Goal: Task Accomplishment & Management: Manage account settings

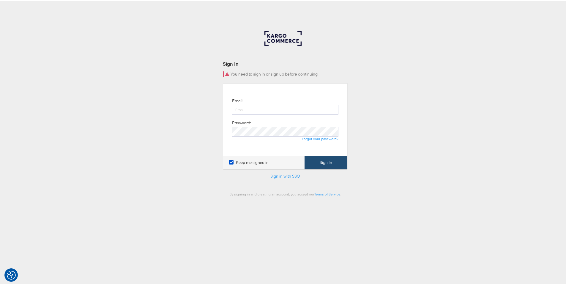
type input "[PERSON_NAME][EMAIL_ADDRESS][PERSON_NAME][DOMAIN_NAME]"
click at [319, 155] on button "Sign In" at bounding box center [326, 161] width 43 height 13
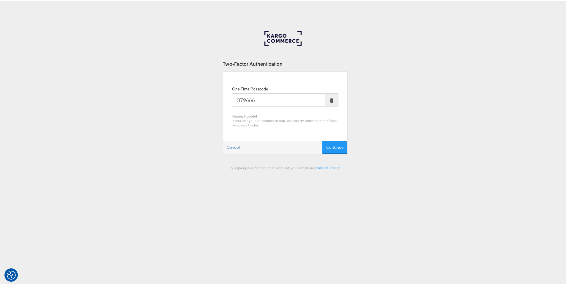
type input "379666"
click at [323, 139] on button "Continue" at bounding box center [335, 145] width 25 height 13
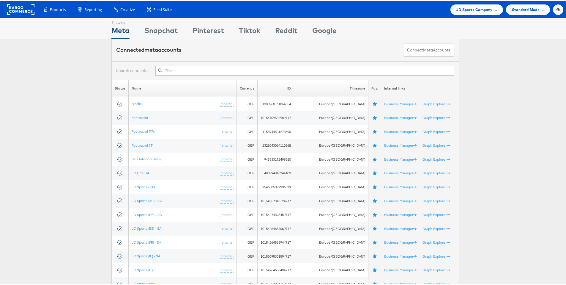
click at [478, 7] on span "JD Sports Company" at bounding box center [475, 8] width 36 height 6
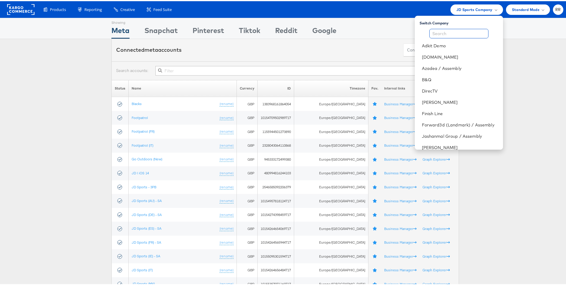
click at [458, 33] on input "text" at bounding box center [459, 33] width 59 height 10
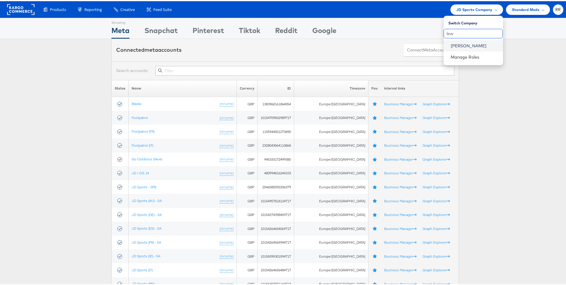
type input "lew"
click at [460, 43] on link "John Lewis" at bounding box center [475, 45] width 48 height 6
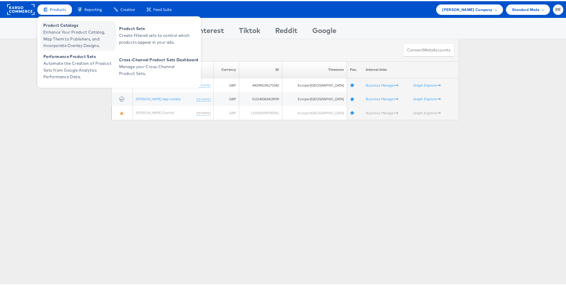
click at [75, 30] on span "Enhance Your Product Catalog, Map Them to Publishers, and Incorporate Overlay D…" at bounding box center [78, 38] width 71 height 20
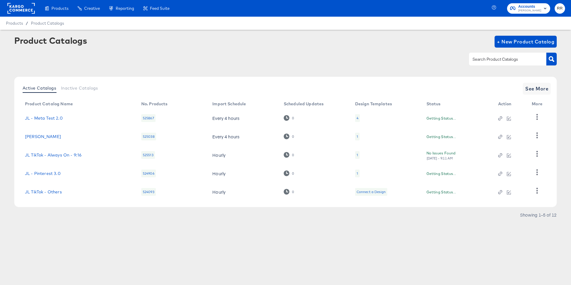
click at [484, 58] on input "text" at bounding box center [502, 59] width 63 height 7
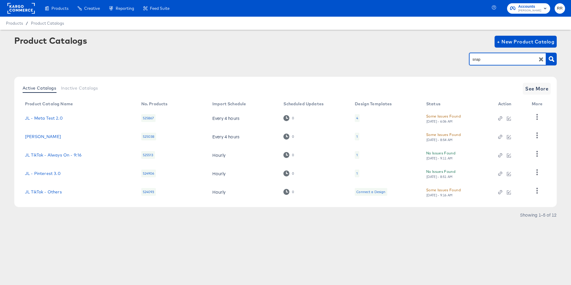
type input "snap"
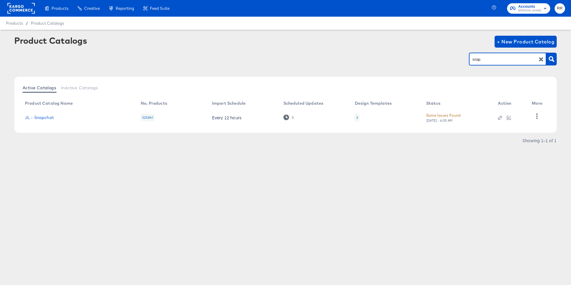
click at [530, 118] on td at bounding box center [538, 117] width 23 height 18
click at [534, 116] on icon "button" at bounding box center [537, 116] width 6 height 6
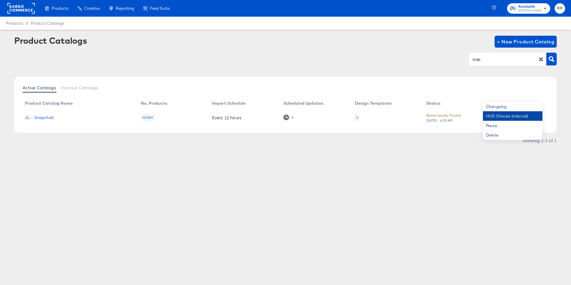
click at [528, 117] on div "HUD Checks (Internal)" at bounding box center [512, 116] width 59 height 10
click at [17, 9] on rect at bounding box center [20, 8] width 27 height 11
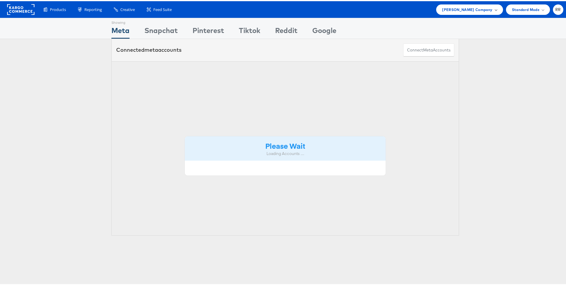
click at [476, 10] on span "[PERSON_NAME] Company" at bounding box center [467, 8] width 50 height 6
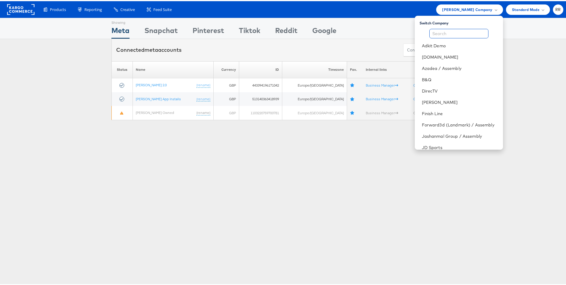
click at [443, 33] on input "text" at bounding box center [459, 33] width 59 height 10
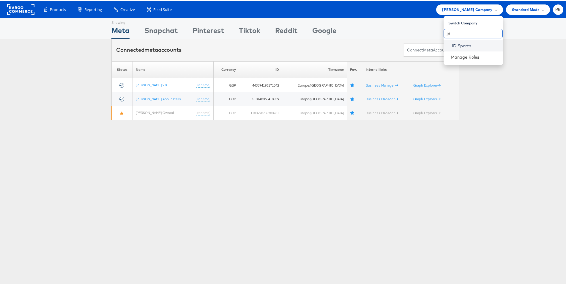
type input "jd"
click at [454, 46] on link "JD Sports" at bounding box center [475, 45] width 48 height 6
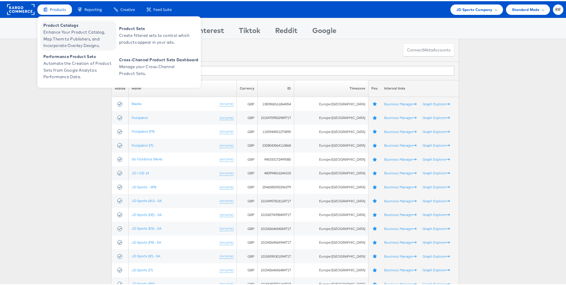
click at [50, 26] on span "Product Catalogs" at bounding box center [78, 24] width 71 height 7
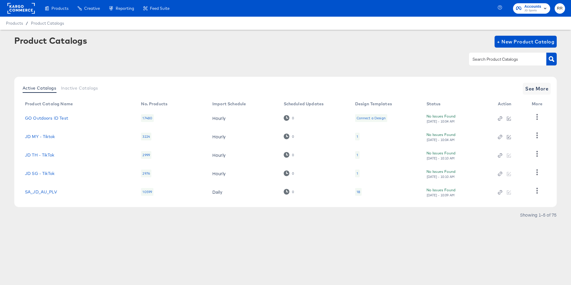
click at [488, 62] on input "text" at bounding box center [502, 59] width 63 height 7
type input "main"
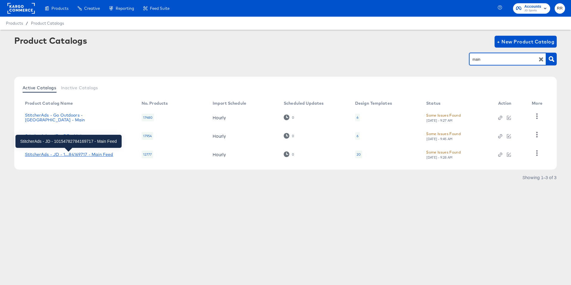
click at [78, 155] on div "StitcherAds - JD - 1...84169717 - Main Feed" at bounding box center [69, 154] width 88 height 5
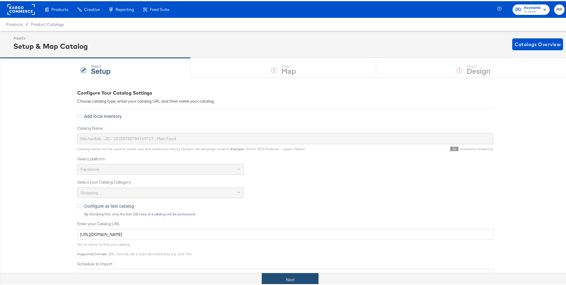
click at [284, 282] on button "Next" at bounding box center [290, 278] width 57 height 13
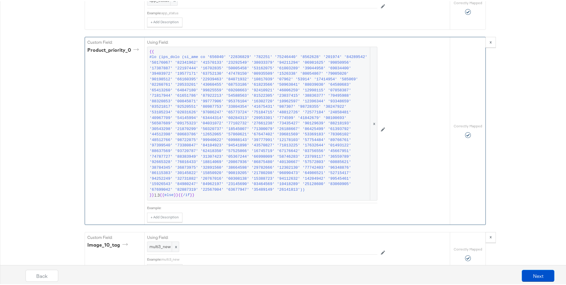
scroll to position [1825, 0]
click at [110, 52] on div "product_priority_0" at bounding box center [114, 48] width 54 height 7
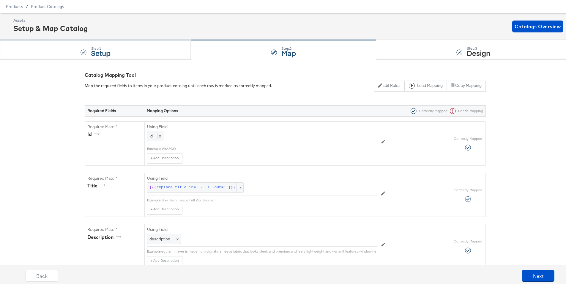
scroll to position [0, 0]
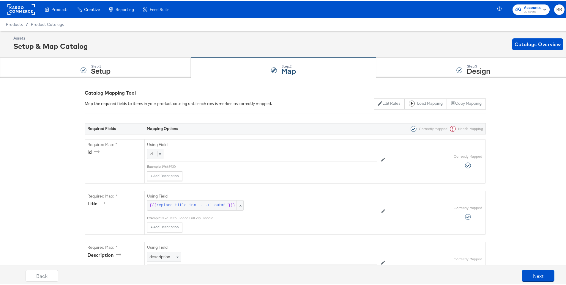
click at [22, 13] on rect at bounding box center [20, 8] width 27 height 11
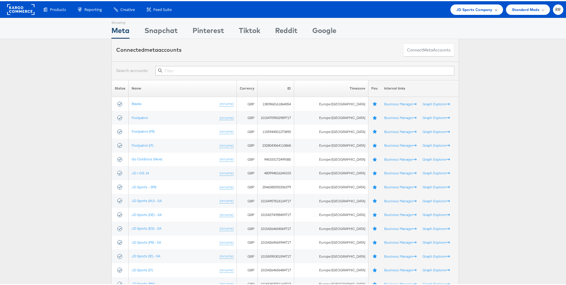
click at [467, 10] on span "JD Sports Company" at bounding box center [475, 8] width 36 height 6
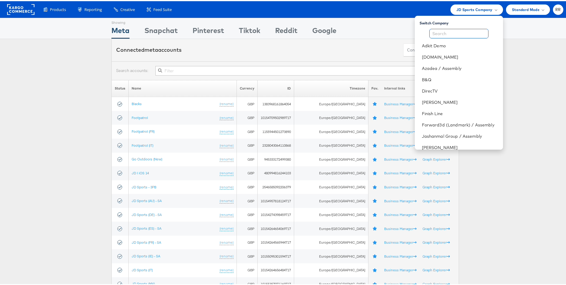
click at [449, 31] on input "text" at bounding box center [459, 33] width 59 height 10
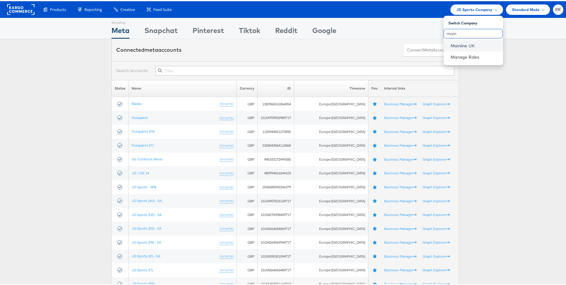
type input "main"
click at [452, 44] on link "Mainline UK" at bounding box center [475, 45] width 48 height 6
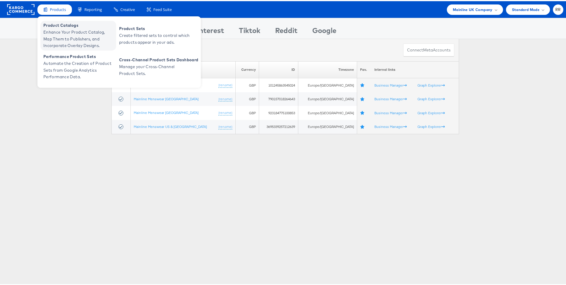
click at [63, 25] on span "Product Catalogs" at bounding box center [78, 24] width 71 height 7
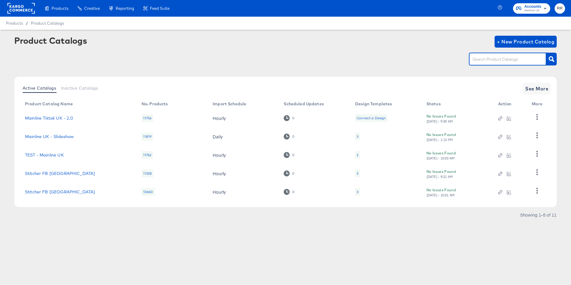
click at [489, 59] on input "text" at bounding box center [502, 59] width 63 height 7
type input "uk"
click at [540, 89] on span "See More" at bounding box center [536, 88] width 23 height 8
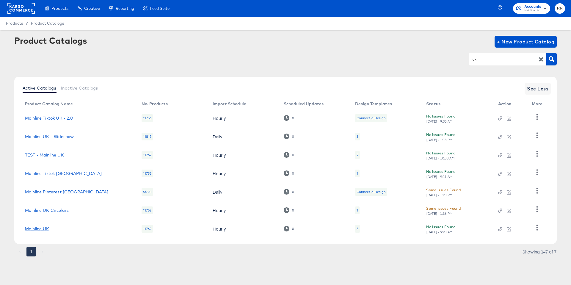
click at [46, 227] on link "Mainline UK" at bounding box center [37, 228] width 24 height 5
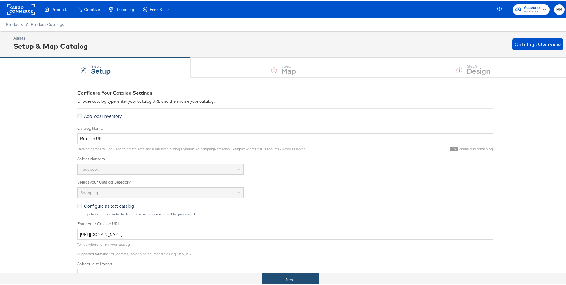
click at [281, 275] on button "Next" at bounding box center [290, 278] width 57 height 13
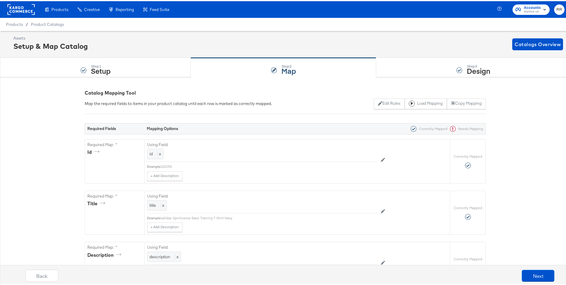
scroll to position [909, 0]
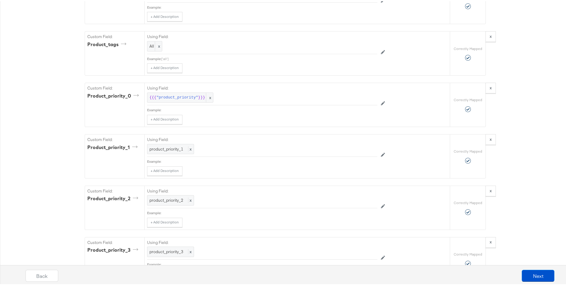
scroll to position [956, 0]
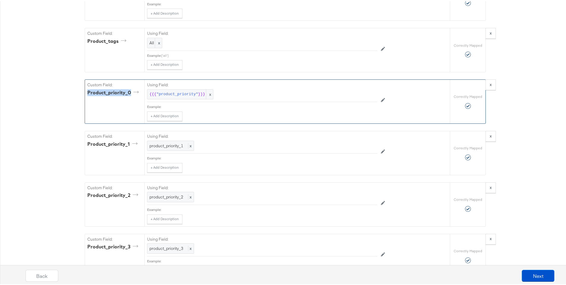
drag, startPoint x: 128, startPoint y: 97, endPoint x: 84, endPoint y: 95, distance: 44.6
click at [85, 95] on div "Custom Field: product_priority_0" at bounding box center [114, 100] width 59 height 44
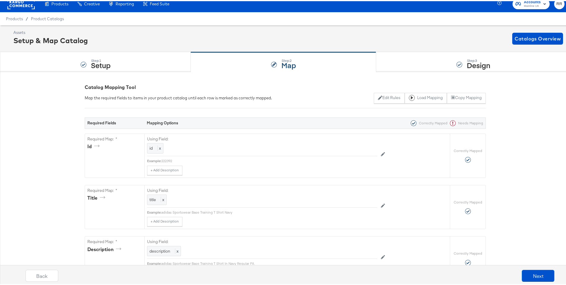
scroll to position [0, 0]
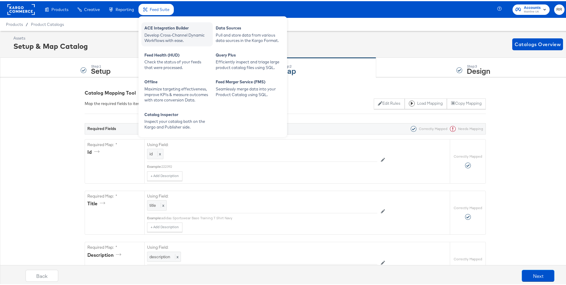
click at [172, 34] on div "Develop Cross-Channel Dynamic Workflows with ease." at bounding box center [176, 36] width 65 height 11
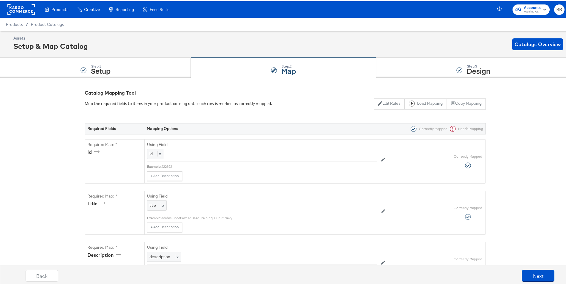
click at [14, 5] on rect at bounding box center [20, 8] width 27 height 11
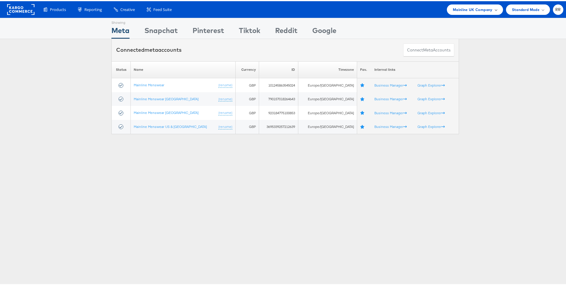
click at [452, 13] on div "Mainline UK Company" at bounding box center [475, 8] width 56 height 10
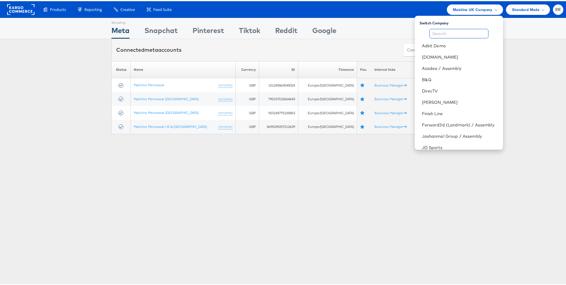
click at [453, 30] on input "text" at bounding box center [459, 33] width 59 height 10
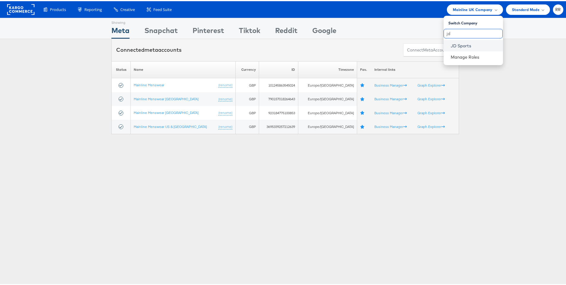
type input "jd"
click at [457, 47] on link "JD Sports" at bounding box center [475, 45] width 48 height 6
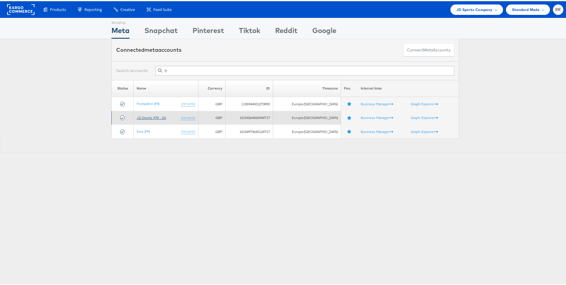
type input "fr"
click at [153, 114] on link "JD Sports (FR) - SA" at bounding box center [151, 116] width 29 height 4
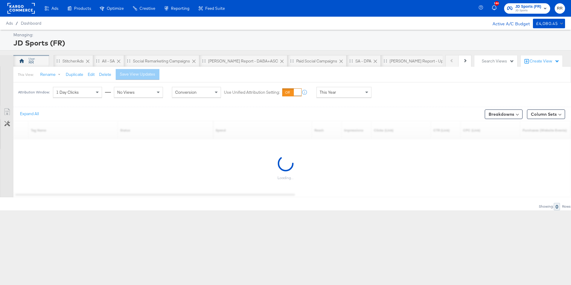
click at [26, 65] on div "RR" at bounding box center [31, 61] width 36 height 12
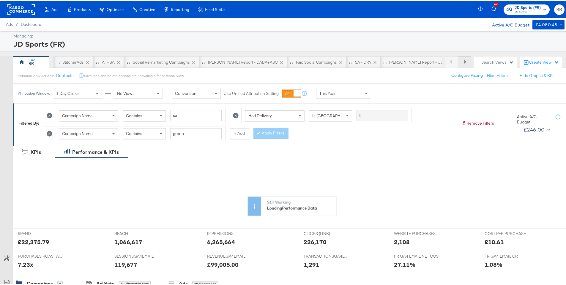
click at [460, 59] on button "Next" at bounding box center [464, 61] width 13 height 12
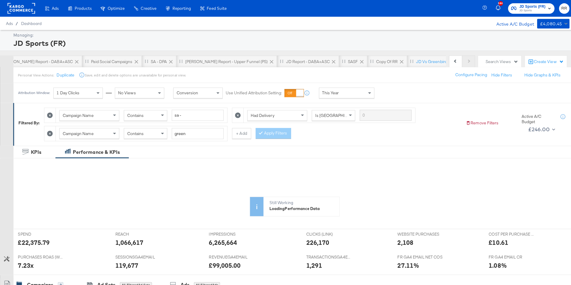
scroll to position [0, 207]
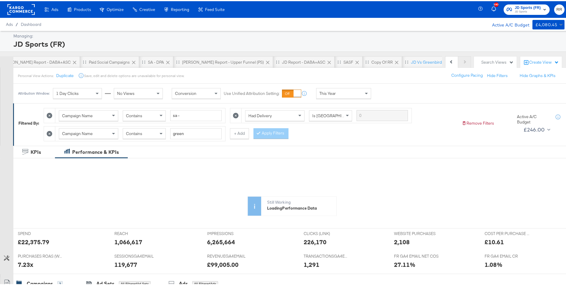
click at [460, 59] on div "Previous Next" at bounding box center [458, 61] width 26 height 12
click at [411, 59] on div "JD vs Greenbirds" at bounding box center [427, 61] width 33 height 6
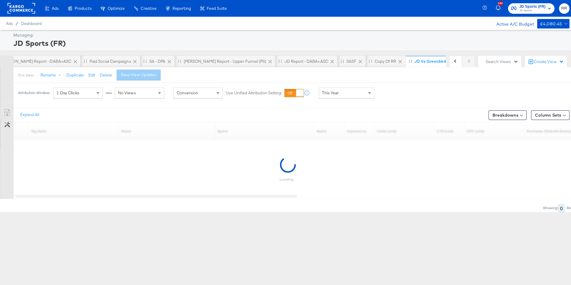
scroll to position [0, 203]
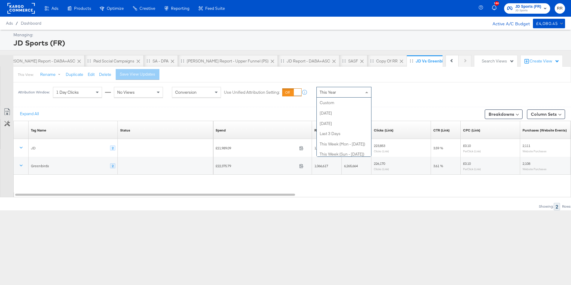
click at [327, 92] on span "This Year" at bounding box center [328, 91] width 16 height 5
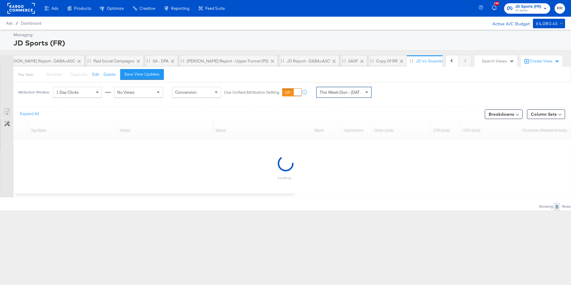
click at [333, 92] on span "This Week (Sun - Today)" at bounding box center [342, 91] width 45 height 5
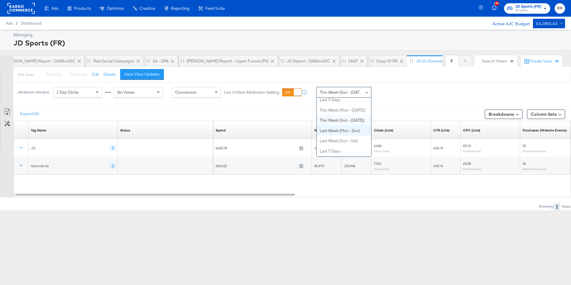
scroll to position [32, 0]
click at [406, 89] on div "Attribution Window: 1 Day Clicks No Views Conversion Use Unified Attribution Se…" at bounding box center [285, 92] width 571 height 20
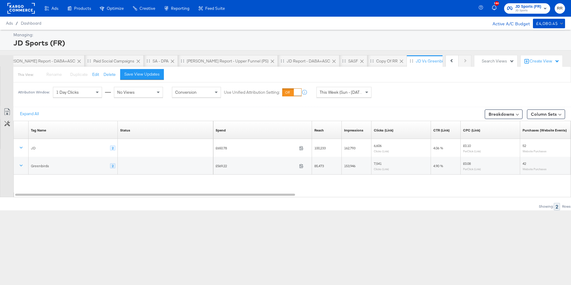
click at [343, 93] on span "This Week (Sun - Today)" at bounding box center [342, 91] width 45 height 5
click at [18, 9] on rect at bounding box center [20, 8] width 27 height 11
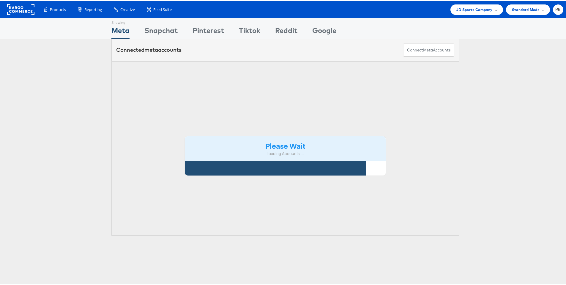
click at [464, 10] on span "JD Sports Company" at bounding box center [475, 8] width 36 height 6
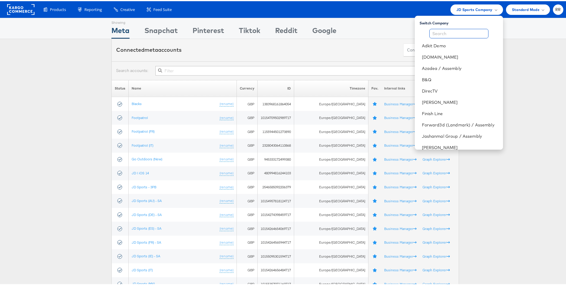
click at [457, 30] on input "text" at bounding box center [459, 33] width 59 height 10
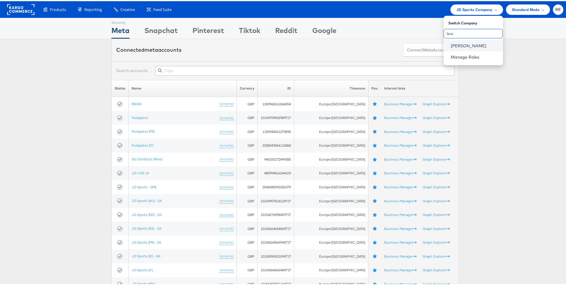
type input "lew"
click at [465, 44] on link "[PERSON_NAME]" at bounding box center [475, 45] width 48 height 6
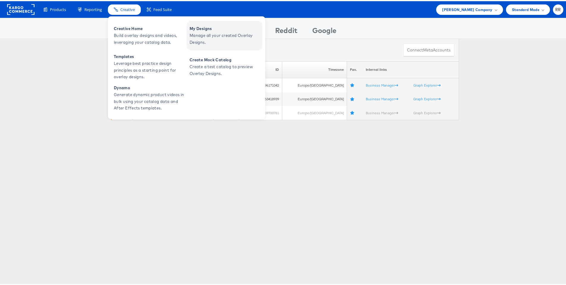
click at [206, 34] on span "Manage all your created Overlay Designs." at bounding box center [225, 38] width 71 height 14
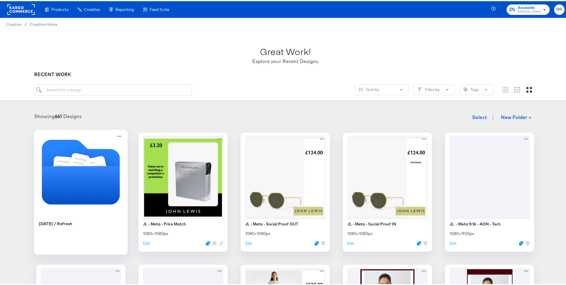
click at [94, 173] on icon "Folder" at bounding box center [81, 184] width 78 height 38
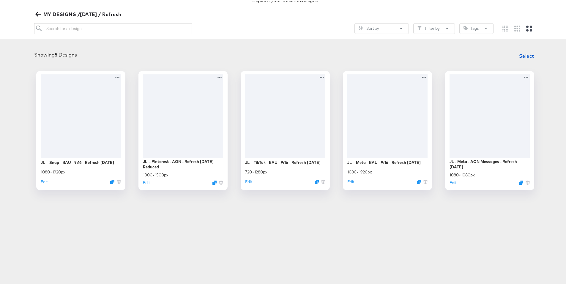
scroll to position [62, 0]
click at [449, 183] on button "Edit" at bounding box center [451, 183] width 7 height 6
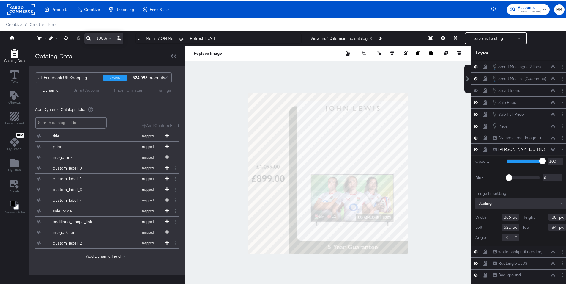
click at [431, 135] on div at bounding box center [328, 172] width 286 height 255
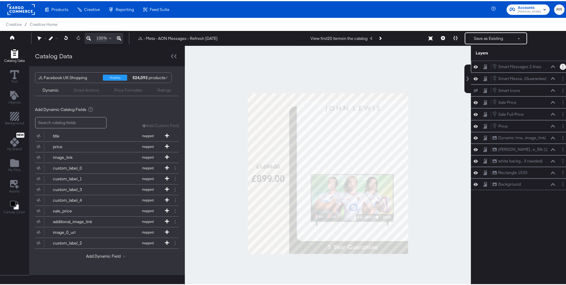
click at [560, 67] on button "Layer Options" at bounding box center [563, 65] width 6 height 6
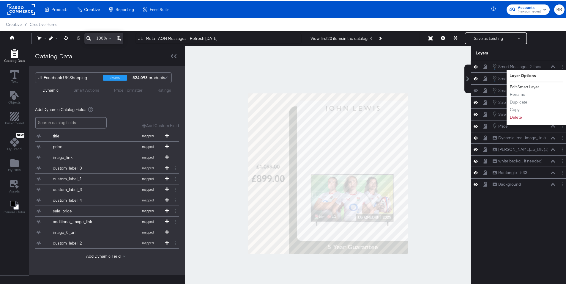
click at [523, 86] on button "Edit Smart Layer" at bounding box center [525, 86] width 30 height 6
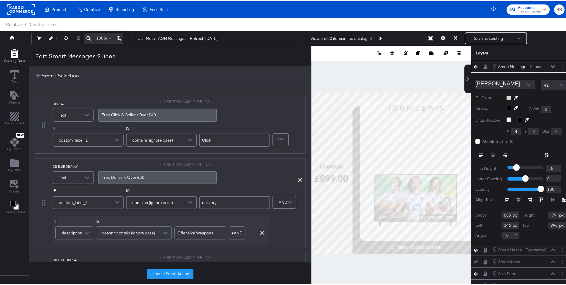
click at [155, 115] on div "Free Click & Collect Over £40" at bounding box center [158, 114] width 112 height 6
click at [128, 114] on span "Free Click & Collect Over £40" at bounding box center [129, 113] width 54 height 5
copy span "Free Click & Collect Over £40"
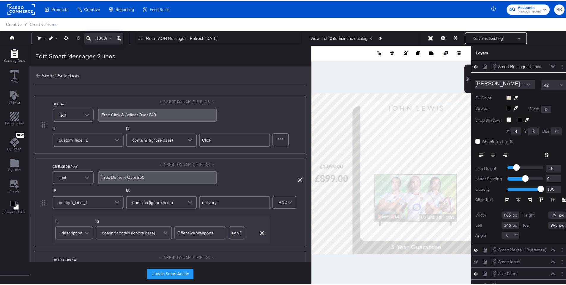
drag, startPoint x: 226, startPoint y: 142, endPoint x: 202, endPoint y: 140, distance: 24.2
click at [202, 140] on input "Click" at bounding box center [234, 138] width 71 height 13
click at [128, 176] on span "Free Delivery Over £50" at bounding box center [123, 175] width 43 height 5
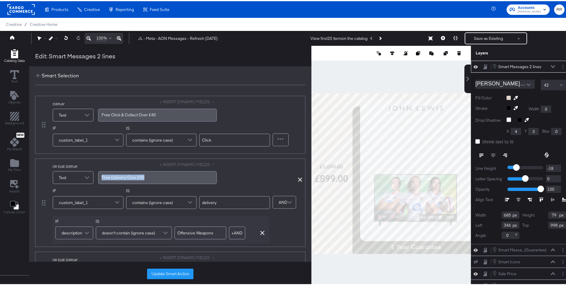
copy span "Free Delivery Over £50"
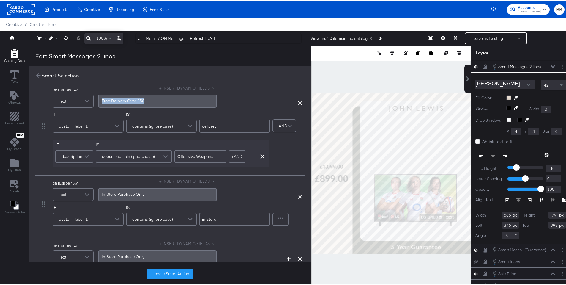
scroll to position [87, 0]
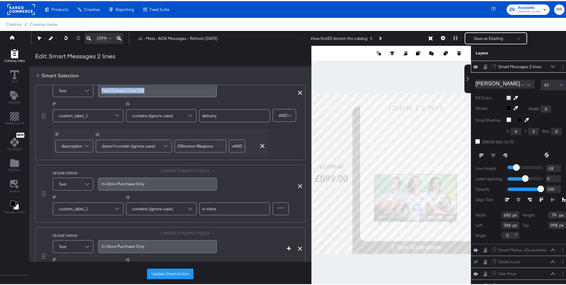
click at [127, 183] on span "In-Store Purchase ﻿Only" at bounding box center [123, 182] width 43 height 5
copy span "In-Store Purchase ﻿Only"
click at [208, 204] on input "in-store" at bounding box center [234, 207] width 71 height 13
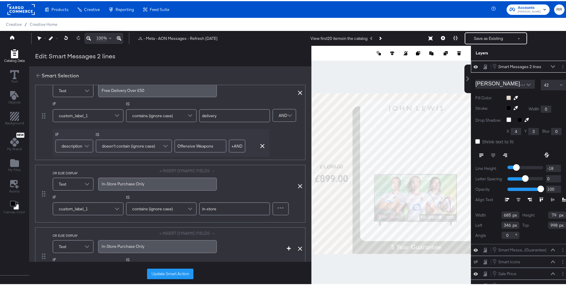
click at [208, 205] on input "in-store" at bounding box center [234, 207] width 71 height 13
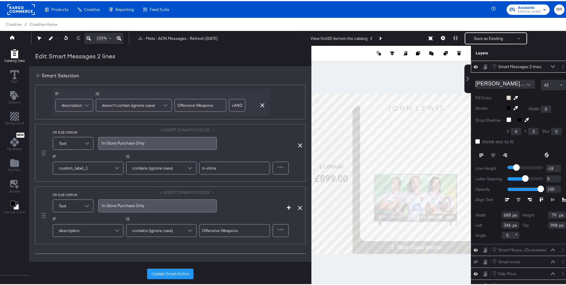
scroll to position [133, 0]
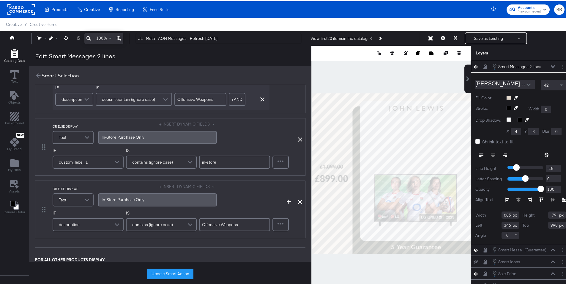
click at [131, 198] on span "In-Store Purchase ﻿Only" at bounding box center [123, 198] width 43 height 5
copy span "In-Store Purchase ﻿Only"
click at [227, 223] on input "Offensive Weapons" at bounding box center [234, 223] width 71 height 13
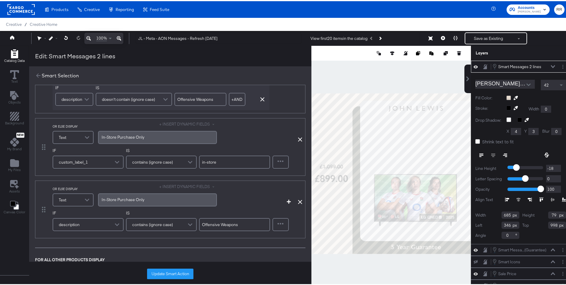
click at [227, 223] on input "Offensive Weapons" at bounding box center [234, 223] width 71 height 13
click at [563, 67] on circle "Layer Options" at bounding box center [563, 67] width 1 height 1
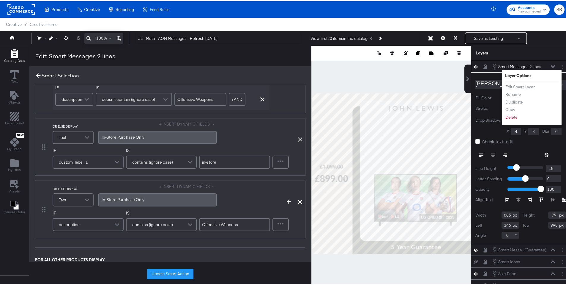
click at [35, 76] on icon at bounding box center [38, 74] width 7 height 7
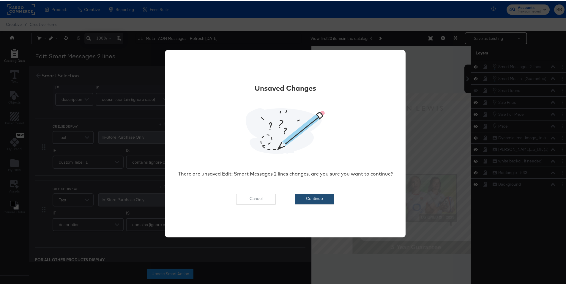
click at [325, 201] on button "Continue" at bounding box center [315, 197] width 40 height 11
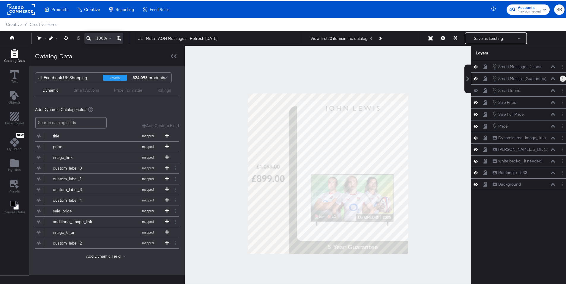
click at [560, 79] on button "Layer Options" at bounding box center [563, 77] width 6 height 6
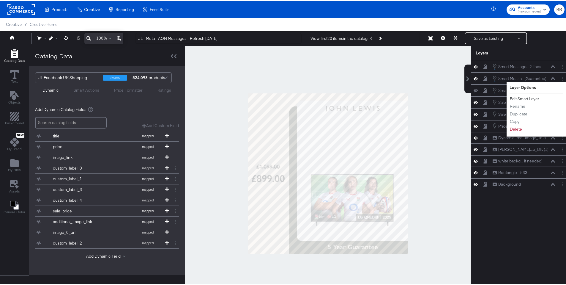
click at [513, 100] on button "Edit Smart Layer" at bounding box center [525, 98] width 30 height 6
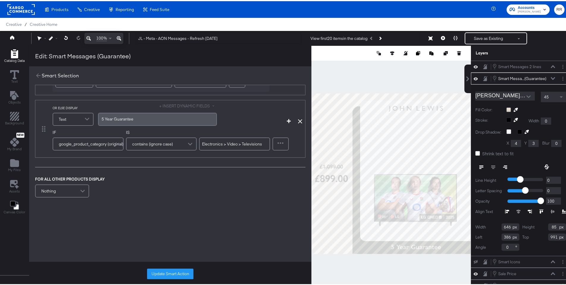
click at [119, 27] on span "2 ﻿Year Guarantee" at bounding box center [118, 24] width 32 height 5
copy span "2 ﻿Year Guarantee"
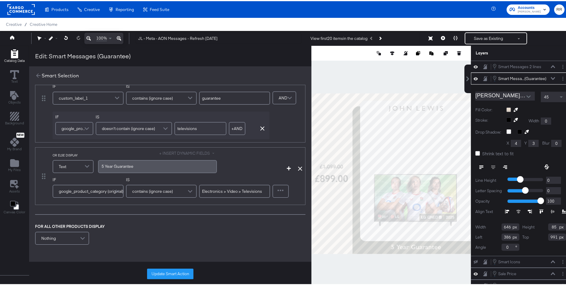
scroll to position [38, 0]
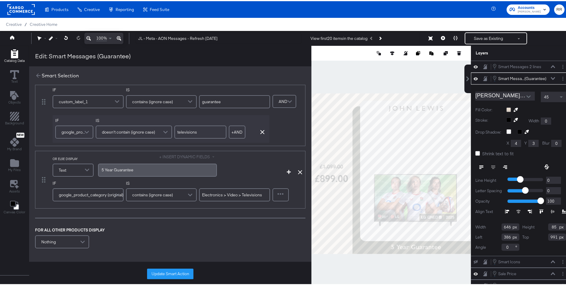
click at [253, 194] on input "Electronics > Video > Televisions" at bounding box center [234, 193] width 71 height 13
paste input "2 ﻿Year Guarantee - if custom label 1 contains 'guarantee'"
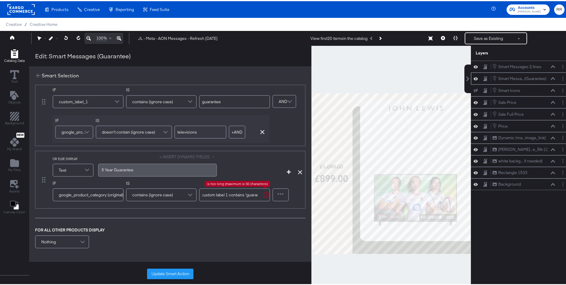
type input "2 ﻿Year Guarantee - if custom label 1 contains 'guarantee'"
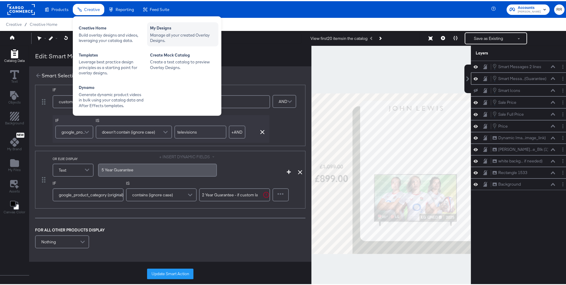
click at [159, 28] on div "My Designs" at bounding box center [182, 27] width 65 height 7
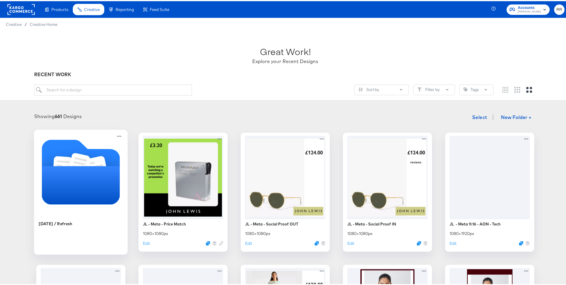
click at [98, 162] on icon "Folder" at bounding box center [98, 167] width 22 height 25
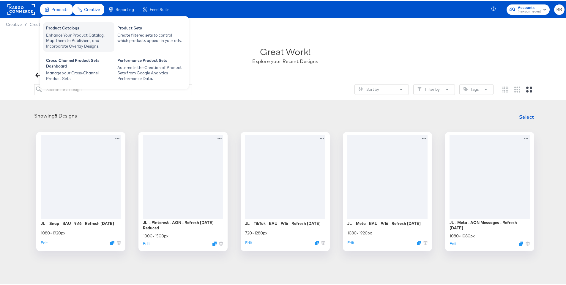
click at [58, 29] on div "Product Catalogs" at bounding box center [78, 27] width 65 height 7
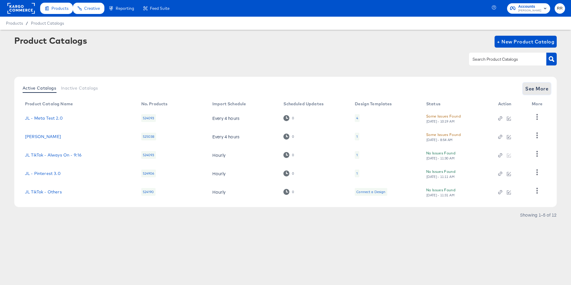
click at [542, 94] on button "See More" at bounding box center [537, 89] width 28 height 12
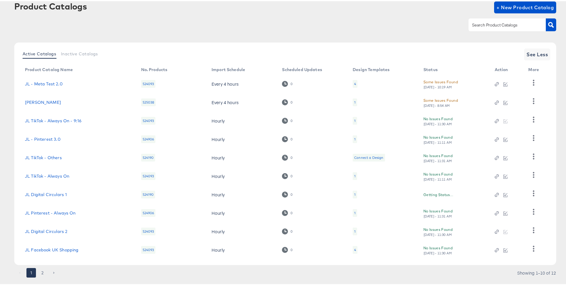
scroll to position [48, 0]
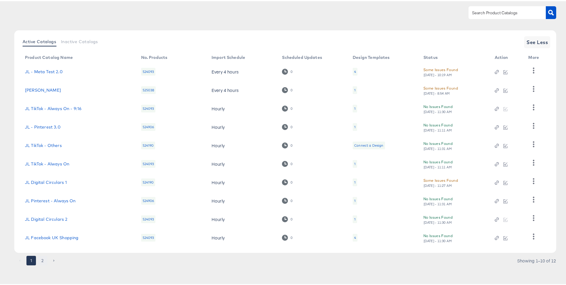
click at [45, 259] on button "2" at bounding box center [43, 259] width 10 height 10
click at [45, 251] on div "Active Catalogs Inactive Catalogs See Less Product Catalog Name No. Products Im…" at bounding box center [285, 140] width 542 height 222
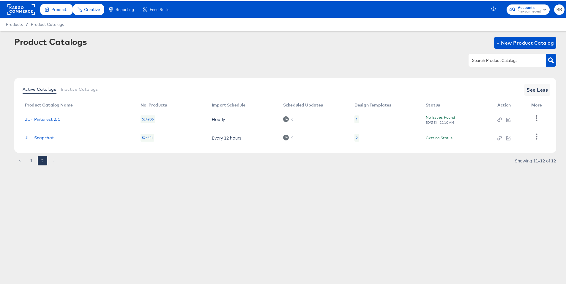
scroll to position [0, 0]
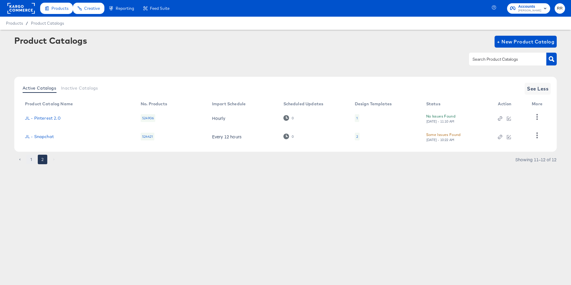
click at [30, 161] on button "1" at bounding box center [31, 160] width 10 height 10
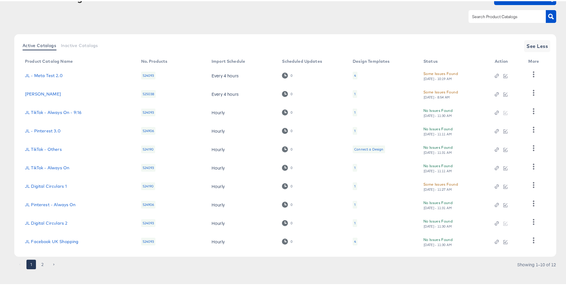
scroll to position [48, 0]
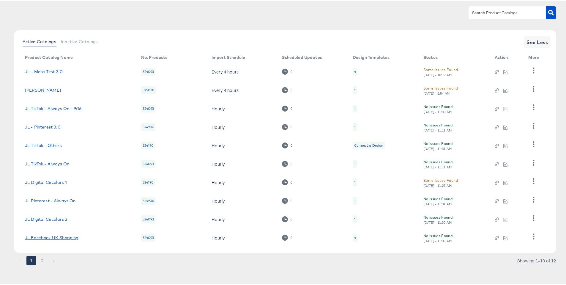
click at [62, 237] on link "JL Facebook UK Shopping" at bounding box center [52, 236] width 54 height 5
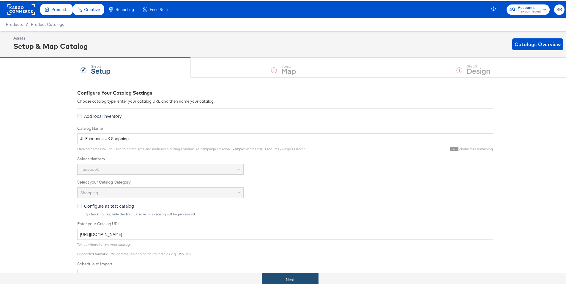
click at [293, 273] on button "Next" at bounding box center [290, 278] width 57 height 13
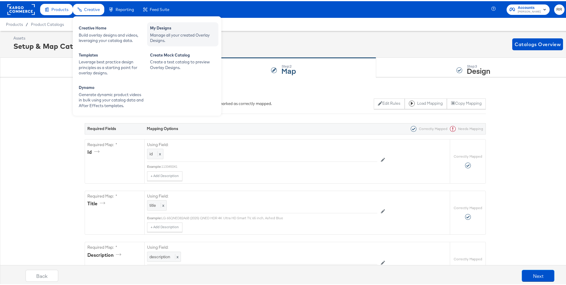
click at [170, 30] on div "My Designs" at bounding box center [182, 27] width 65 height 7
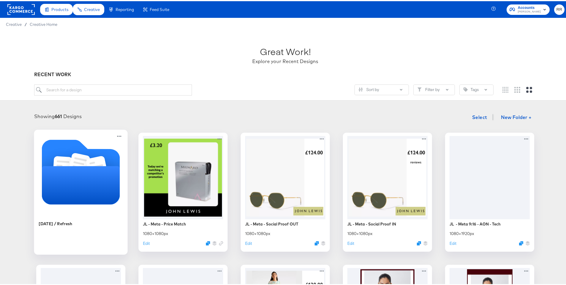
click at [92, 167] on icon "Folder" at bounding box center [81, 184] width 78 height 38
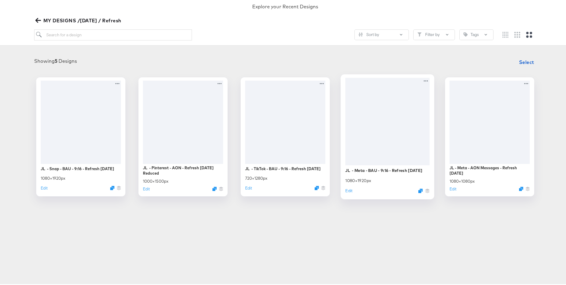
scroll to position [55, 0]
click at [453, 190] on div "Edit" at bounding box center [490, 190] width 84 height 6
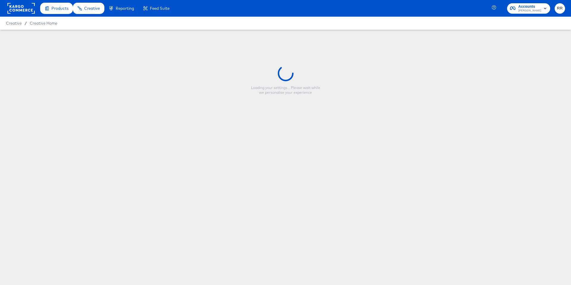
type input "JL - Meta - AON Messages - Refresh [DATE]"
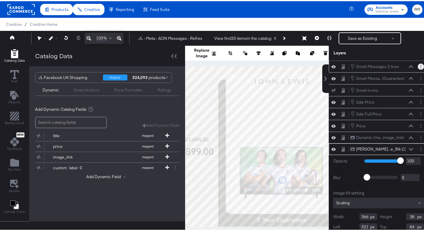
click at [420, 64] on circle "Layer Options" at bounding box center [420, 64] width 1 height 1
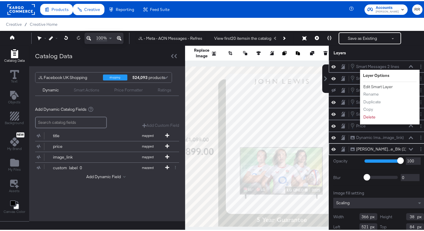
click at [377, 84] on button "Edit Smart Layer" at bounding box center [378, 86] width 30 height 6
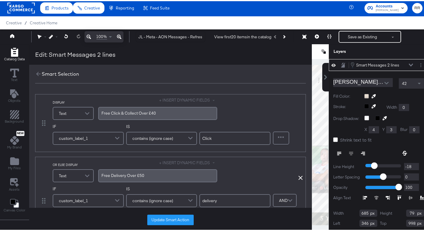
click at [127, 112] on span "Free Click & Collect Over £40" at bounding box center [129, 111] width 54 height 5
copy span "Free Click & Collect Over £40"
click at [210, 136] on input "Click" at bounding box center [234, 137] width 71 height 13
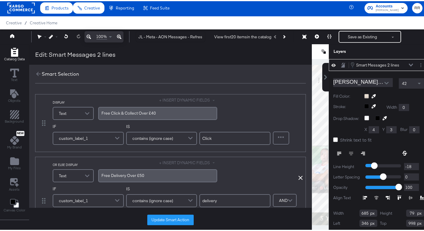
click at [210, 136] on input "Click" at bounding box center [234, 137] width 71 height 13
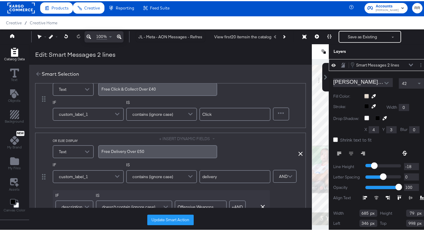
scroll to position [25, 0]
click at [212, 174] on input "delivery" at bounding box center [234, 174] width 71 height 13
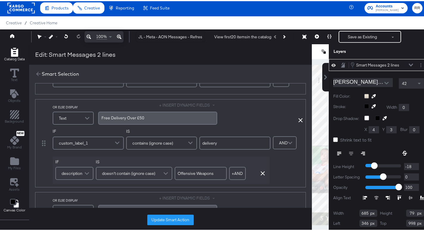
scroll to position [63, 0]
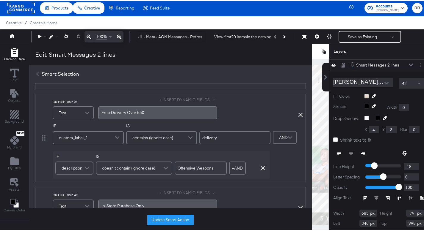
click at [184, 166] on input "Offensive Weapons" at bounding box center [200, 167] width 52 height 13
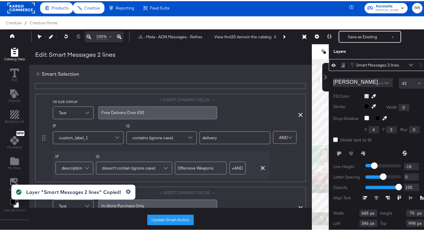
click at [189, 167] on input "Offensive Weapons" at bounding box center [200, 167] width 52 height 13
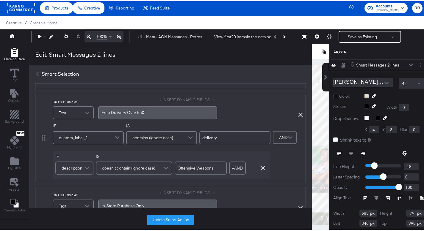
click at [287, 166] on div "IF custom_label_1 IS contains (ignore case) delivery IF description IS doesn't …" at bounding box center [178, 150] width 250 height 56
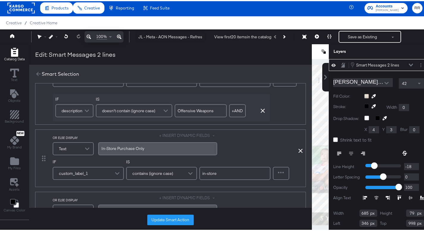
scroll to position [122, 0]
click at [206, 170] on input "in-store" at bounding box center [234, 171] width 71 height 13
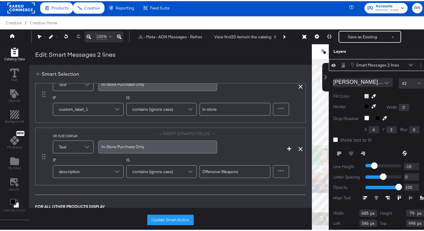
scroll to position [185, 0]
click at [228, 172] on input "Offensive Weapons" at bounding box center [234, 170] width 71 height 13
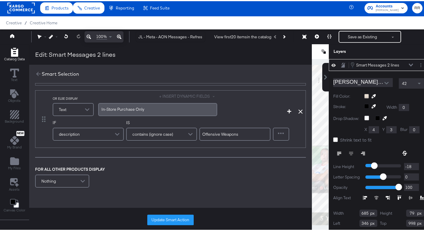
scroll to position [223, 0]
click at [417, 65] on button "Layer Options" at bounding box center [420, 64] width 6 height 6
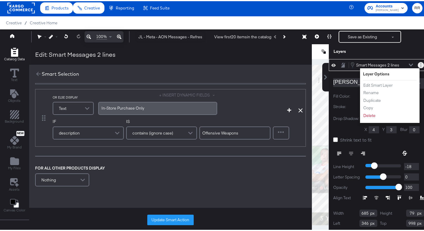
click at [417, 65] on button "Layer Options" at bounding box center [420, 64] width 6 height 6
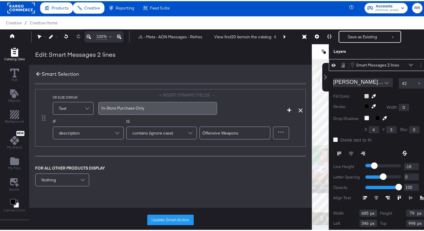
click at [38, 71] on icon at bounding box center [38, 73] width 7 height 7
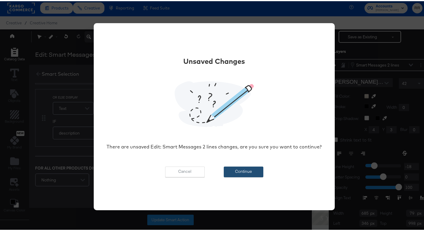
click at [257, 171] on button "Continue" at bounding box center [244, 171] width 40 height 11
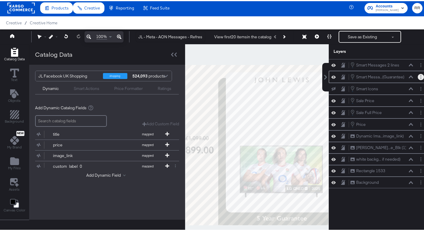
click at [417, 77] on button "Layer Options" at bounding box center [420, 76] width 6 height 6
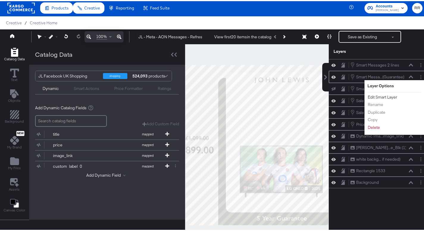
click at [373, 97] on button "Edit Smart Layer" at bounding box center [382, 96] width 30 height 6
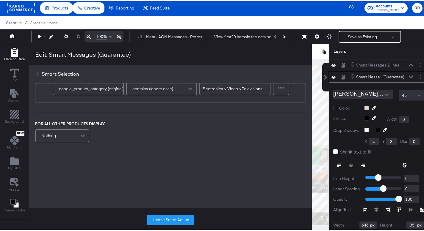
scroll to position [12, 0]
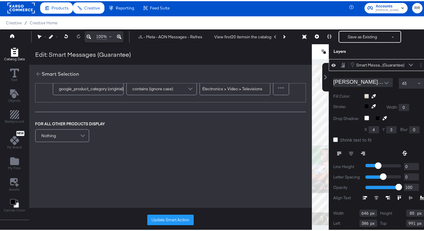
click at [83, 31] on span at bounding box center [87, 25] width 10 height 12
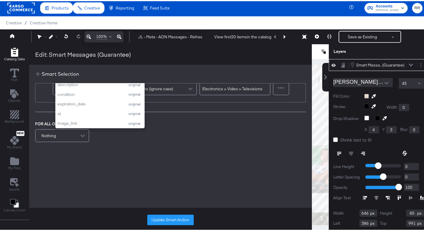
click at [196, 32] on input "televisions" at bounding box center [200, 24] width 52 height 13
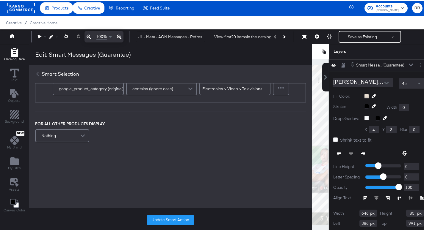
click at [196, 32] on input "televisions" at bounding box center [200, 24] width 52 height 13
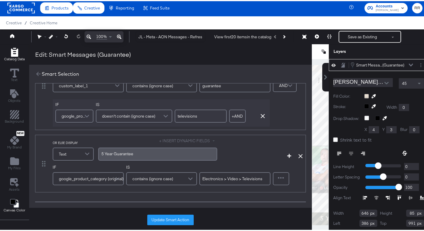
scroll to position [53, 0]
click at [224, 178] on input "Electronics > Video > Televisions" at bounding box center [234, 177] width 71 height 13
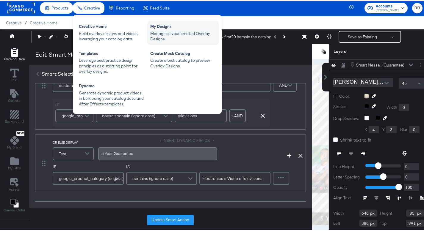
click at [168, 28] on div "My Designs" at bounding box center [182, 26] width 65 height 7
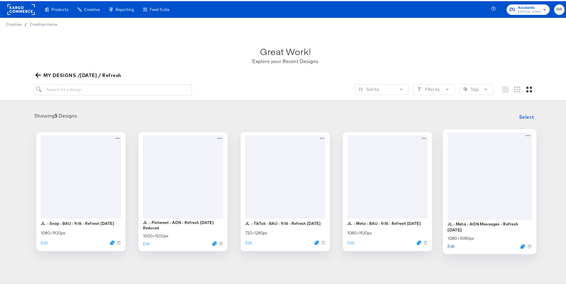
click at [451, 244] on button "Edit" at bounding box center [451, 245] width 7 height 6
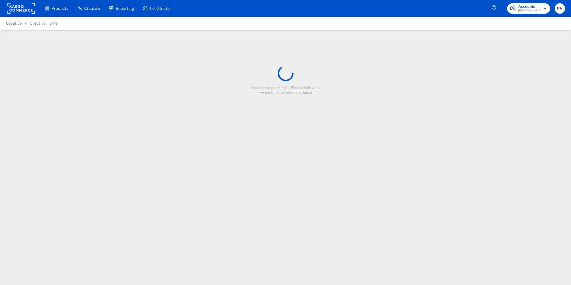
type input "JL - Meta - AON Messages - Refresh [DATE]"
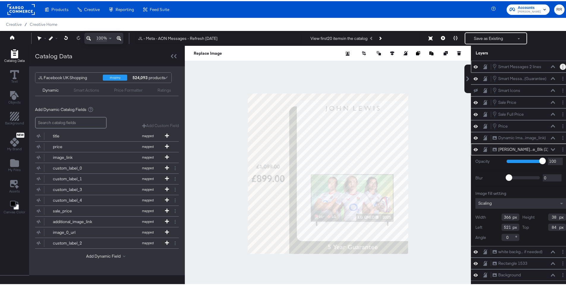
click at [560, 65] on button "Layer Options" at bounding box center [563, 65] width 6 height 6
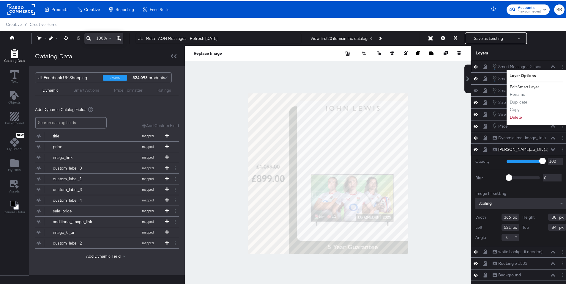
click at [530, 84] on button "Edit Smart Layer" at bounding box center [525, 86] width 30 height 6
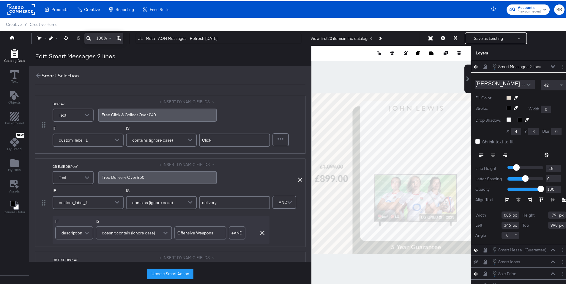
click at [15, 51] on icon "Add Rectangle" at bounding box center [14, 52] width 7 height 9
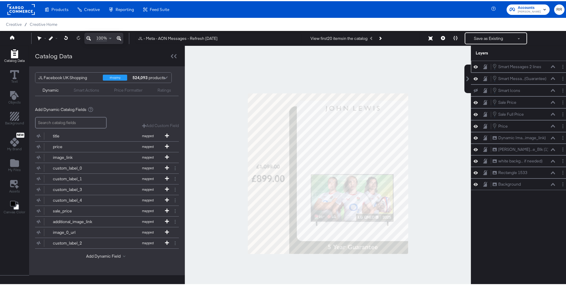
click at [80, 88] on div "Smart Actions" at bounding box center [87, 89] width 26 height 6
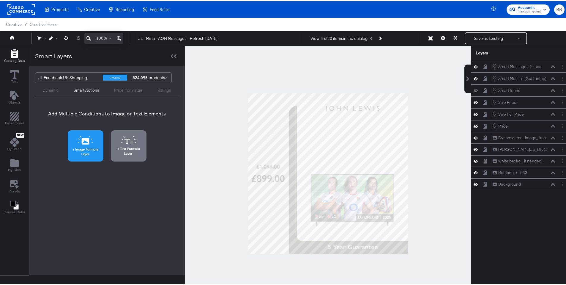
click at [88, 142] on icon at bounding box center [86, 140] width 8 height 6
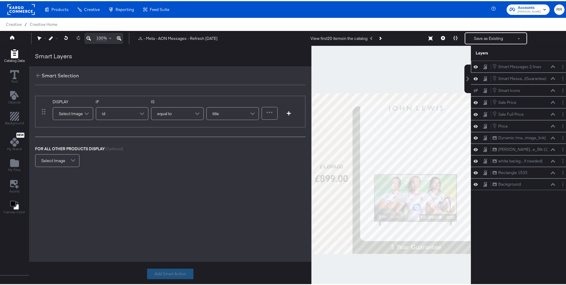
click at [136, 111] on div "id" at bounding box center [122, 112] width 52 height 12
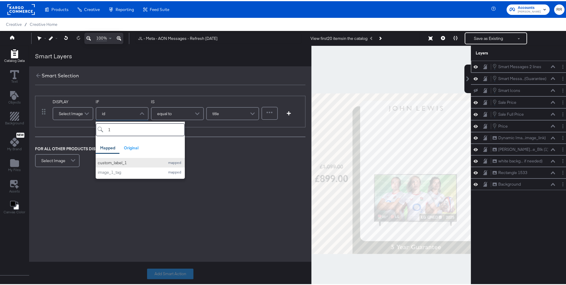
type input "1"
click at [140, 161] on div "custom_label_1" at bounding box center [130, 162] width 64 height 6
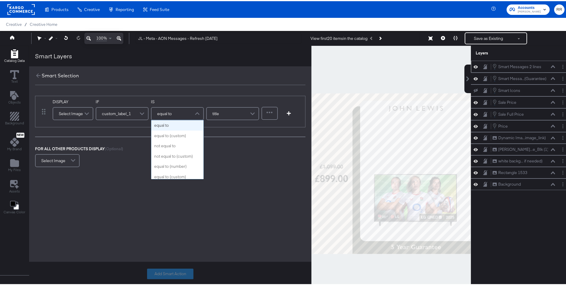
click at [167, 112] on span "equal to" at bounding box center [164, 112] width 15 height 10
type input "ig"
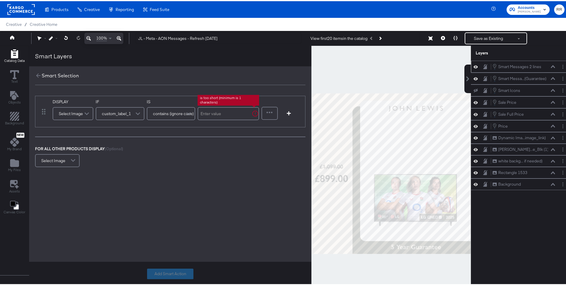
click at [224, 114] on input "text" at bounding box center [229, 112] width 62 height 13
paste input "Click"
type input "Click"
click at [75, 112] on div "Select Image" at bounding box center [73, 112] width 40 height 12
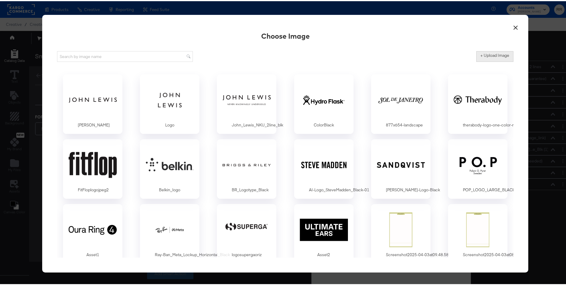
click at [491, 54] on label "+ Upload Image" at bounding box center [495, 54] width 29 height 6
click at [491, 61] on input "+ Upload Image" at bounding box center [545, 61] width 136 height 0
type input "C:\fakepath\image.png"
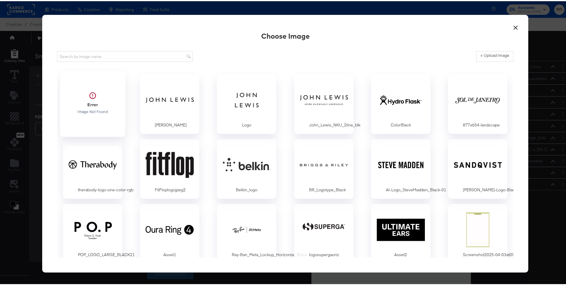
click at [94, 105] on div at bounding box center [93, 101] width 56 height 41
click at [96, 102] on div at bounding box center [93, 98] width 56 height 41
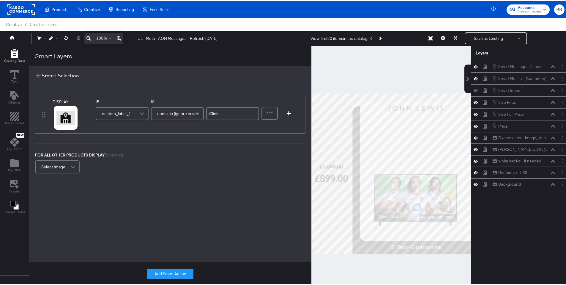
scroll to position [1, 0]
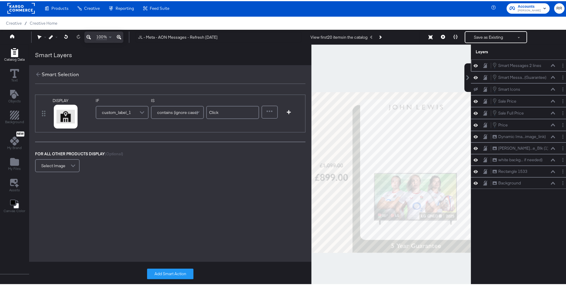
click at [291, 115] on div "DISPLAY link mapped image_link mapped ios_app_name mapped additional_image_link…" at bounding box center [170, 112] width 271 height 38
click at [290, 113] on div "DISPLAY link mapped image_link mapped ios_app_name mapped additional_image_link…" at bounding box center [170, 112] width 271 height 38
click at [288, 112] on icon "button" at bounding box center [289, 111] width 4 height 4
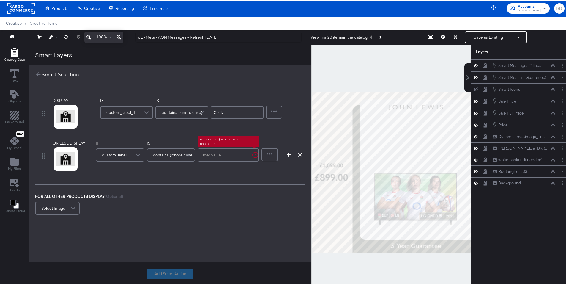
click at [223, 155] on input "text" at bounding box center [229, 153] width 62 height 13
paste input "delivery"
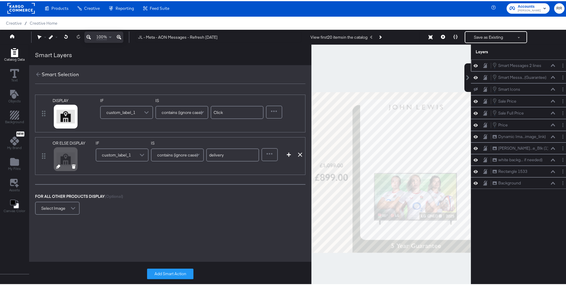
type input "delivery"
click at [58, 166] on icon at bounding box center [58, 165] width 4 height 4
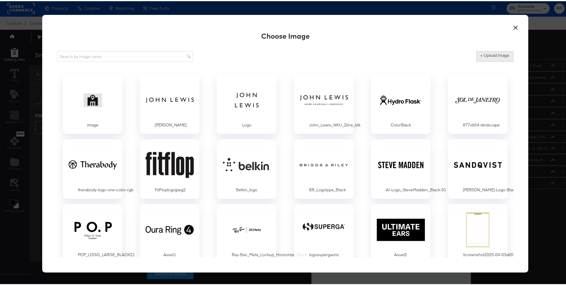
click at [486, 57] on button "+ Upload Image" at bounding box center [495, 55] width 37 height 11
click at [487, 54] on label "+ Upload Image" at bounding box center [495, 54] width 29 height 6
click at [487, 61] on input "+ Upload Image" at bounding box center [545, 61] width 136 height 0
type input "C:\fakepath\image (1).png"
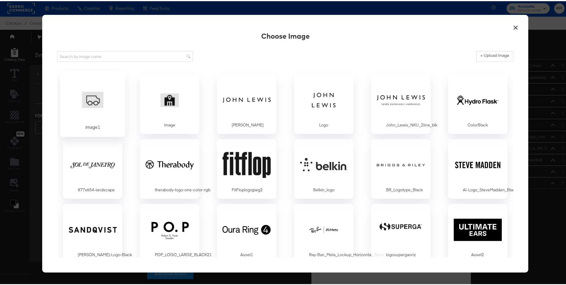
click at [96, 101] on div at bounding box center [93, 98] width 56 height 41
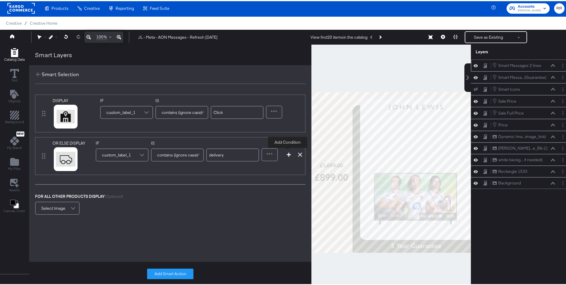
click at [289, 154] on icon "button" at bounding box center [289, 153] width 4 height 4
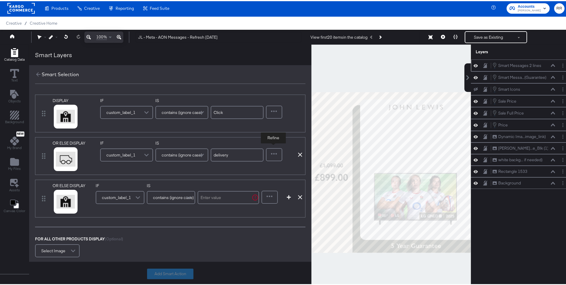
click at [277, 152] on div at bounding box center [274, 153] width 15 height 12
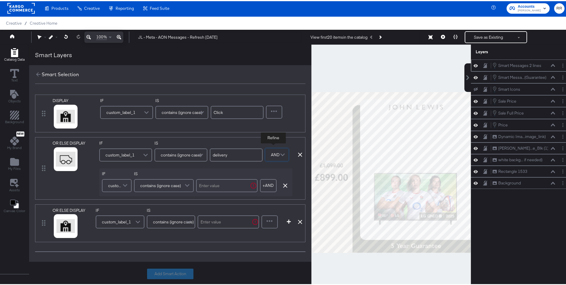
click at [125, 186] on span at bounding box center [126, 184] width 10 height 12
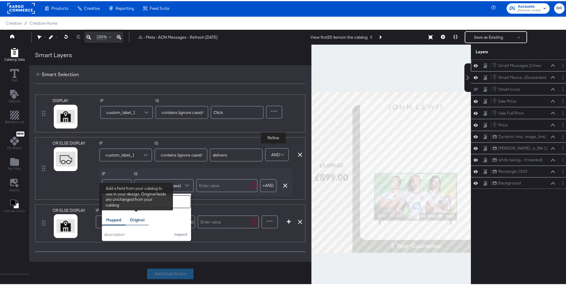
type input "des"
click at [132, 215] on div "Original" at bounding box center [137, 219] width 23 height 12
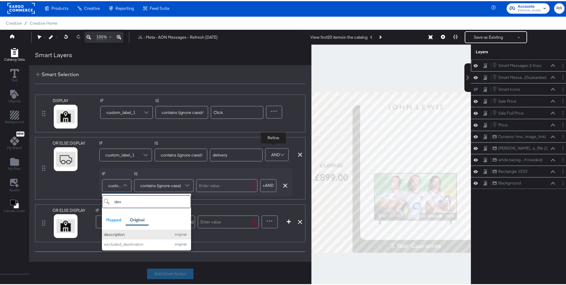
click at [123, 230] on button "description original" at bounding box center [146, 233] width 89 height 10
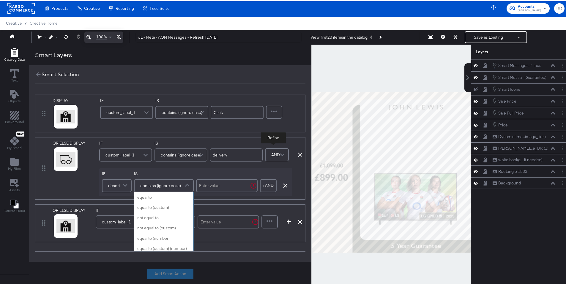
click at [179, 184] on span "contains (ignore case)" at bounding box center [160, 184] width 41 height 10
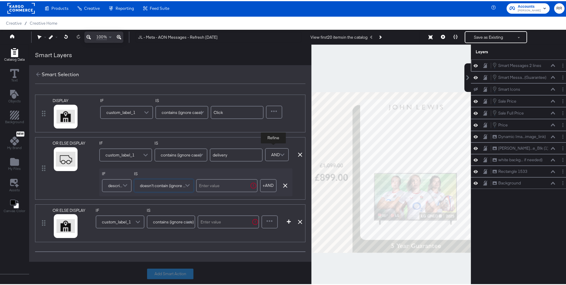
click at [210, 186] on input "text" at bounding box center [227, 184] width 62 height 13
paste input "delivery"
click at [214, 186] on input "delivery" at bounding box center [229, 184] width 52 height 13
paste input "Offensive Weapons"
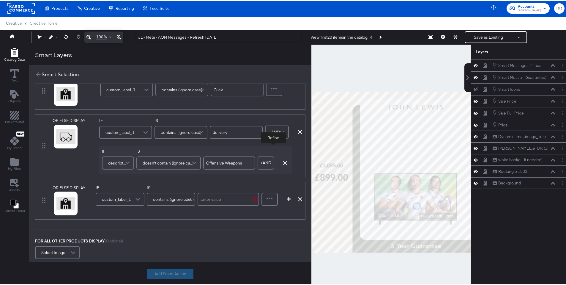
scroll to position [24, 0]
type input "Offensive Weapons"
click at [221, 197] on input "text" at bounding box center [229, 196] width 62 height 13
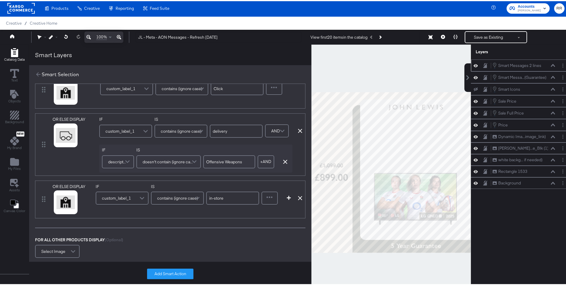
type input "in-store"
click at [254, 236] on div "FOR ALL OTHER PRODUCTS DISPLAY (Optional) Select Image" at bounding box center [170, 247] width 271 height 23
click at [268, 199] on div at bounding box center [269, 197] width 15 height 12
click at [286, 210] on div "OR ELSE DISPLAY link mapped image_link mapped ios_app_name mapped additional_im…" at bounding box center [170, 198] width 271 height 38
click at [287, 198] on icon "button" at bounding box center [289, 196] width 4 height 4
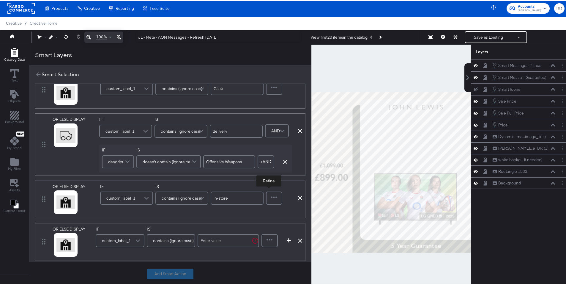
scroll to position [66, 0]
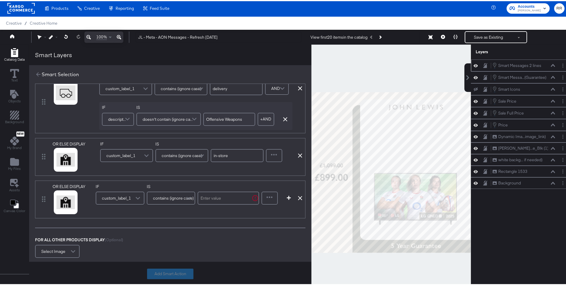
click at [135, 196] on span at bounding box center [138, 197] width 10 height 12
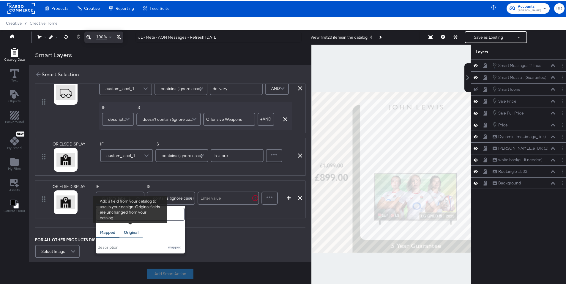
type input "des"
click at [131, 231] on div "Original" at bounding box center [131, 231] width 15 height 6
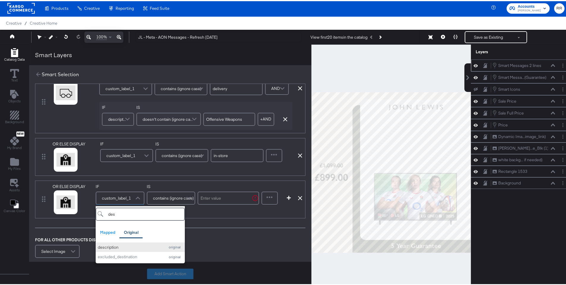
click at [126, 246] on div "description" at bounding box center [130, 246] width 64 height 6
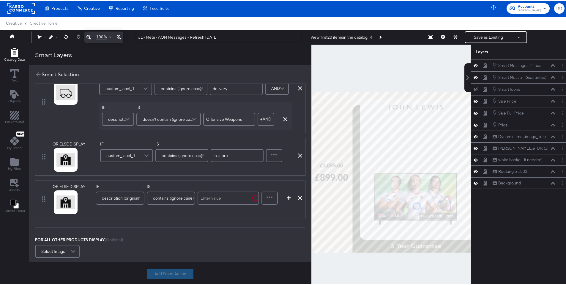
click at [217, 196] on input "text" at bounding box center [229, 196] width 62 height 13
paste input "Offensive Weapons"
type input "Offensive Weapons"
click at [287, 198] on icon "button" at bounding box center [289, 196] width 4 height 4
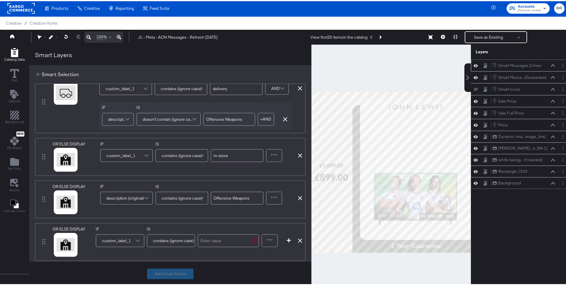
scroll to position [109, 0]
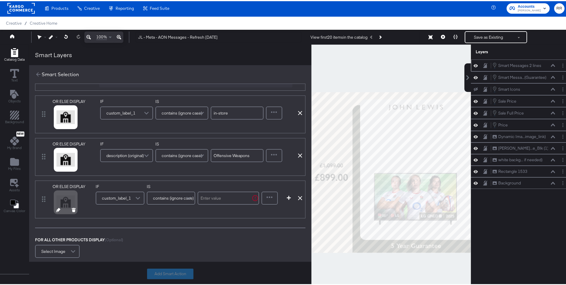
click at [58, 209] on icon at bounding box center [58, 209] width 4 height 4
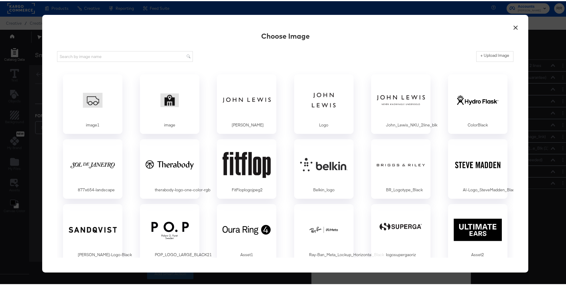
scroll to position [0, 0]
click at [490, 55] on label "+ Upload Image" at bounding box center [495, 54] width 29 height 6
click at [490, 61] on input "+ Upload Image" at bounding box center [545, 61] width 136 height 0
type input "C:\fakepath\image (2).png"
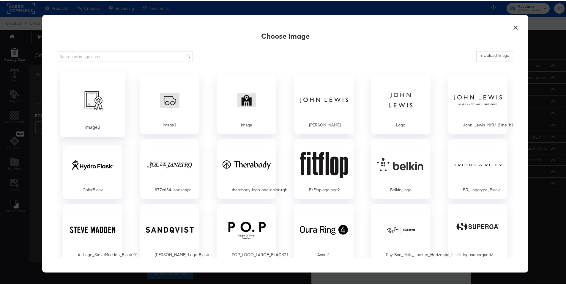
click at [89, 100] on div at bounding box center [93, 98] width 56 height 41
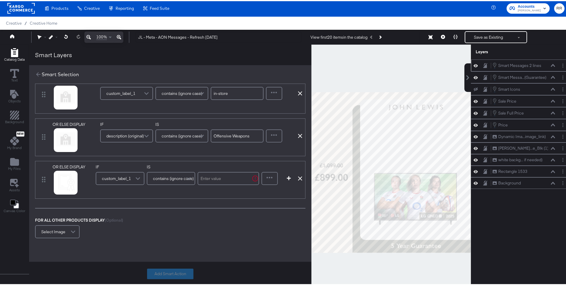
scroll to position [154, 0]
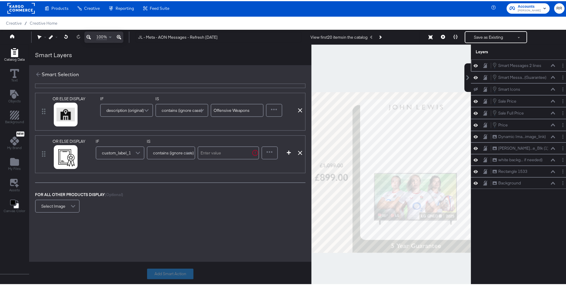
click at [214, 151] on input "text" at bounding box center [229, 151] width 62 height 13
paste input "guarantee"
type input "guarantee"
click at [270, 154] on div at bounding box center [269, 152] width 15 height 12
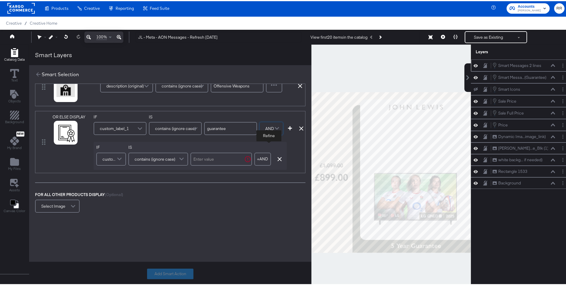
click at [123, 158] on span at bounding box center [120, 158] width 10 height 12
click at [118, 158] on span at bounding box center [120, 158] width 10 height 12
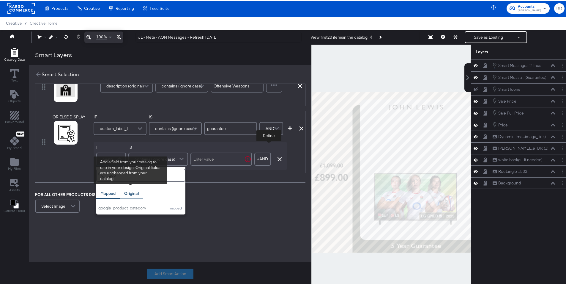
type input "goo"
click at [130, 194] on div "Original" at bounding box center [131, 192] width 15 height 6
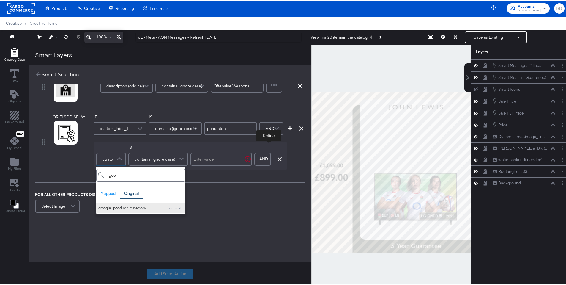
click at [131, 207] on div "google_product_category" at bounding box center [130, 207] width 64 height 6
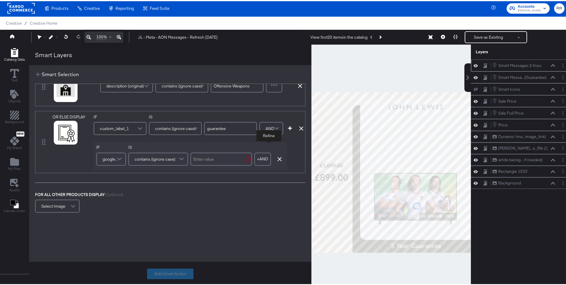
click at [176, 157] on div "contains (ignore case)" at bounding box center [158, 158] width 59 height 12
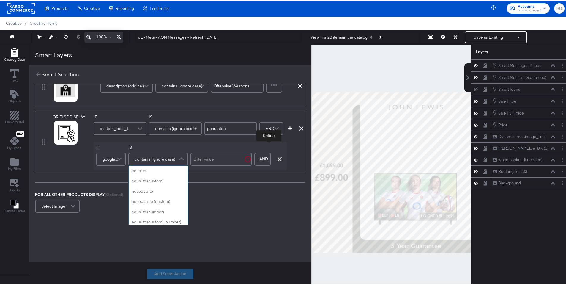
scroll to position [238, 0]
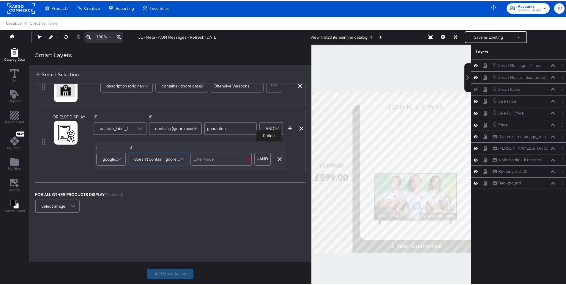
click at [210, 159] on input "text" at bounding box center [222, 157] width 62 height 13
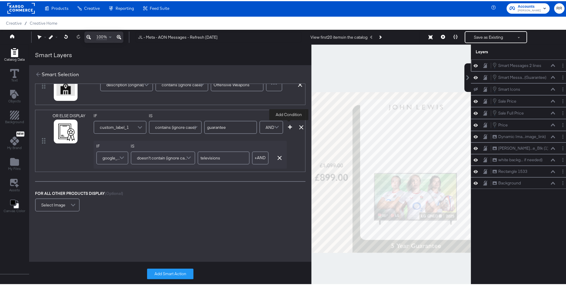
type input "televisions"
click at [291, 126] on icon "button" at bounding box center [290, 126] width 4 height 4
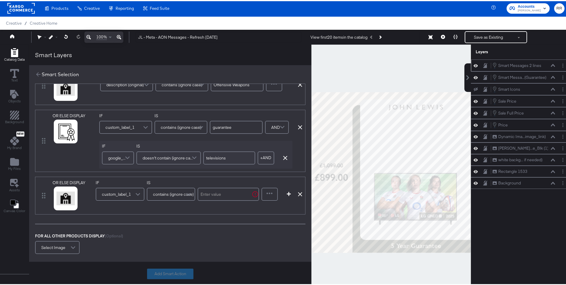
scroll to position [222, 0]
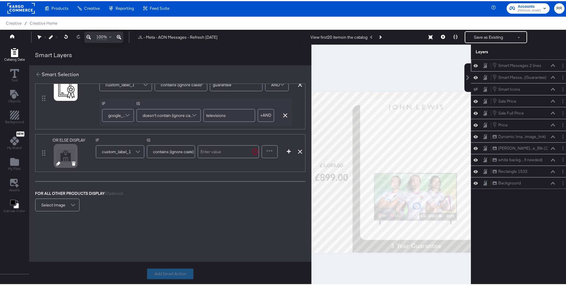
click at [57, 163] on icon at bounding box center [58, 162] width 4 height 4
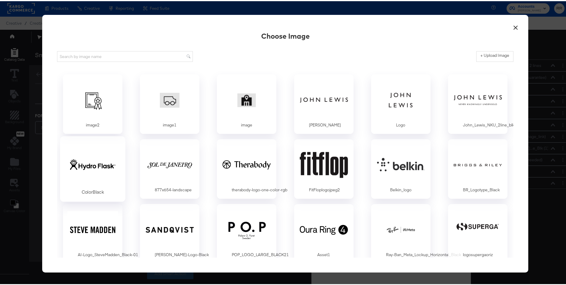
scroll to position [0, 0]
click at [87, 111] on div at bounding box center [93, 98] width 56 height 41
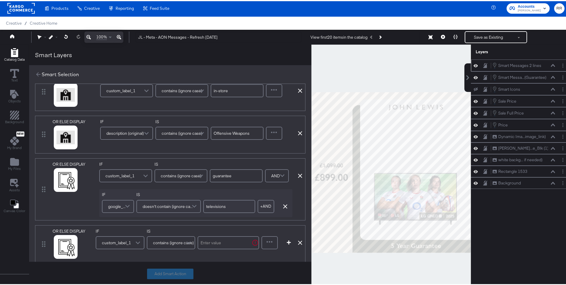
scroll to position [217, 0]
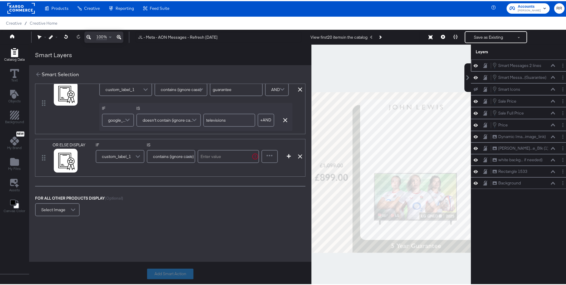
click at [120, 155] on span "custom_label_1" at bounding box center [116, 155] width 29 height 10
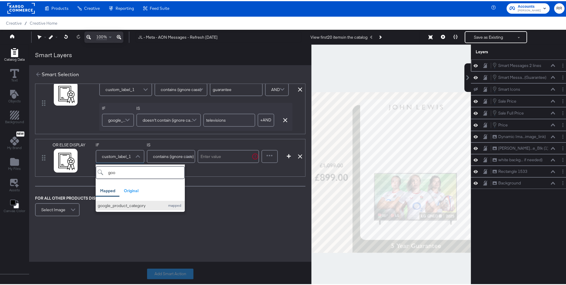
type input "goo"
click at [149, 205] on div "google_product_category" at bounding box center [130, 205] width 64 height 6
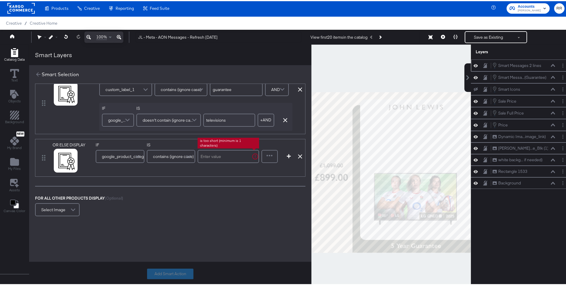
click at [212, 152] on input "text" at bounding box center [229, 155] width 62 height 13
paste input "Electronics > Video > Televisions"
type input "Electronics > Video > Televisions"
click at [177, 272] on button "Add Smart Action" at bounding box center [170, 272] width 46 height 11
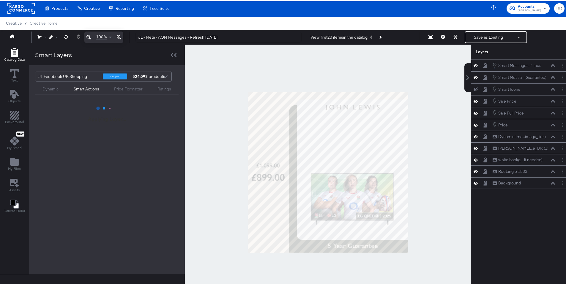
scroll to position [0, 0]
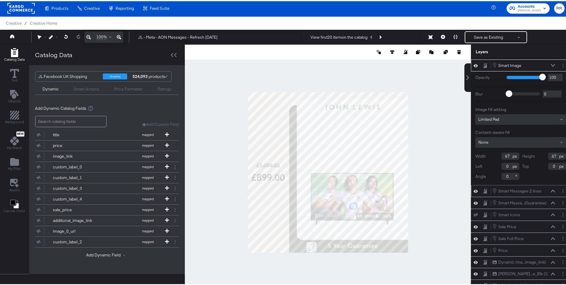
type input "414"
type input "1009"
type input "358"
type input "809"
type input "45"
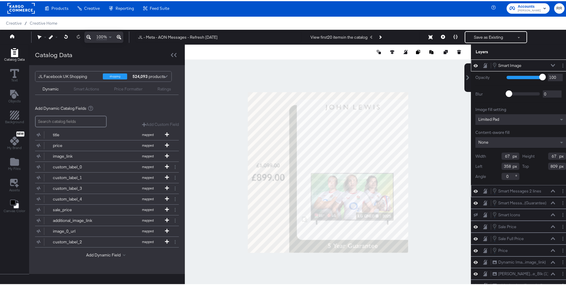
type input "45"
type input "831"
type input "466"
type input "1014"
type input "1011"
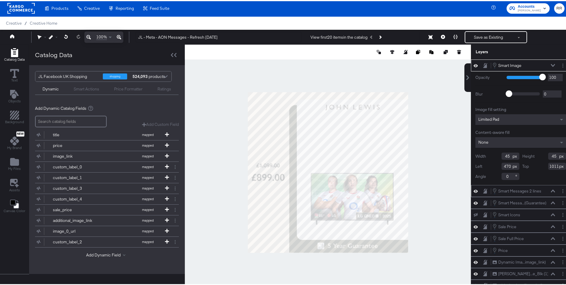
type input "471"
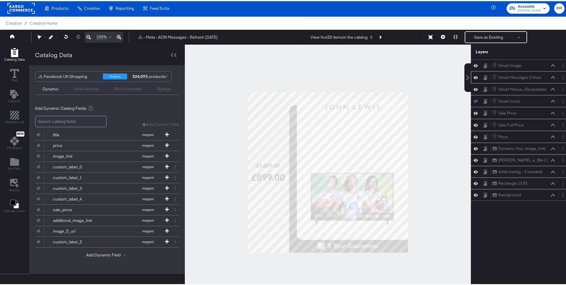
click at [437, 241] on div at bounding box center [328, 170] width 286 height 255
click at [378, 35] on button "Next Product" at bounding box center [380, 36] width 8 height 11
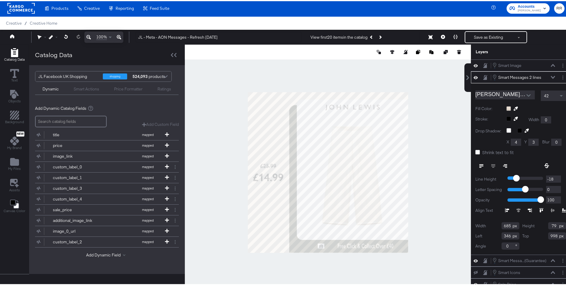
type input "475"
type input "87"
type input "557"
type input "991"
click at [479, 163] on icon at bounding box center [481, 163] width 4 height 1
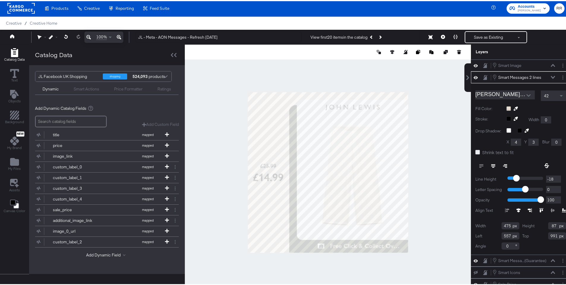
click at [476, 151] on icon at bounding box center [478, 151] width 4 height 4
click at [0, 0] on input "Shrink text to fit" at bounding box center [0, 0] width 0 height 0
type input "540"
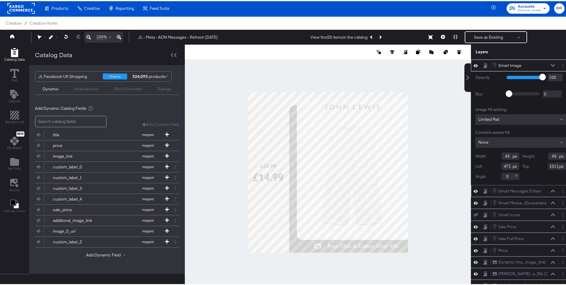
type input "449"
type input "1012"
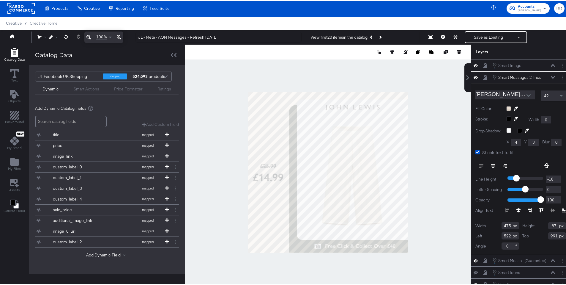
type input "521"
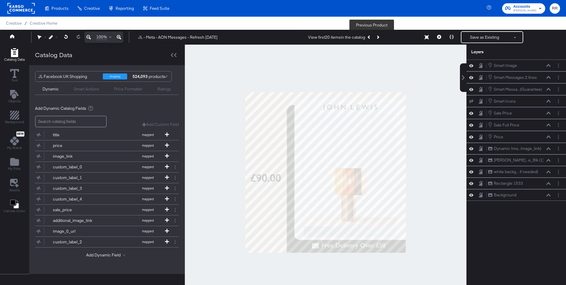
scroll to position [1, 0]
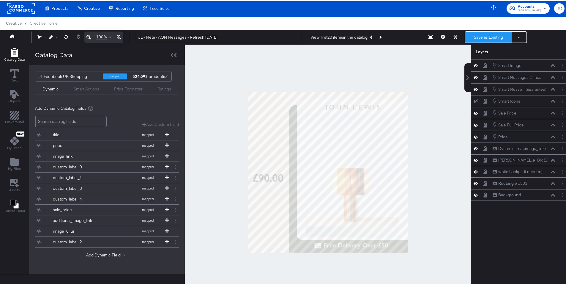
click at [488, 34] on button "Save as Existing" at bounding box center [489, 36] width 46 height 11
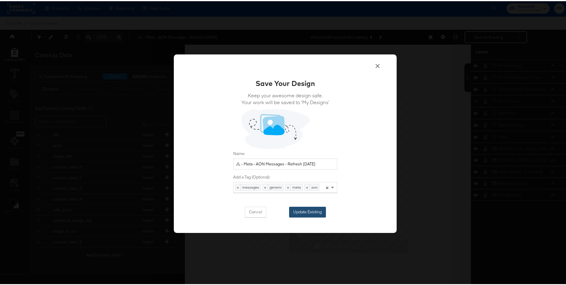
click at [300, 211] on button "Update Existing" at bounding box center [307, 210] width 37 height 11
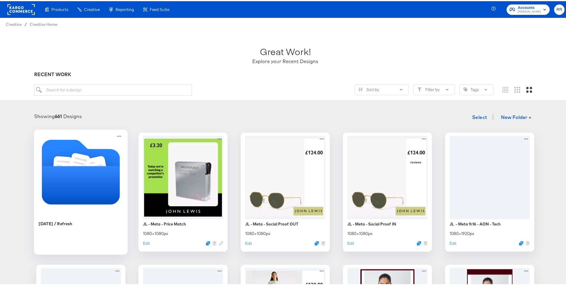
click at [90, 172] on icon "Folder" at bounding box center [81, 184] width 78 height 38
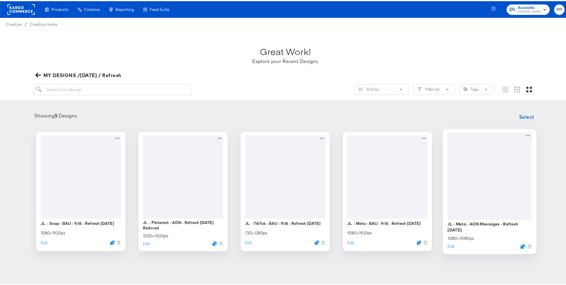
click at [484, 198] on div at bounding box center [490, 174] width 84 height 87
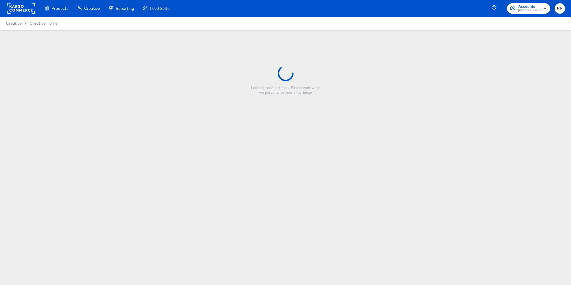
type input "JL - Meta - AON Messages - Refresh [DATE]"
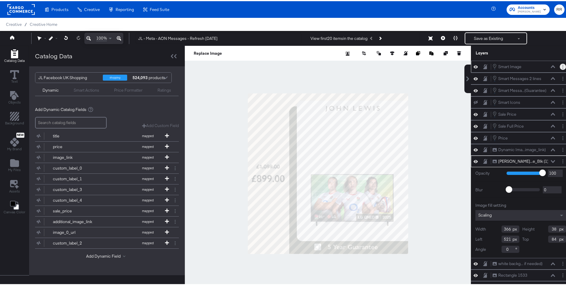
click at [563, 64] on icon "Layer Options" at bounding box center [563, 66] width 1 height 4
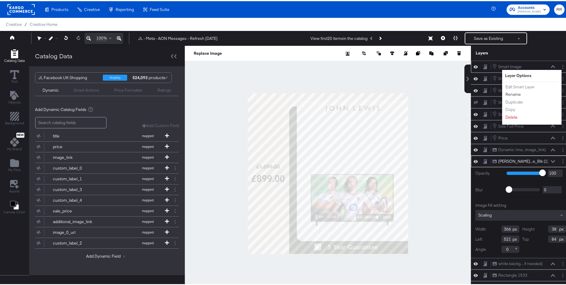
click at [510, 93] on button "Rename" at bounding box center [513, 93] width 16 height 6
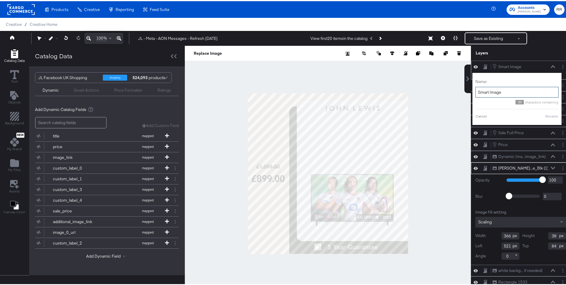
click at [507, 92] on input "Smart Image" at bounding box center [517, 91] width 83 height 11
type input "Smart Icons"
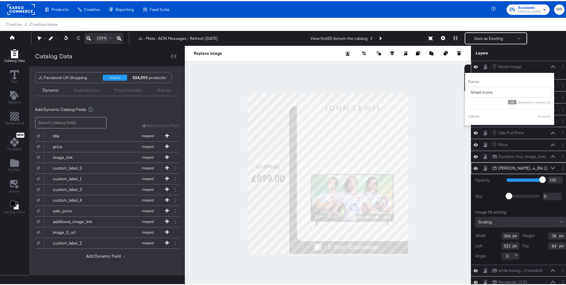
click at [544, 116] on button "Rename" at bounding box center [545, 114] width 14 height 5
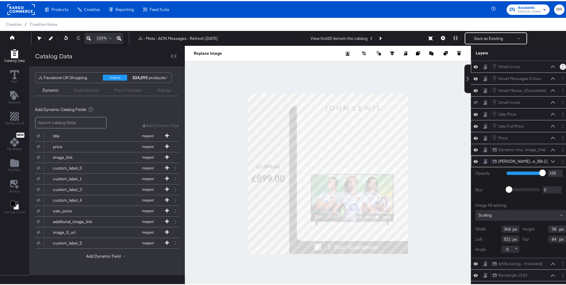
click at [560, 64] on button "Layer Options" at bounding box center [563, 65] width 6 height 6
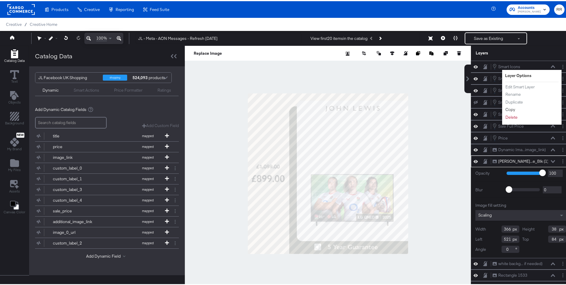
click at [510, 109] on button "Copy" at bounding box center [510, 108] width 10 height 6
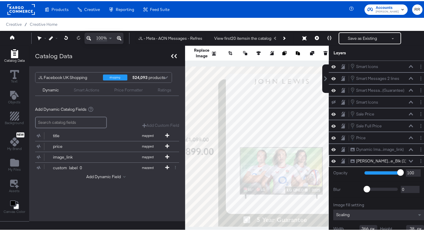
click at [174, 56] on icon at bounding box center [174, 55] width 6 height 4
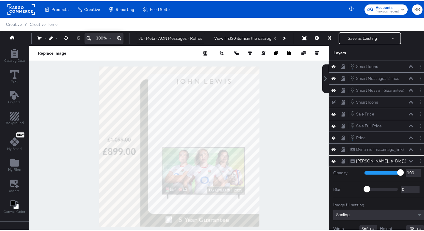
click at [417, 67] on div at bounding box center [421, 65] width 8 height 6
click at [420, 66] on icon "Layer Options" at bounding box center [420, 66] width 1 height 4
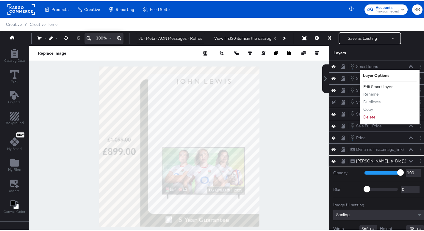
click at [371, 84] on button "Edit Smart Layer" at bounding box center [378, 86] width 30 height 6
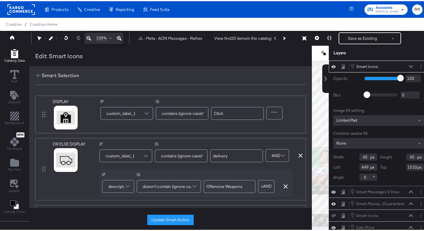
click at [221, 188] on input "Offensive Weapons" at bounding box center [229, 185] width 52 height 13
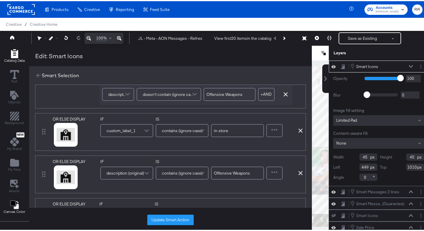
scroll to position [92, 0]
click at [230, 171] on input "Offensive Weapons" at bounding box center [237, 171] width 53 height 13
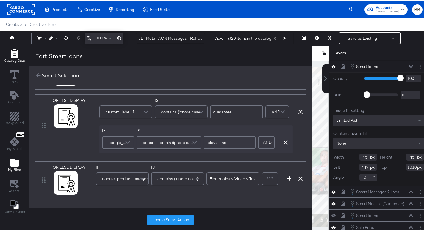
scroll to position [196, 0]
click at [222, 177] on input "Electronics > Video > Televisions" at bounding box center [232, 177] width 53 height 13
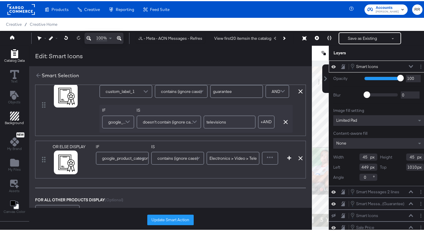
scroll to position [194, 0]
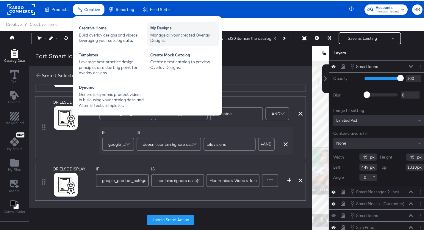
click at [162, 31] on div "Manage all your created Overlay Designs." at bounding box center [182, 36] width 65 height 11
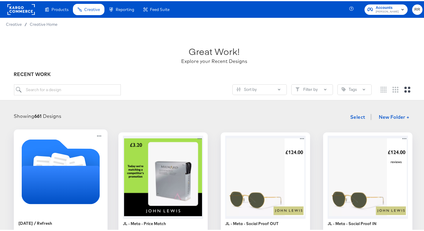
click at [63, 161] on icon "Folder" at bounding box center [59, 164] width 22 height 25
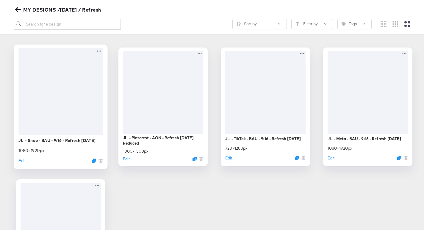
scroll to position [85, 0]
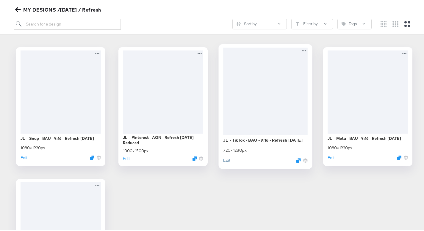
click at [225, 160] on button "Edit" at bounding box center [226, 159] width 7 height 6
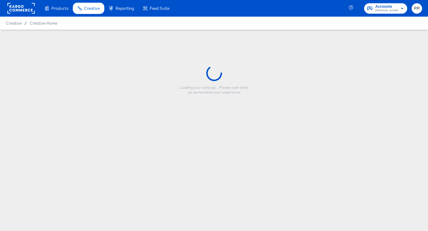
type input "JL - TikTok - BAU - 9:16 - Refresh September 25"
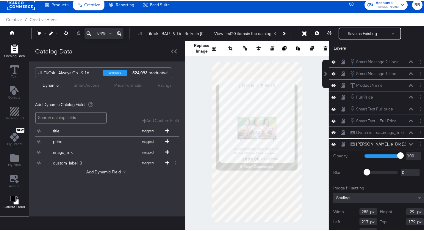
scroll to position [4, 0]
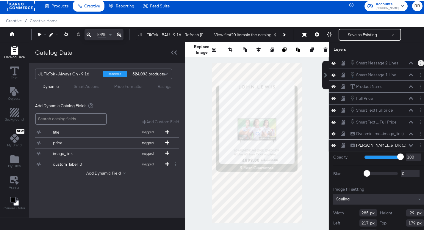
click at [417, 63] on button "Layer Options" at bounding box center [420, 62] width 6 height 6
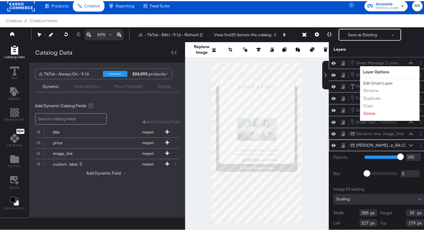
click at [370, 82] on button "Edit Smart Layer" at bounding box center [378, 82] width 30 height 6
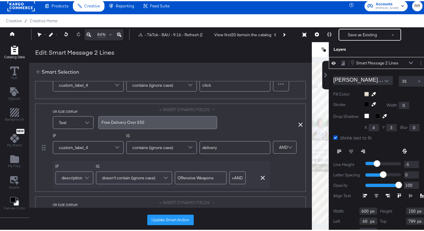
scroll to position [52, 0]
click at [203, 175] on input "Offensive Weapons" at bounding box center [200, 175] width 52 height 13
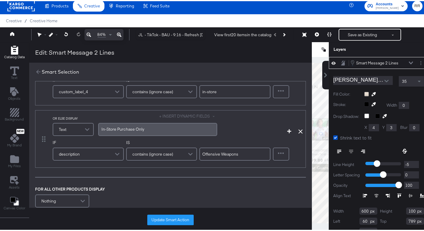
scroll to position [272, 0]
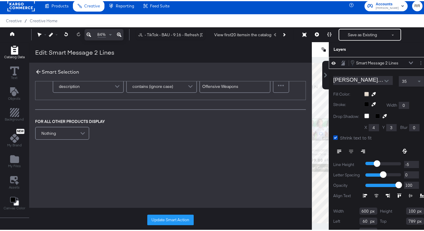
click at [39, 70] on icon at bounding box center [38, 70] width 7 height 7
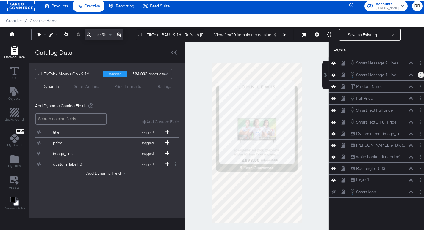
click at [417, 76] on button "Layer Options" at bounding box center [420, 74] width 6 height 6
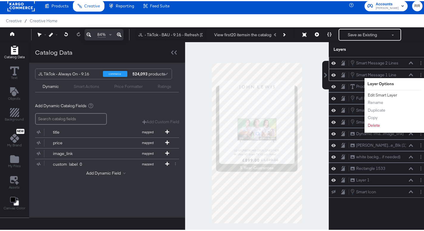
click at [378, 94] on button "Edit Smart Layer" at bounding box center [382, 94] width 30 height 6
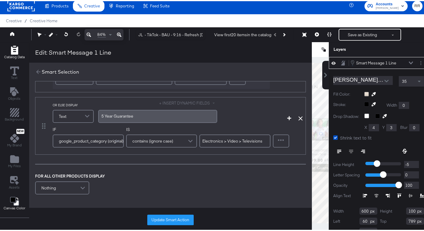
scroll to position [89, 0]
click at [239, 140] on input "Electronics > Video > Televisions" at bounding box center [234, 139] width 71 height 13
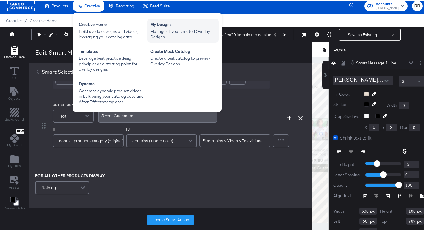
click at [162, 33] on div "Manage all your created Overlay Designs." at bounding box center [182, 33] width 65 height 11
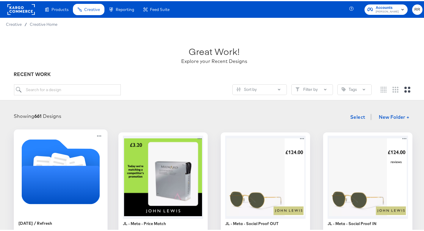
click at [60, 159] on icon "Folder" at bounding box center [59, 164] width 22 height 25
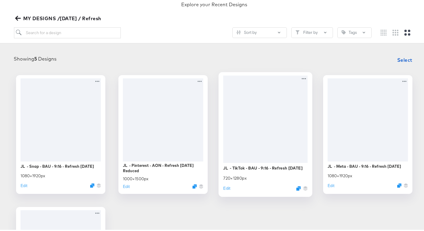
scroll to position [81, 0]
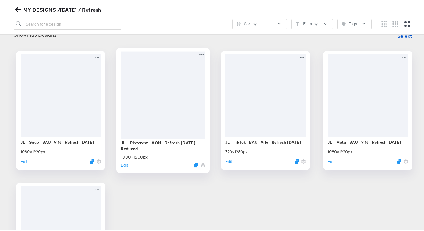
click at [169, 93] on div at bounding box center [163, 93] width 84 height 87
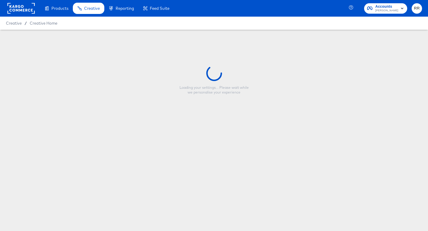
type input "JL - Pinterest - AON - Refresh September 25 Reduced"
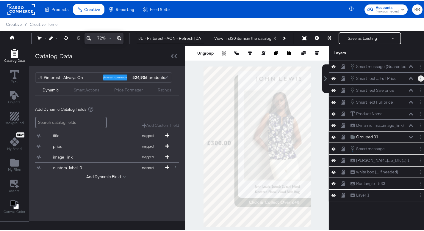
click at [417, 77] on button "Layer Options" at bounding box center [420, 77] width 6 height 6
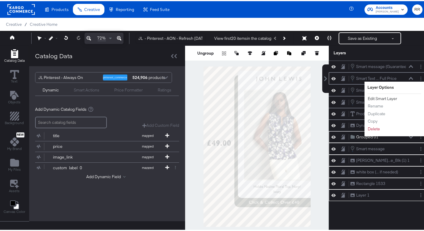
click at [388, 99] on button "Edit Smart Layer" at bounding box center [382, 98] width 30 height 6
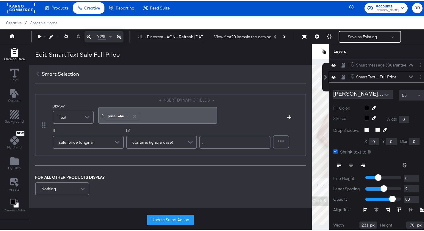
scroll to position [12, 0]
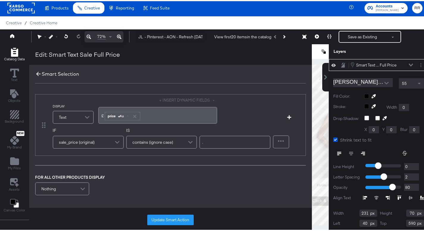
click at [37, 73] on icon at bounding box center [38, 73] width 7 height 7
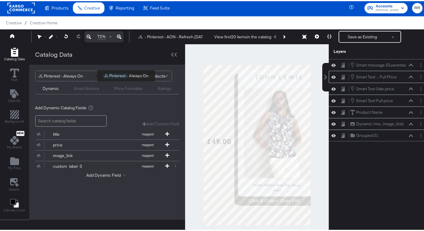
scroll to position [0, 0]
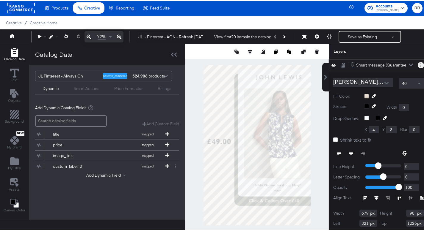
click at [420, 63] on icon "Layer Options" at bounding box center [420, 64] width 1 height 4
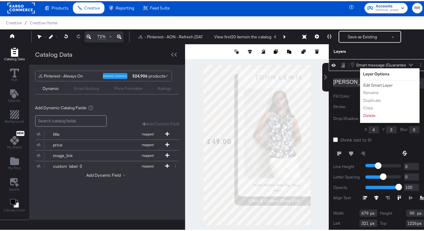
click at [375, 83] on button "Edit Smart Layer" at bounding box center [378, 84] width 30 height 6
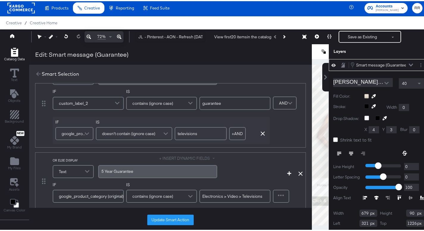
scroll to position [35, 0]
click at [35, 74] on icon at bounding box center [38, 73] width 7 height 7
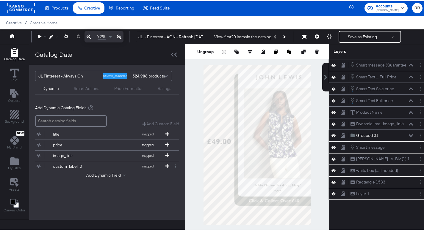
click at [352, 217] on div "Smart message (Guarantee) Smart message (Guarantee) Smart Text ... Full Price S…" at bounding box center [374, 147] width 107 height 178
click at [417, 137] on button "Layer Options" at bounding box center [420, 134] width 6 height 6
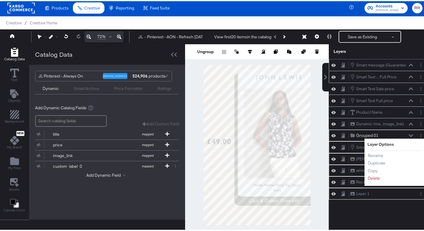
click at [374, 215] on div "Smart message (Guarantee) Smart message (Guarantee) Smart Text ... Full Price S…" at bounding box center [378, 147] width 100 height 178
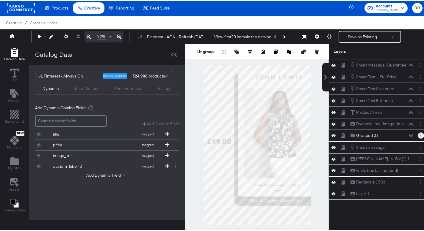
click at [419, 135] on button "Layer Options" at bounding box center [420, 134] width 6 height 6
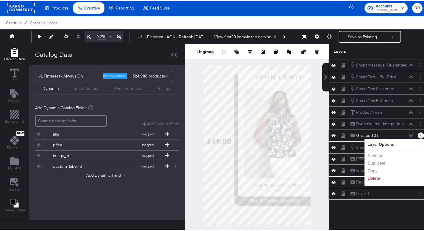
click at [419, 135] on button "Layer Options" at bounding box center [420, 134] width 6 height 6
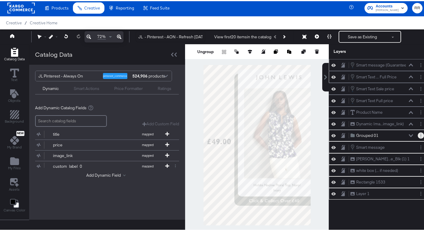
click at [408, 135] on icon at bounding box center [410, 134] width 4 height 3
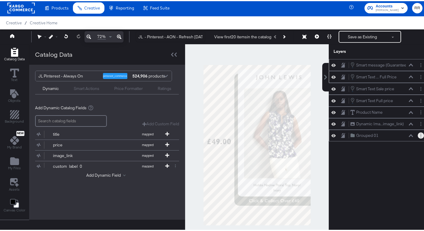
click at [408, 135] on icon at bounding box center [410, 134] width 4 height 3
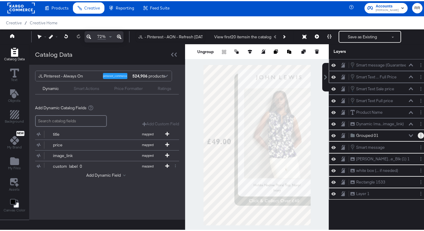
click at [417, 137] on button "Layer Options" at bounding box center [420, 134] width 6 height 6
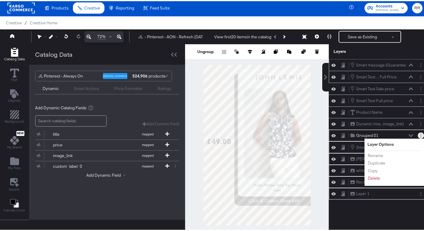
click at [416, 138] on div "Layer Options Rename Duplicate Copy Delete" at bounding box center [393, 161] width 59 height 47
click at [202, 51] on button "Ungroup" at bounding box center [205, 51] width 18 height 6
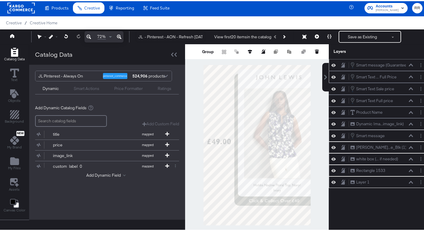
click at [371, 205] on div "Smart message (Guarantee) Smart message (Guarantee) Smart Text ... Full Price S…" at bounding box center [378, 147] width 100 height 178
click at [172, 51] on icon at bounding box center [174, 53] width 6 height 4
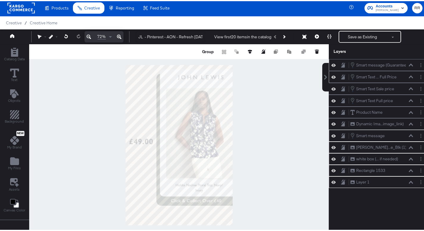
click at [276, 134] on div at bounding box center [178, 144] width 299 height 202
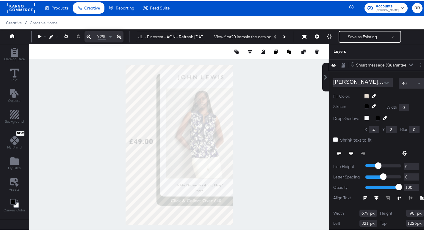
type input "-235"
type input "1222"
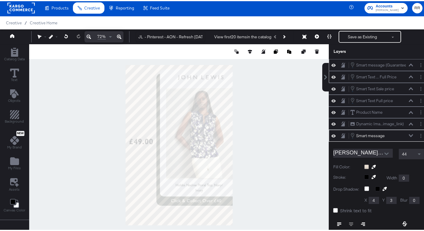
scroll to position [71, 0]
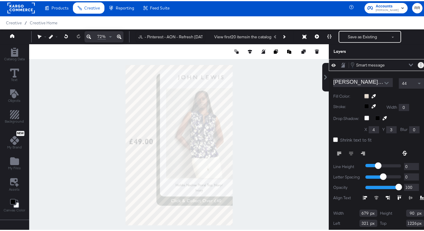
click at [420, 65] on icon "Layer Options" at bounding box center [420, 64] width 1 height 4
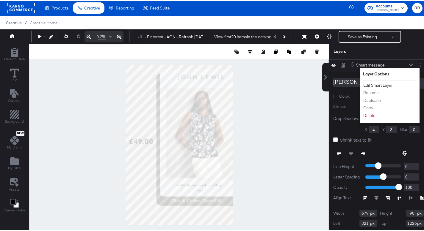
click at [371, 84] on button "Edit Smart Layer" at bounding box center [378, 84] width 30 height 6
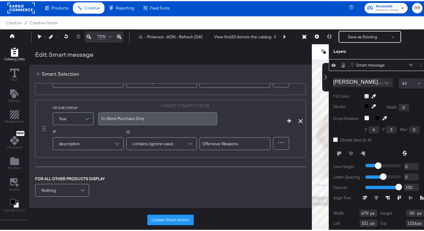
scroll to position [183, 0]
click at [420, 65] on icon "Layer Options" at bounding box center [420, 64] width 1 height 4
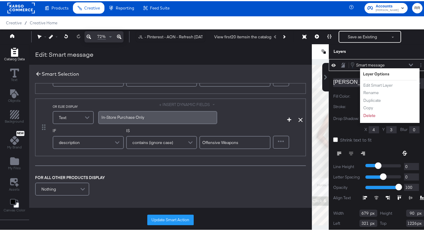
click at [36, 74] on icon at bounding box center [38, 73] width 4 height 4
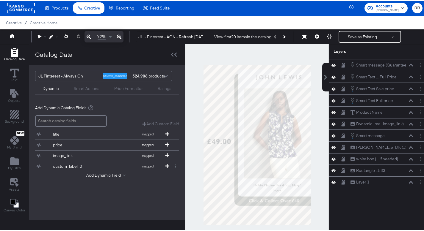
scroll to position [0, 0]
click at [420, 65] on icon "Layer Options" at bounding box center [420, 64] width 1 height 4
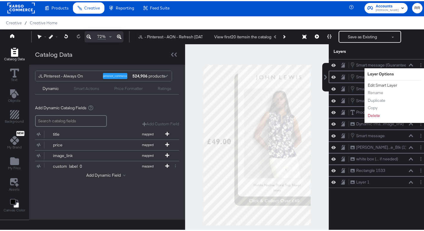
click at [386, 85] on button "Edit Smart Layer" at bounding box center [382, 84] width 30 height 6
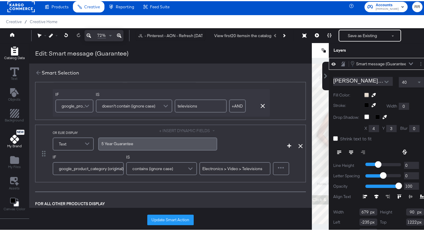
scroll to position [62, 0]
click at [213, 168] on input "Electronics > Video > Televisions" at bounding box center [234, 167] width 71 height 13
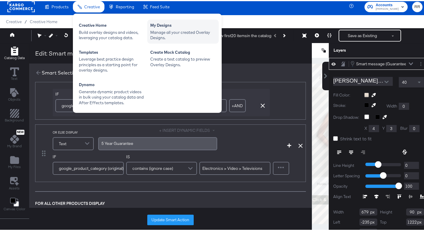
click at [164, 27] on div "My Designs" at bounding box center [182, 24] width 65 height 7
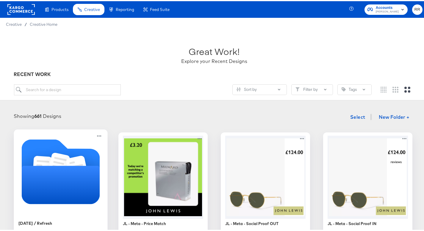
click at [74, 174] on icon "Folder" at bounding box center [61, 184] width 78 height 38
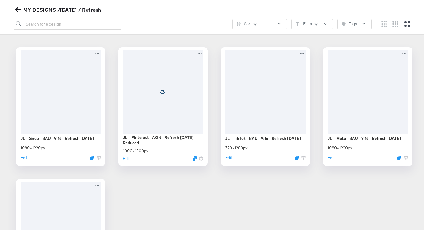
scroll to position [93, 0]
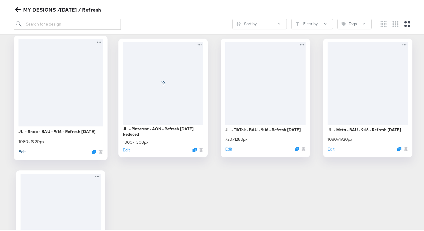
click at [22, 151] on button "Edit" at bounding box center [21, 151] width 7 height 6
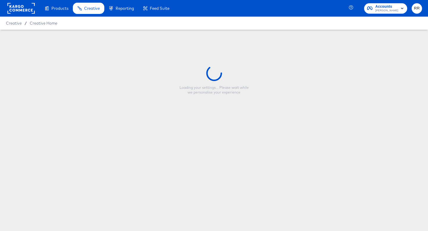
type input "JL - Snap - BAU - 9:16 - Refresh September 25"
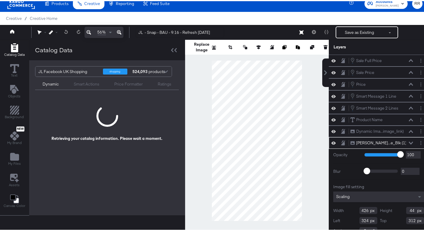
scroll to position [7, 0]
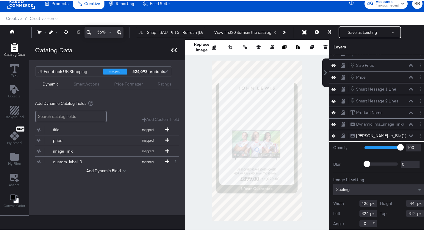
click at [169, 48] on div at bounding box center [174, 49] width 10 height 9
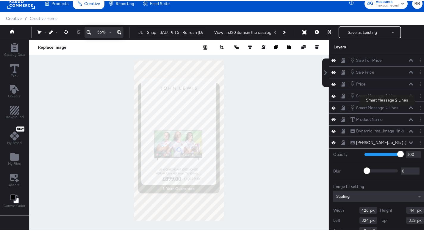
scroll to position [0, 0]
click at [417, 95] on button "Layer Options" at bounding box center [420, 95] width 6 height 6
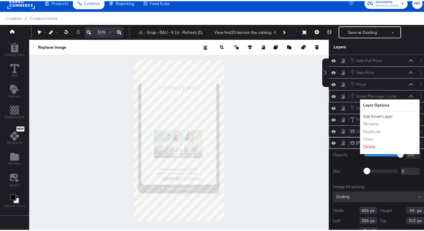
click at [374, 114] on button "Edit Smart Layer" at bounding box center [378, 115] width 30 height 6
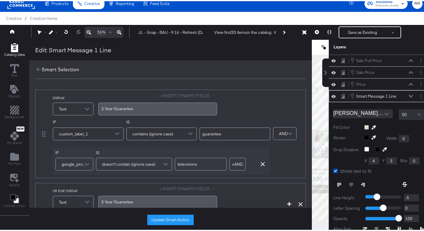
scroll to position [36, 0]
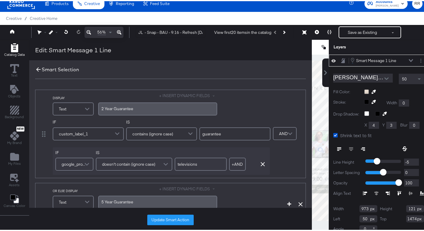
click at [39, 67] on icon at bounding box center [38, 68] width 7 height 7
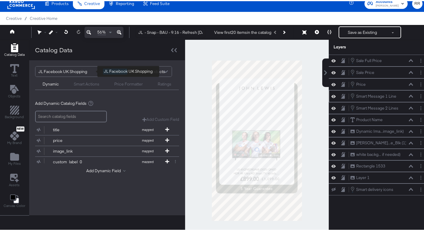
scroll to position [0, 0]
click at [420, 108] on circle "Layer Options" at bounding box center [420, 108] width 1 height 1
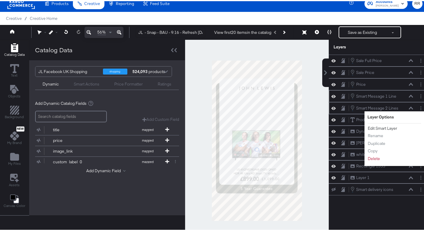
click at [388, 128] on button "Edit Smart Layer" at bounding box center [382, 127] width 30 height 6
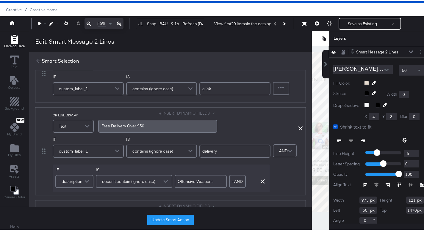
scroll to position [37, 0]
click at [197, 182] on input "Offensive Weapons" at bounding box center [200, 180] width 52 height 13
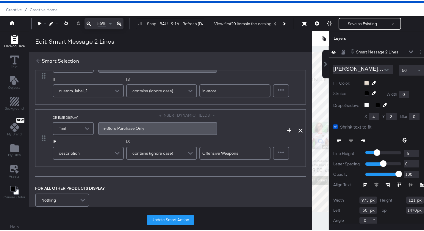
scroll to position [191, 0]
click at [232, 152] on input "Offensive Weapons" at bounding box center [234, 151] width 71 height 13
click at [38, 60] on icon at bounding box center [38, 60] width 4 height 4
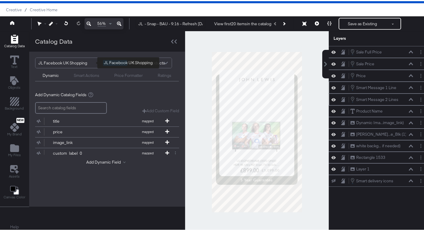
scroll to position [0, 0]
click at [417, 86] on button "Layer Options" at bounding box center [420, 87] width 6 height 6
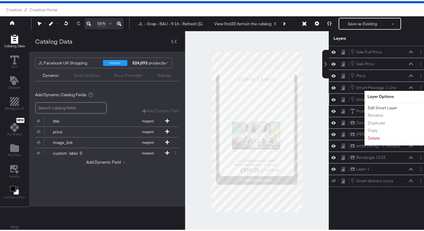
click at [387, 107] on button "Edit Smart Layer" at bounding box center [382, 107] width 30 height 6
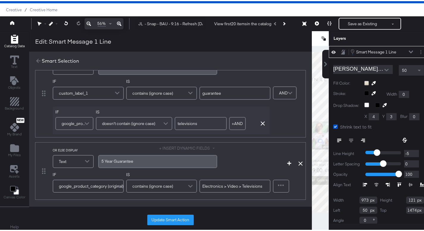
scroll to position [43, 0]
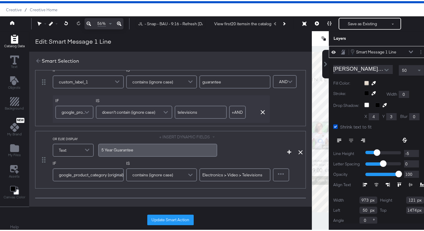
click at [224, 172] on input "Electronics > Video > Televisions" at bounding box center [234, 173] width 71 height 13
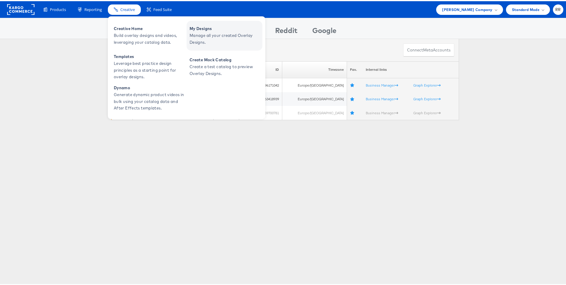
click at [199, 34] on span "Manage all your created Overlay Designs." at bounding box center [225, 38] width 71 height 14
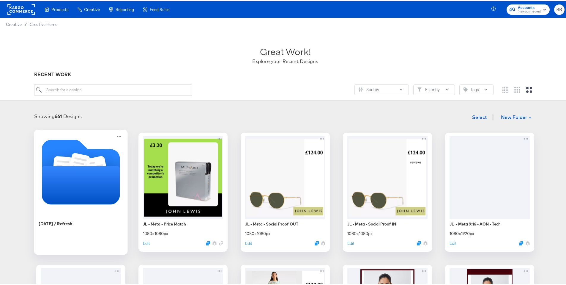
click at [89, 165] on icon "Folder" at bounding box center [81, 184] width 78 height 38
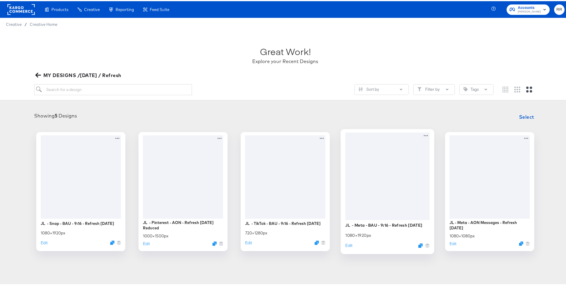
click at [377, 183] on div at bounding box center [387, 174] width 84 height 87
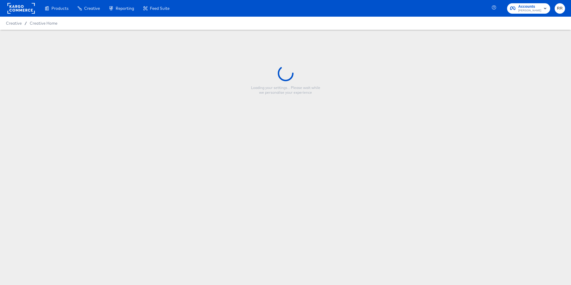
type input "JL - Meta - BAU - 9:16 - Refresh [DATE]"
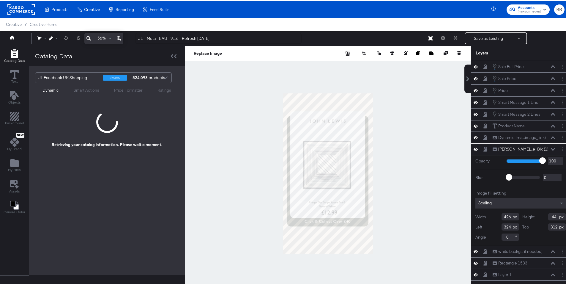
click at [408, 173] on div at bounding box center [328, 172] width 286 height 255
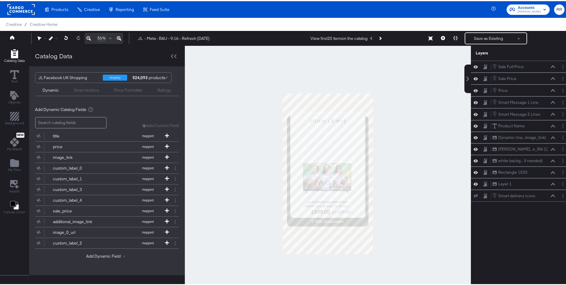
click at [410, 118] on div at bounding box center [328, 172] width 286 height 255
click at [408, 191] on div at bounding box center [328, 172] width 286 height 255
click at [81, 89] on div "Smart Actions" at bounding box center [87, 89] width 26 height 6
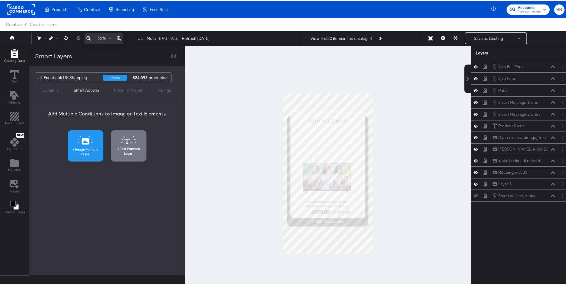
click at [86, 141] on icon at bounding box center [85, 138] width 15 height 9
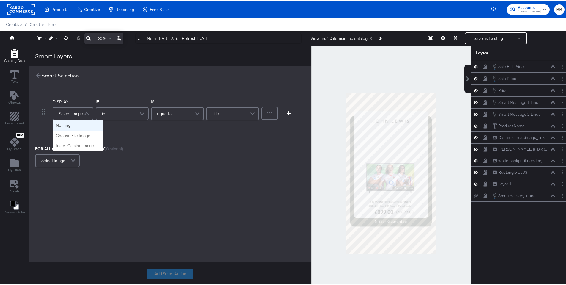
click at [77, 115] on div "Select Image" at bounding box center [73, 112] width 40 height 12
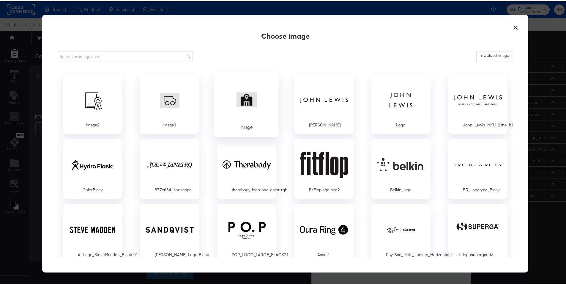
click at [245, 100] on div at bounding box center [247, 98] width 56 height 41
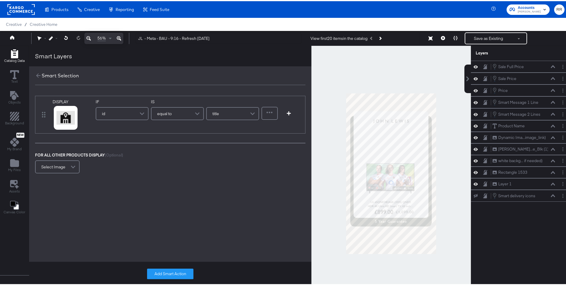
click at [104, 109] on span "id" at bounding box center [103, 112] width 3 height 10
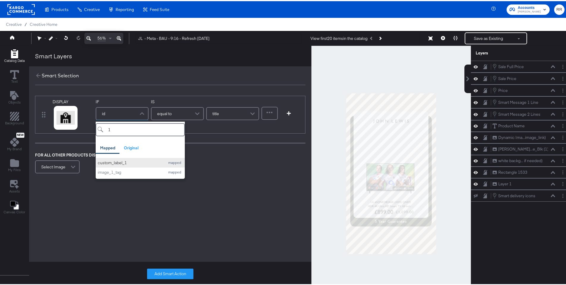
type input "1"
click at [136, 159] on div "custom_label_1" at bounding box center [130, 162] width 64 height 6
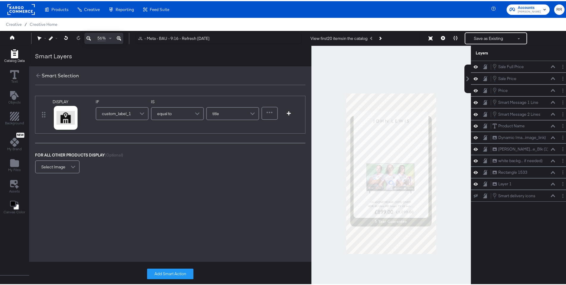
click at [193, 109] on span at bounding box center [198, 112] width 10 height 12
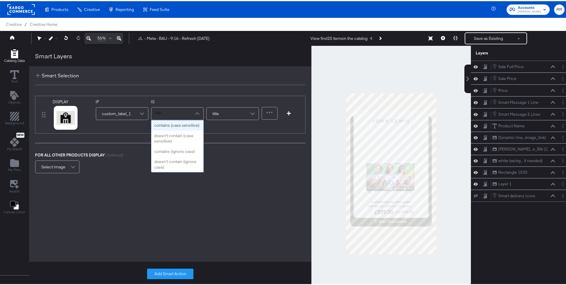
type input "cont"
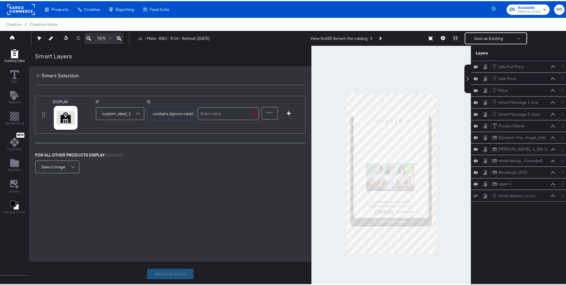
click at [217, 115] on input "text" at bounding box center [229, 112] width 62 height 13
type input "Click"
click at [290, 113] on button "button" at bounding box center [288, 112] width 9 height 4
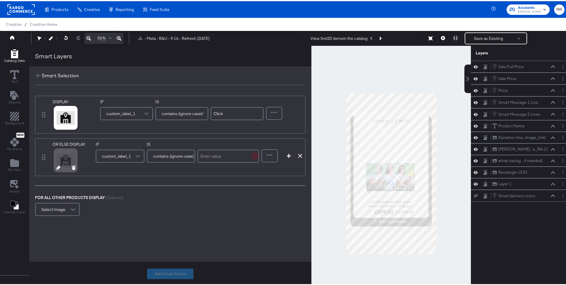
click at [57, 165] on icon at bounding box center [58, 166] width 4 height 4
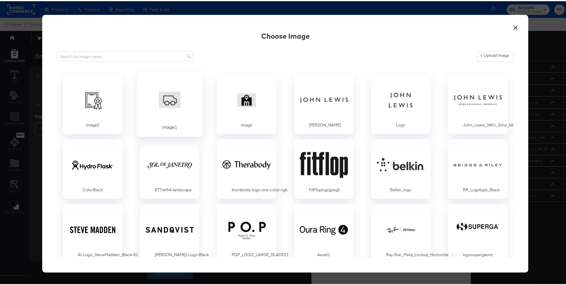
click at [169, 105] on div at bounding box center [170, 98] width 56 height 41
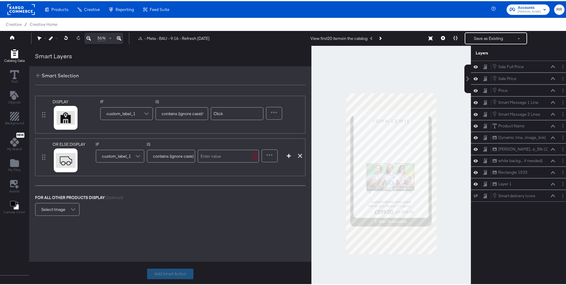
click at [213, 153] on input "text" at bounding box center [229, 154] width 62 height 13
type input "delivery"
click at [268, 155] on div at bounding box center [269, 155] width 15 height 12
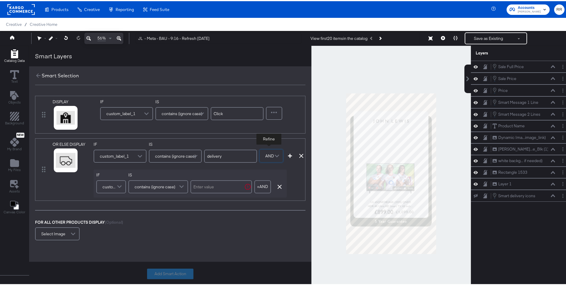
click at [111, 185] on span "custom_label_1" at bounding box center [110, 185] width 15 height 10
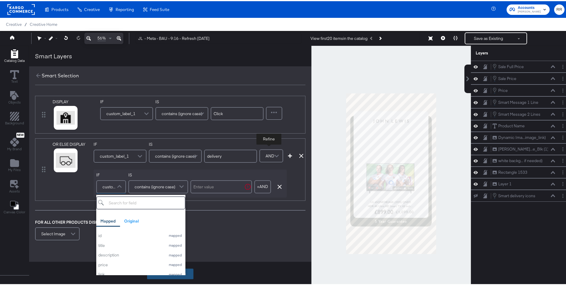
click at [117, 205] on input "search" at bounding box center [140, 201] width 89 height 13
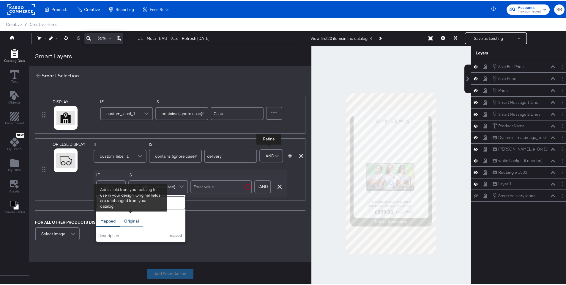
type input "desc"
click at [130, 221] on div "Original" at bounding box center [131, 220] width 15 height 6
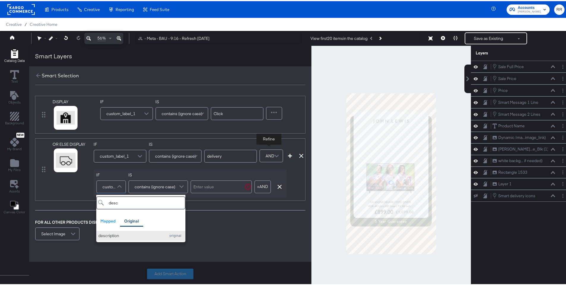
click at [115, 233] on div "description" at bounding box center [130, 235] width 64 height 6
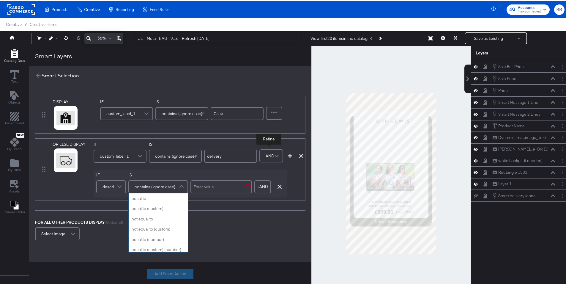
click at [171, 188] on span "contains (ignore case)" at bounding box center [155, 185] width 41 height 10
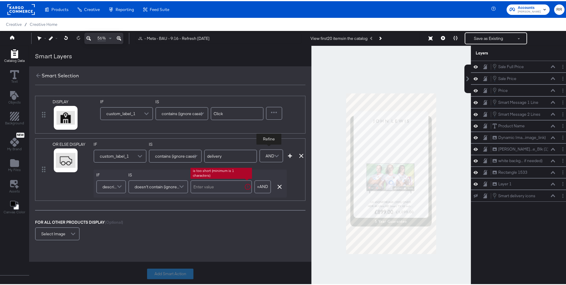
click at [212, 189] on input "text" at bounding box center [222, 185] width 62 height 13
paste input "Offensive Weapons"
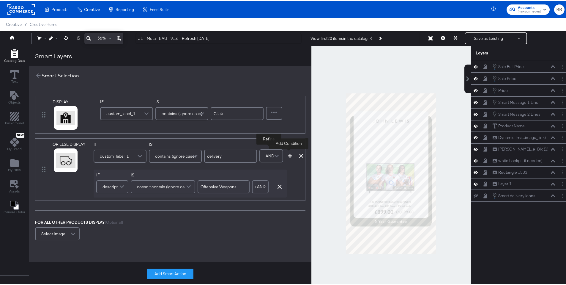
type input "Offensive Weapons"
click at [290, 156] on icon "button" at bounding box center [290, 154] width 4 height 4
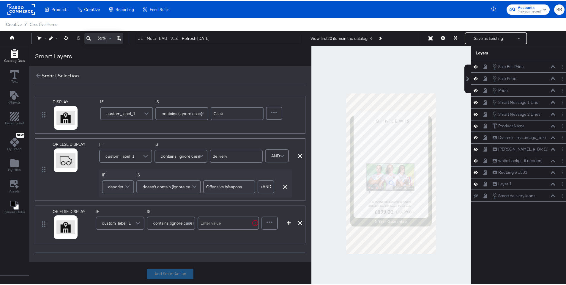
scroll to position [1, 0]
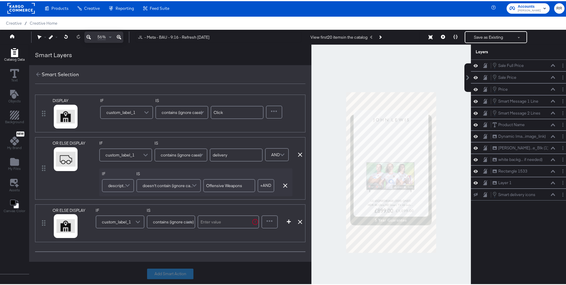
click at [234, 225] on input "text" at bounding box center [229, 220] width 62 height 13
type input "in-store"
click at [288, 221] on icon "button" at bounding box center [289, 220] width 4 height 4
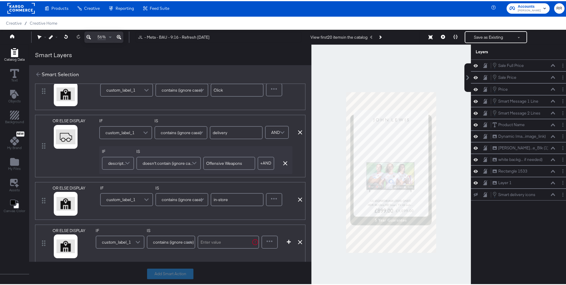
scroll to position [68, 0]
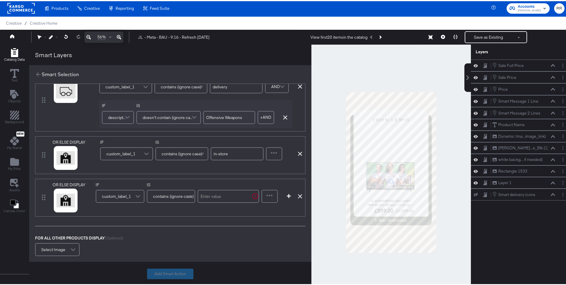
click at [120, 197] on span "custom_label_1" at bounding box center [116, 195] width 29 height 10
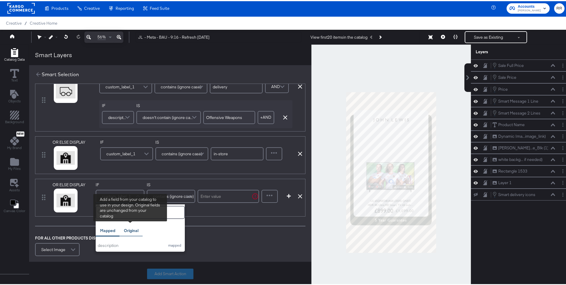
type input "desc"
click at [132, 229] on div "Original" at bounding box center [131, 230] width 15 height 6
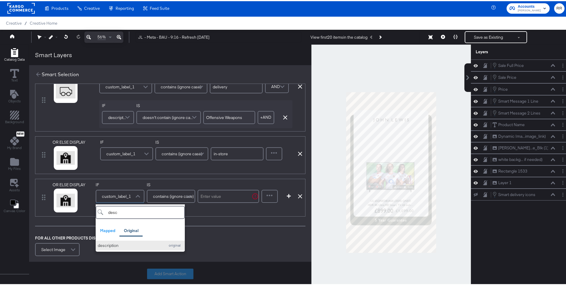
click at [121, 242] on div "description" at bounding box center [130, 244] width 64 height 6
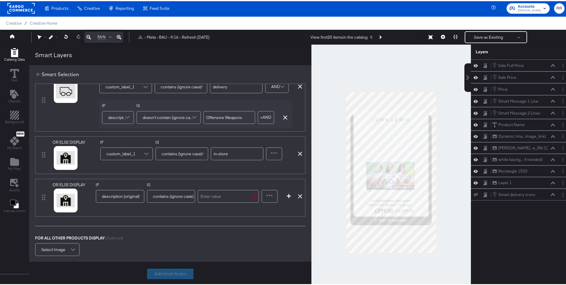
click at [215, 197] on input "text" at bounding box center [229, 194] width 62 height 13
paste input "Offensive Weapons"
type input "Offensive Weapons"
click at [287, 195] on icon "button" at bounding box center [289, 195] width 4 height 4
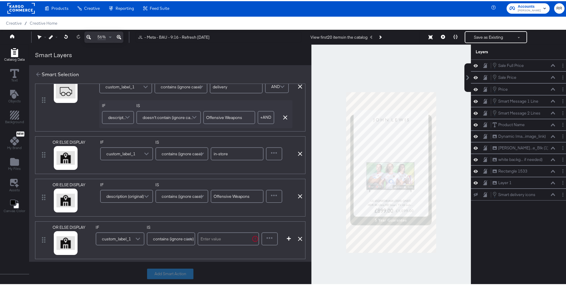
scroll to position [111, 0]
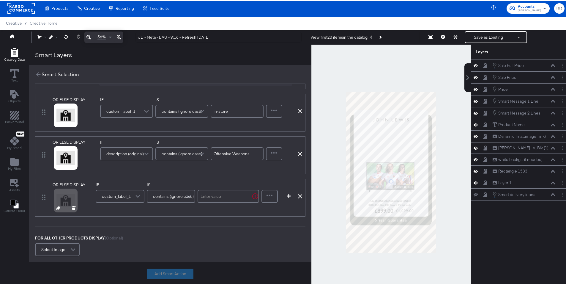
click at [57, 207] on icon at bounding box center [58, 207] width 4 height 4
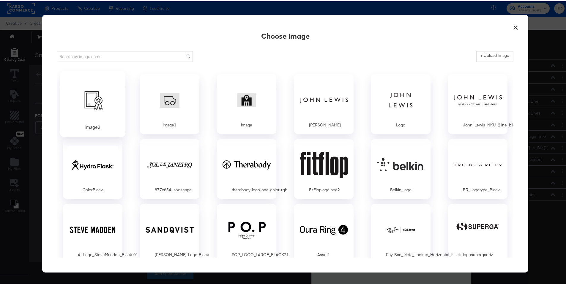
scroll to position [0, 0]
click at [109, 107] on div at bounding box center [93, 98] width 56 height 41
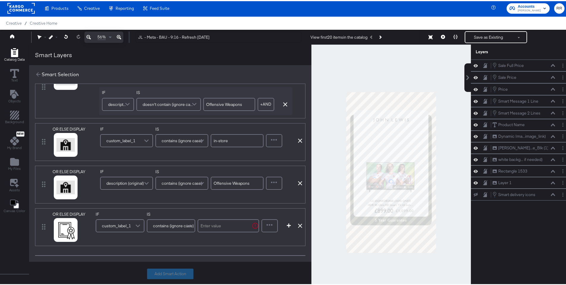
scroll to position [175, 0]
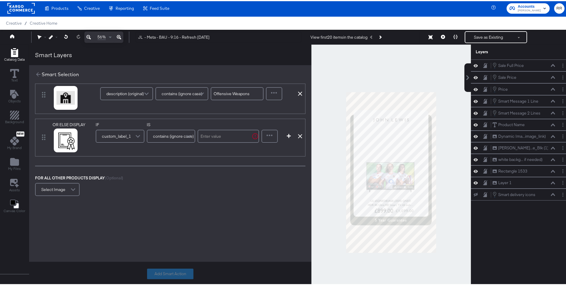
click at [224, 132] on input "text" at bounding box center [229, 134] width 62 height 13
type input "guarantee"
click at [287, 133] on icon "button" at bounding box center [289, 135] width 4 height 4
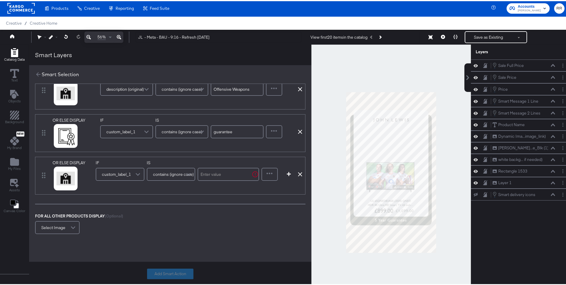
scroll to position [218, 0]
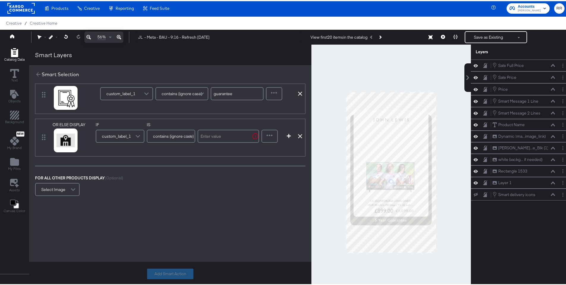
click at [298, 133] on icon at bounding box center [300, 135] width 4 height 4
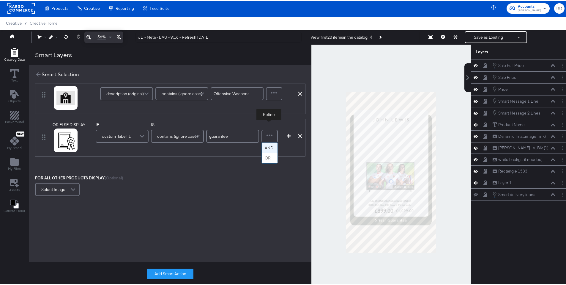
click at [268, 132] on div at bounding box center [269, 135] width 15 height 12
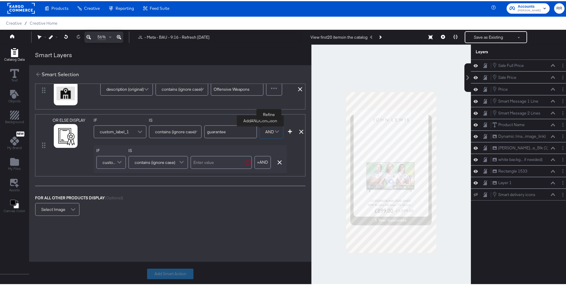
scroll to position [199, 0]
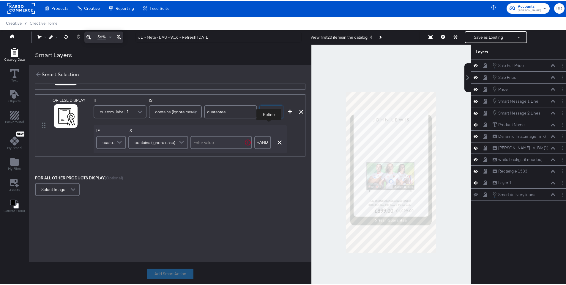
click at [115, 138] on span at bounding box center [120, 141] width 10 height 12
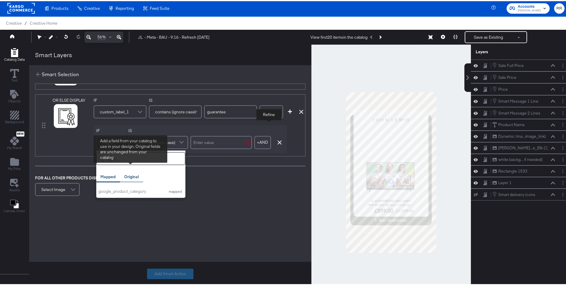
type input "goo"
click at [131, 173] on div "Original" at bounding box center [131, 176] width 15 height 6
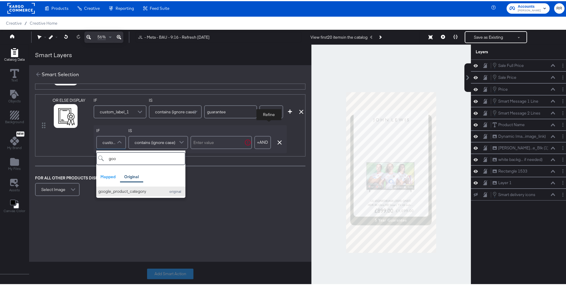
click at [125, 187] on div "google_product_category" at bounding box center [130, 190] width 64 height 6
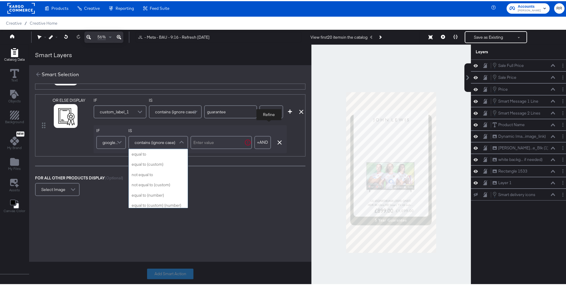
click at [175, 136] on div "contains (ignore case)" at bounding box center [158, 141] width 59 height 12
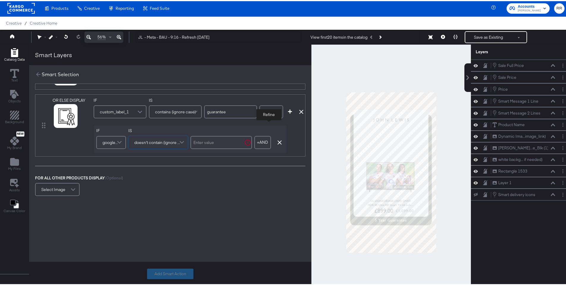
click at [211, 140] on input "text" at bounding box center [222, 141] width 62 height 13
type input "televisions"
click at [255, 196] on div "DISPLAY link mapped image_link mapped ios_app_name mapped additional_image_link…" at bounding box center [170, 47] width 282 height 310
click at [291, 108] on icon "button" at bounding box center [290, 110] width 4 height 4
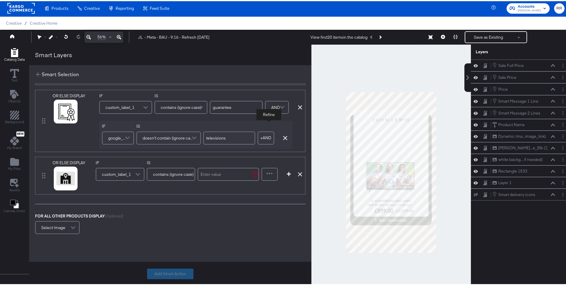
scroll to position [242, 0]
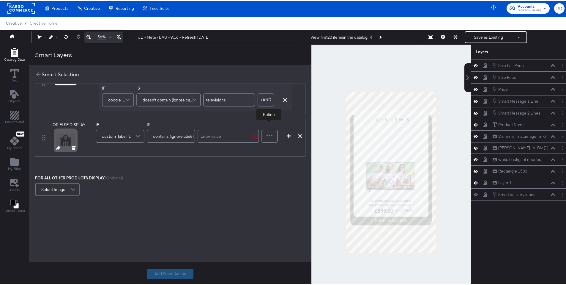
click at [62, 137] on div at bounding box center [65, 138] width 21 height 21
click at [59, 146] on div at bounding box center [66, 148] width 31 height 4
click at [56, 145] on icon at bounding box center [58, 147] width 4 height 4
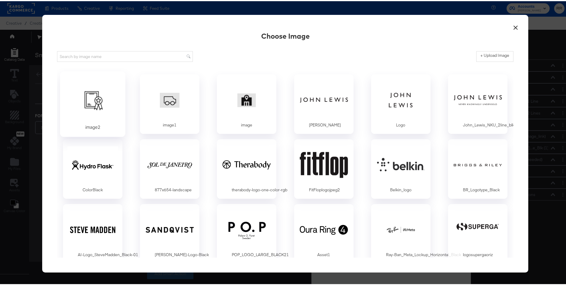
click at [91, 96] on div at bounding box center [93, 98] width 56 height 41
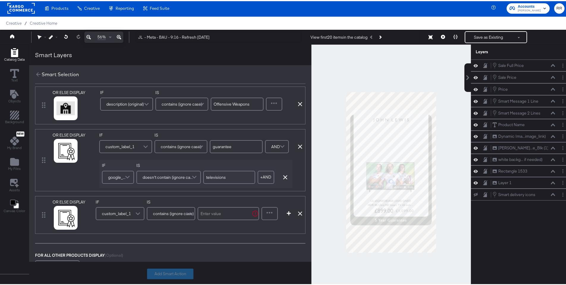
scroll to position [168, 0]
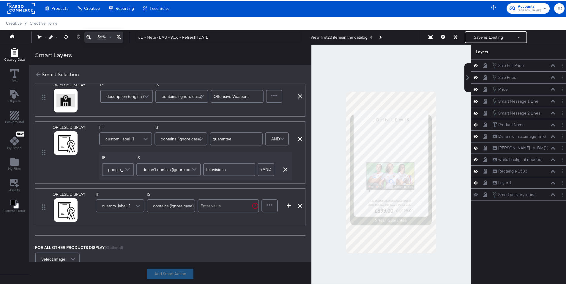
click at [122, 205] on span "custom_label_1" at bounding box center [116, 204] width 29 height 10
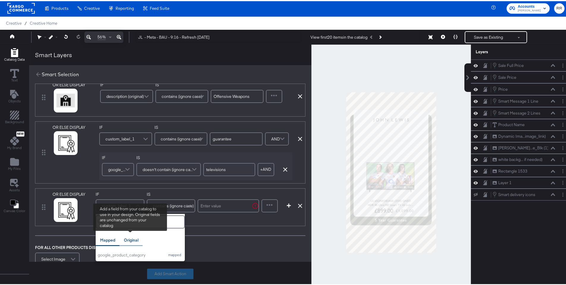
type input "goo"
click at [135, 239] on div "Original" at bounding box center [131, 239] width 15 height 6
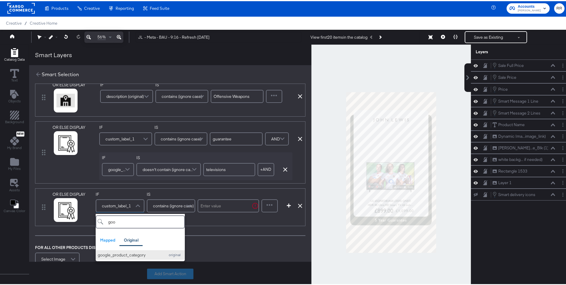
click at [128, 252] on div "google_product_category" at bounding box center [130, 254] width 64 height 6
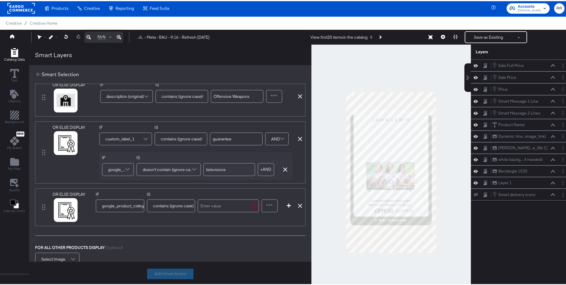
click at [217, 206] on input "text" at bounding box center [229, 204] width 62 height 13
paste input "Electronics > Video > Televisions"
drag, startPoint x: 246, startPoint y: 206, endPoint x: 203, endPoint y: 207, distance: 43.7
click at [203, 207] on div "IF google_product_category (original) IS contains (ignore case) Electronics > V…" at bounding box center [177, 202] width 163 height 25
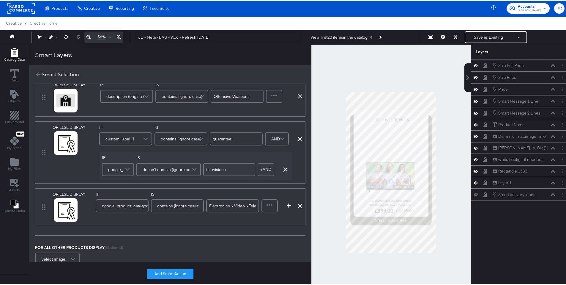
type input "Electronics > Video > Televisions"
click at [210, 212] on div "Electronics > Video > Televisions" at bounding box center [232, 204] width 53 height 16
click at [214, 205] on input "Electronics > Video > Televisions" at bounding box center [232, 204] width 53 height 13
click at [176, 273] on button "Add Smart Action" at bounding box center [170, 272] width 46 height 11
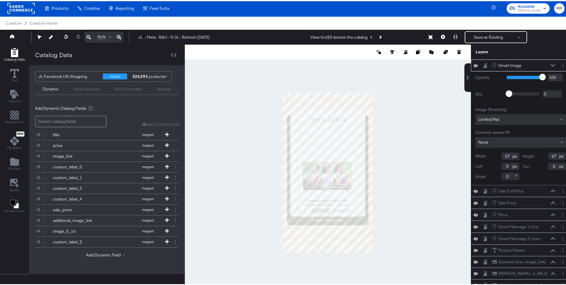
type input "173"
type input "103"
type input "1456"
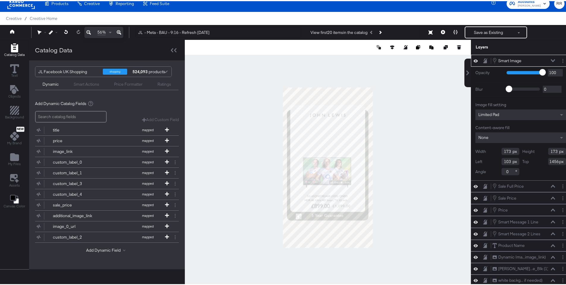
type input "121"
type input "528"
type input "135"
type input "1454"
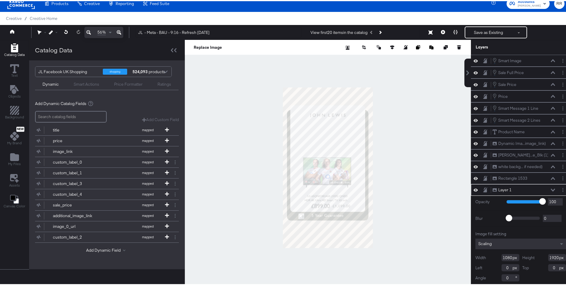
scroll to position [0, 0]
click at [481, 33] on button "Save as Existing" at bounding box center [489, 31] width 46 height 11
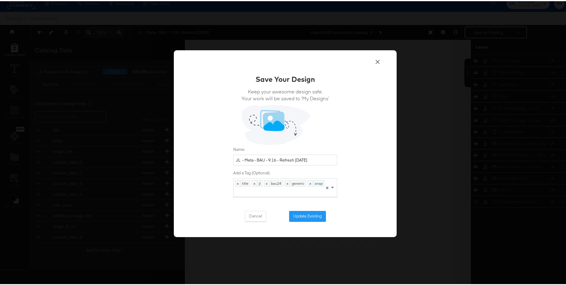
scroll to position [1, 0]
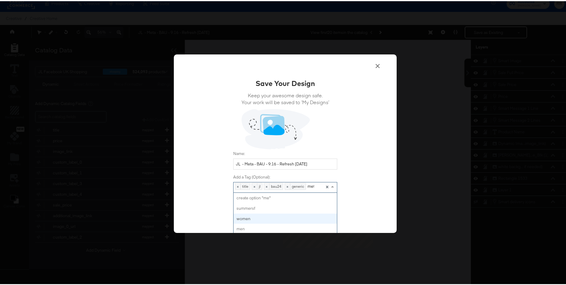
type input "meta"
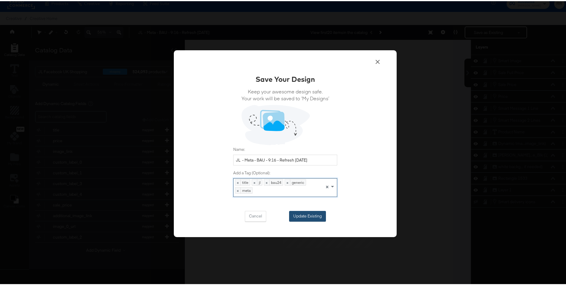
click at [306, 216] on button "Update Existing" at bounding box center [307, 215] width 37 height 11
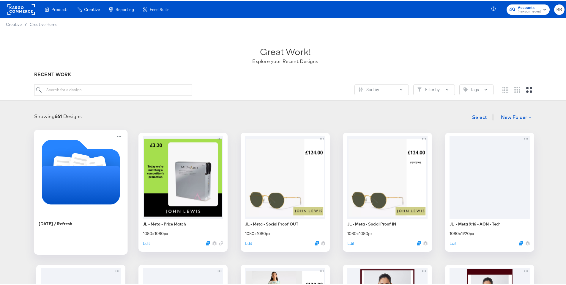
click at [76, 167] on icon "Folder" at bounding box center [81, 184] width 78 height 38
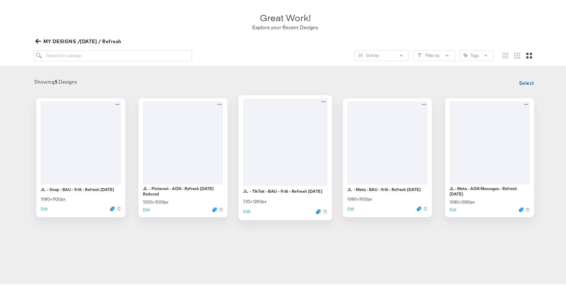
scroll to position [35, 0]
click at [248, 210] on button "Edit" at bounding box center [246, 209] width 7 height 6
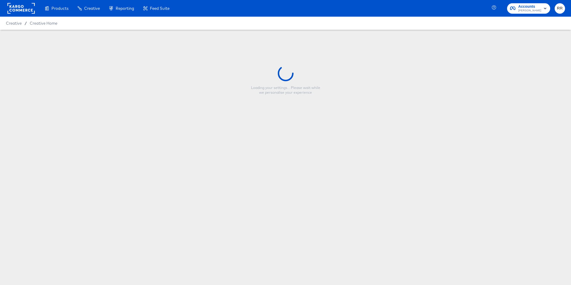
type input "JL - TikTok - BAU - 9:16 - Refresh September 25"
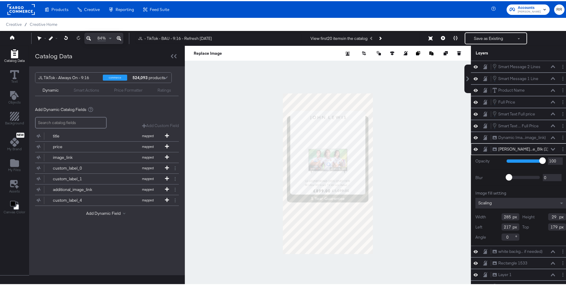
click at [88, 90] on div "Smart Actions" at bounding box center [87, 89] width 26 height 6
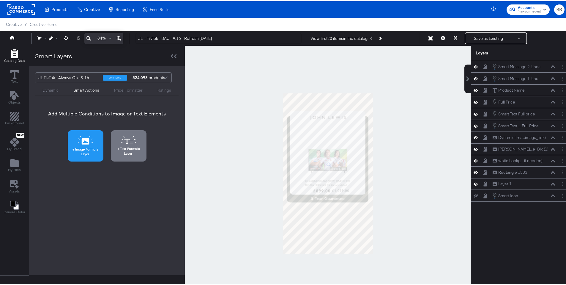
click at [80, 151] on span "Image Formula Layer" at bounding box center [86, 150] width 32 height 9
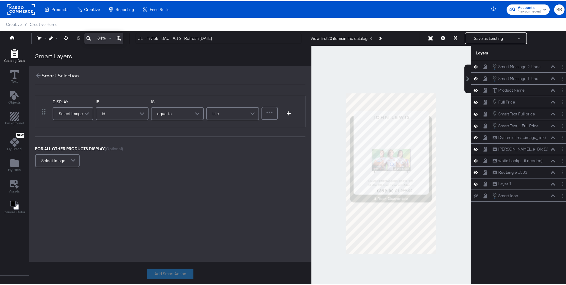
click at [78, 112] on div "Select Image" at bounding box center [73, 112] width 40 height 12
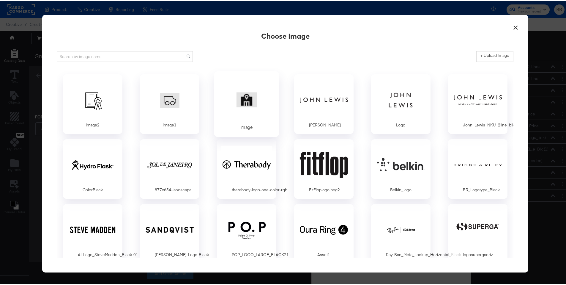
click at [233, 104] on div at bounding box center [247, 98] width 56 height 41
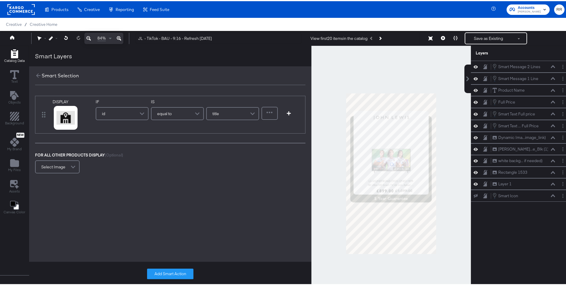
click at [142, 113] on span at bounding box center [143, 112] width 10 height 12
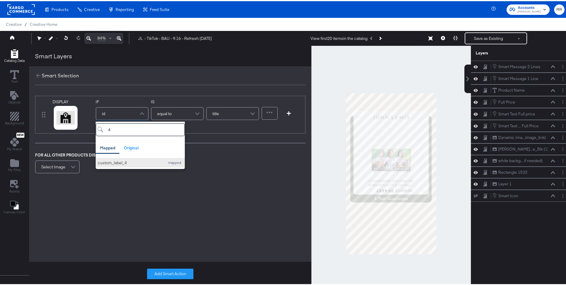
type input "4"
click at [128, 162] on div "custom_label_4" at bounding box center [130, 162] width 64 height 6
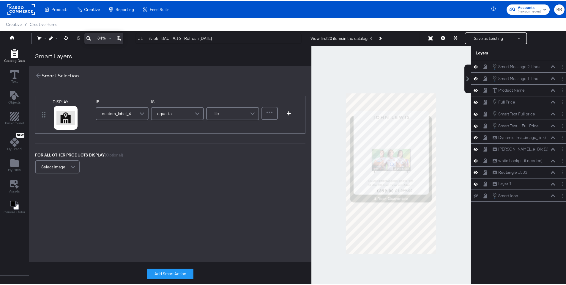
click at [179, 117] on div "equal to" at bounding box center [178, 112] width 52 height 12
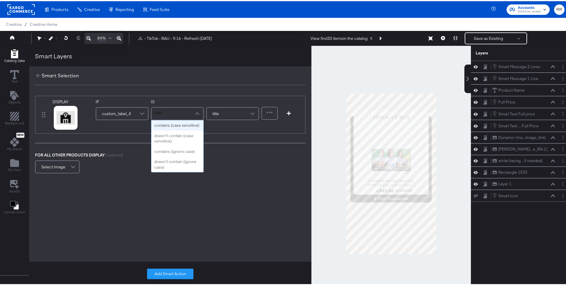
type input "cont"
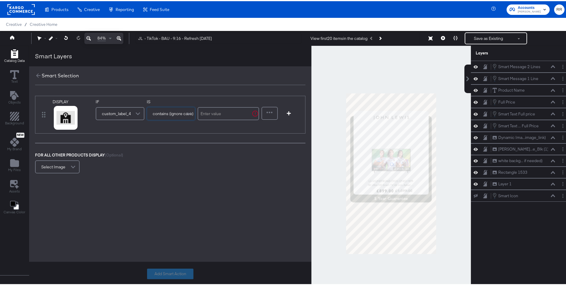
click at [229, 112] on input "text" at bounding box center [229, 112] width 62 height 13
type input "click"
click at [289, 112] on icon "button" at bounding box center [289, 112] width 4 height 4
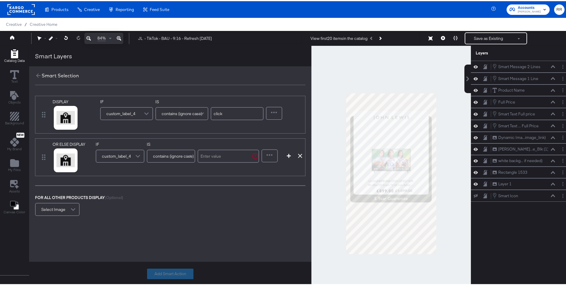
click at [213, 156] on input "text" at bounding box center [229, 154] width 62 height 13
type input "delivery"
click at [267, 153] on div at bounding box center [269, 155] width 15 height 12
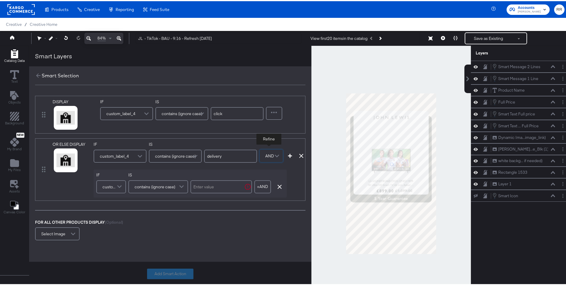
click at [113, 185] on span "custom_label_4" at bounding box center [110, 185] width 15 height 10
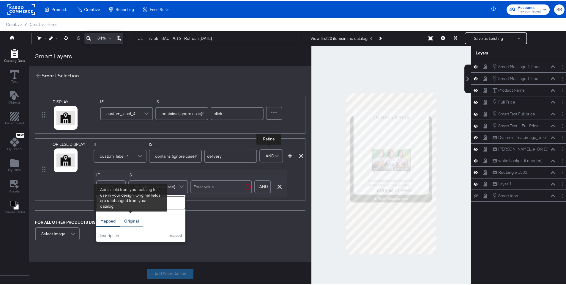
type input "desc"
click at [127, 220] on div "Original" at bounding box center [131, 220] width 15 height 6
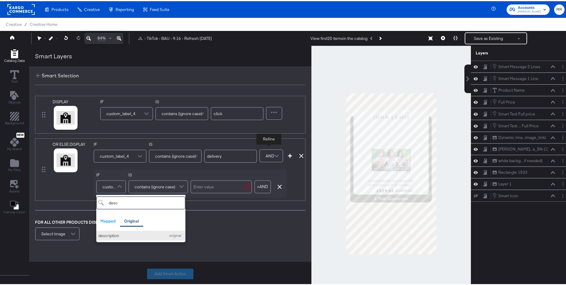
click at [122, 233] on div "description" at bounding box center [130, 235] width 64 height 6
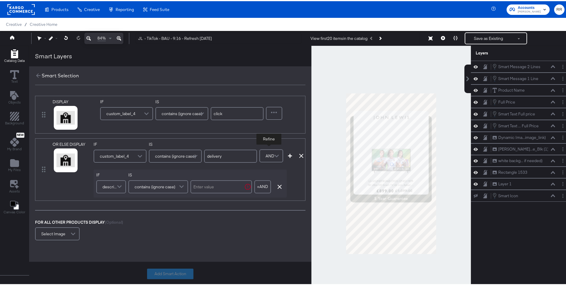
click at [146, 182] on span "contains (ignore case)" at bounding box center [155, 185] width 41 height 10
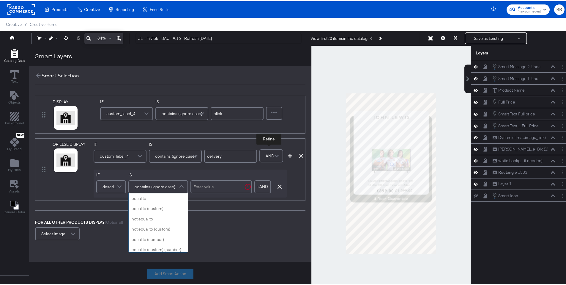
scroll to position [238, 0]
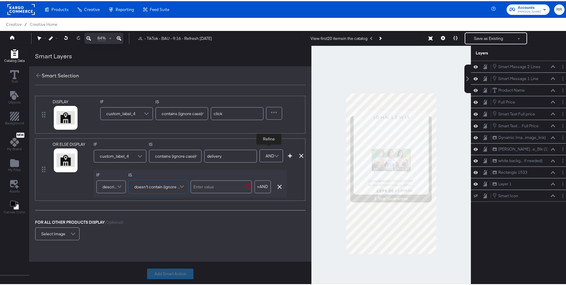
click at [214, 185] on input "text" at bounding box center [222, 185] width 62 height 13
paste input "Offensive Weapons"
type input "Offensive Weapons"
click at [291, 155] on icon "button" at bounding box center [290, 154] width 4 height 4
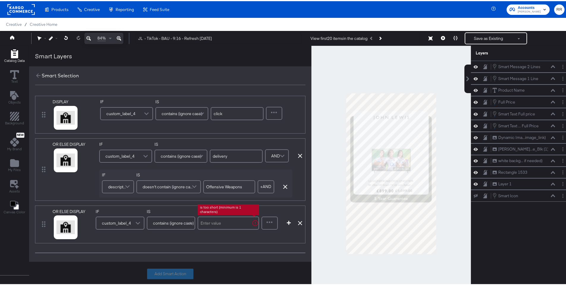
click at [241, 226] on input "text" at bounding box center [229, 221] width 62 height 13
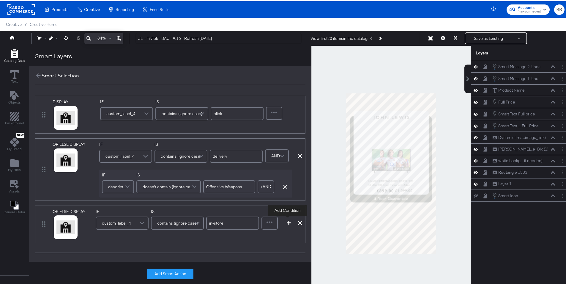
type input "in-store"
click at [287, 222] on icon "button" at bounding box center [289, 221] width 4 height 4
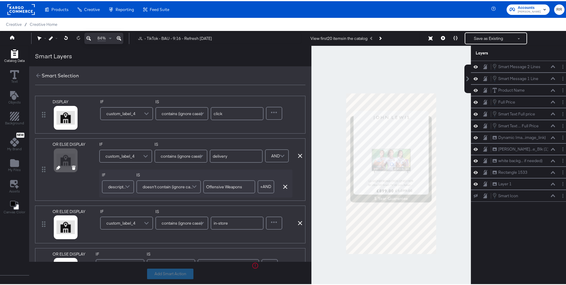
click at [57, 166] on icon at bounding box center [58, 166] width 4 height 4
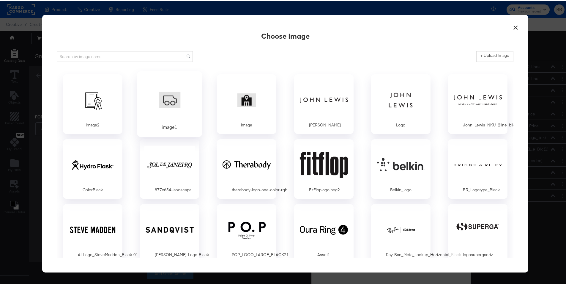
click at [163, 95] on div at bounding box center [170, 98] width 56 height 41
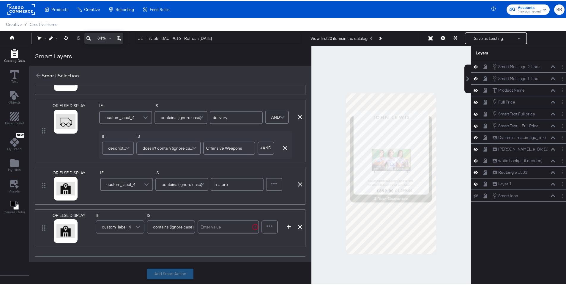
scroll to position [39, 0]
click at [122, 229] on span "custom_label_4" at bounding box center [116, 225] width 29 height 10
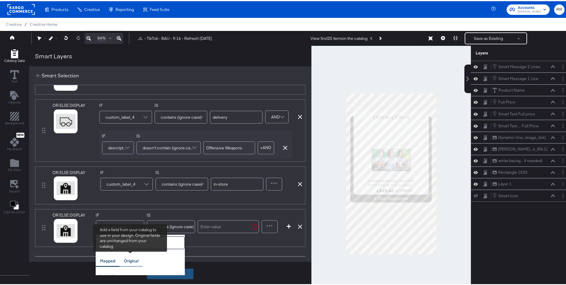
type input "des"
click at [132, 259] on div "Original" at bounding box center [131, 260] width 15 height 6
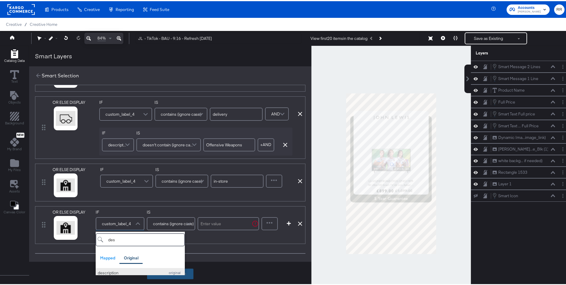
scroll to position [48, 0]
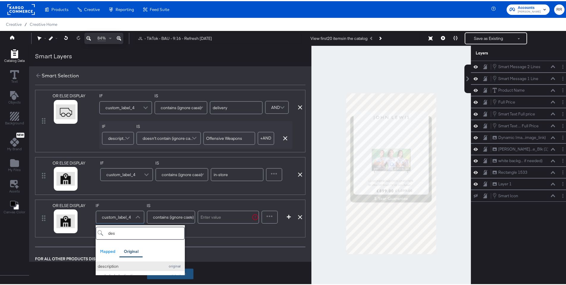
click at [125, 263] on div "description" at bounding box center [130, 265] width 64 height 6
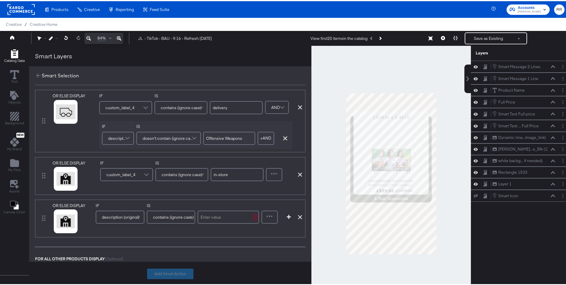
click at [224, 218] on input "text" at bounding box center [229, 215] width 62 height 13
type input "Offensive Weapons"
click at [287, 214] on icon "button" at bounding box center [289, 215] width 4 height 4
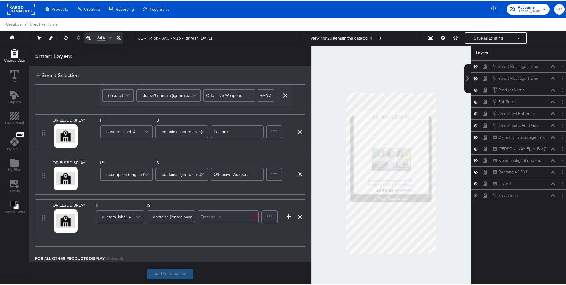
scroll to position [1, 0]
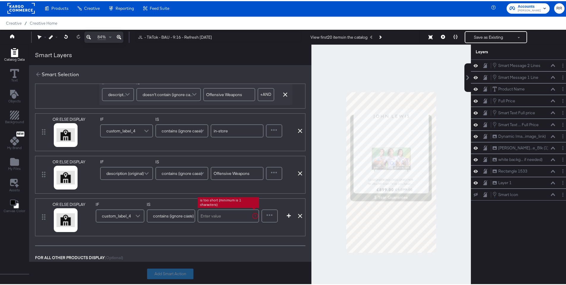
click at [221, 214] on input "text" at bounding box center [229, 214] width 62 height 13
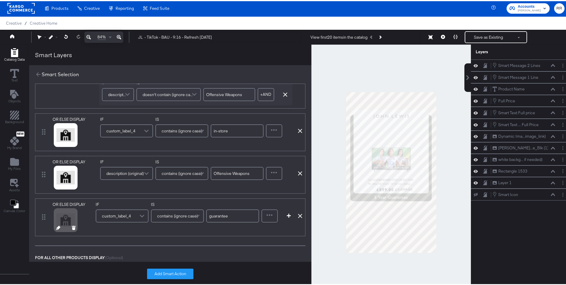
type input "guarantee"
click at [58, 226] on icon at bounding box center [58, 226] width 4 height 4
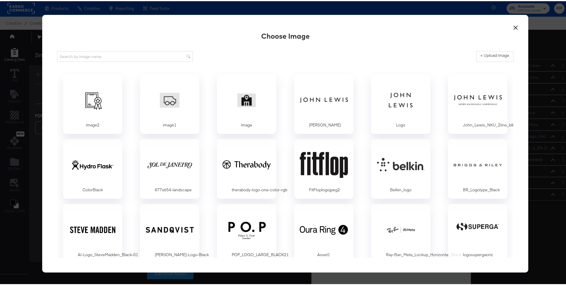
scroll to position [0, 0]
click at [95, 100] on div at bounding box center [93, 98] width 56 height 41
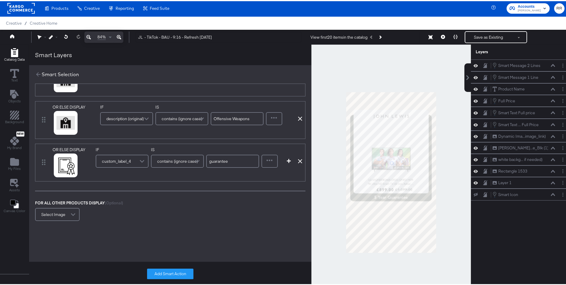
scroll to position [152, 0]
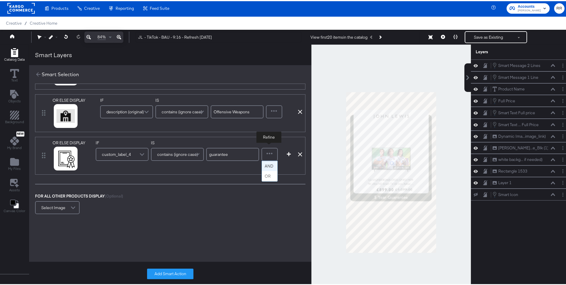
click at [270, 156] on div at bounding box center [269, 153] width 15 height 12
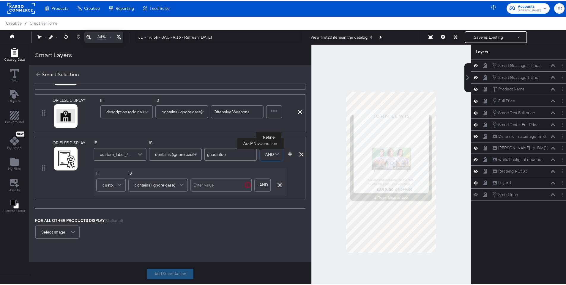
scroll to position [177, 0]
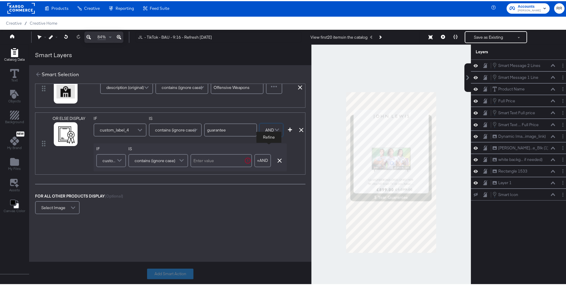
click at [119, 162] on span at bounding box center [120, 159] width 10 height 12
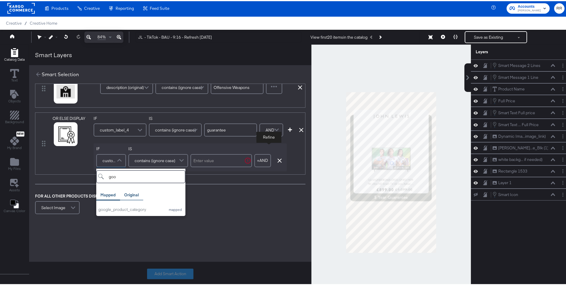
type input "goo"
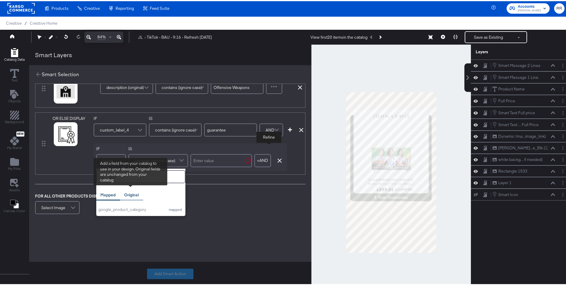
click at [130, 195] on div "Original" at bounding box center [131, 194] width 15 height 6
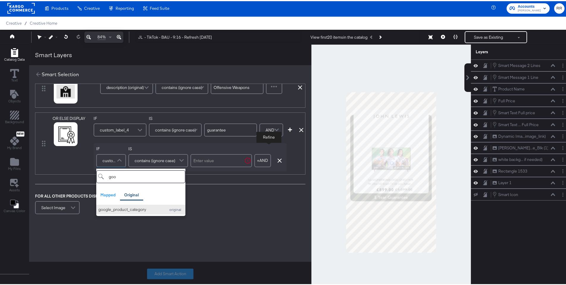
click at [125, 210] on div "google_product_category" at bounding box center [130, 208] width 64 height 6
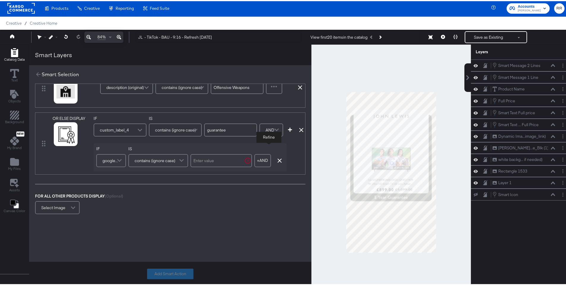
click at [162, 161] on span "contains (ignore case)" at bounding box center [155, 159] width 41 height 10
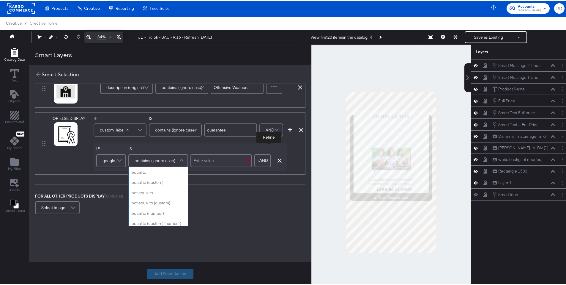
scroll to position [238, 0]
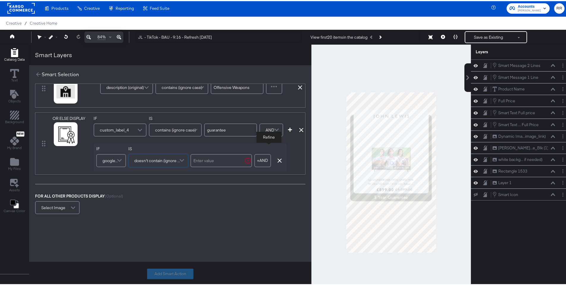
click at [215, 162] on input "text" at bounding box center [222, 159] width 62 height 13
type input "televisions"
click at [290, 128] on icon "button" at bounding box center [290, 128] width 4 height 4
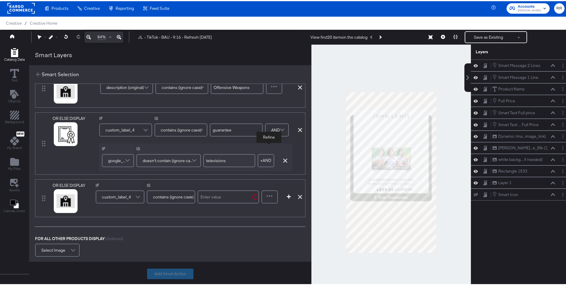
scroll to position [219, 0]
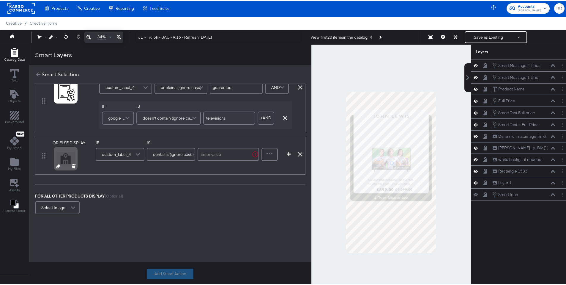
click at [59, 164] on icon at bounding box center [58, 165] width 4 height 4
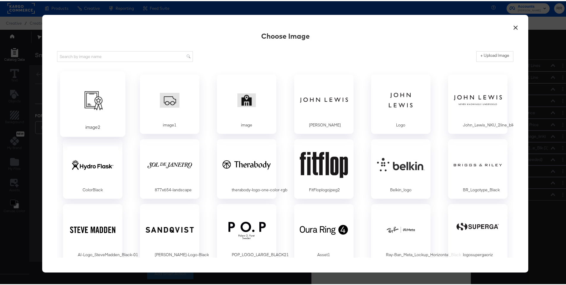
click at [88, 100] on div at bounding box center [93, 98] width 56 height 41
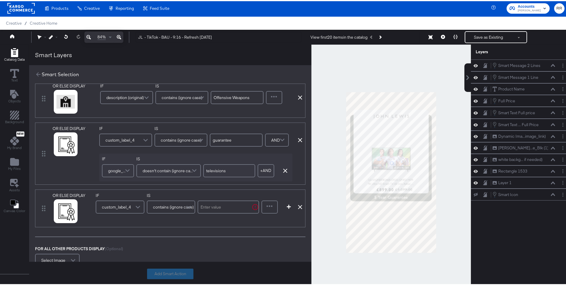
scroll to position [175, 0]
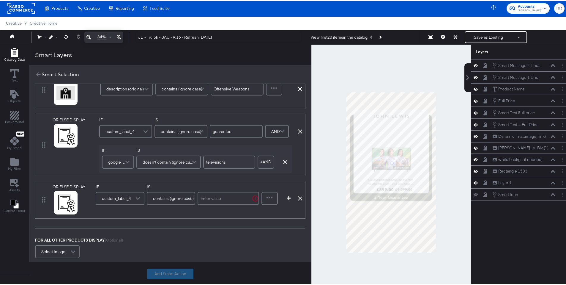
click at [134, 193] on span at bounding box center [138, 197] width 10 height 12
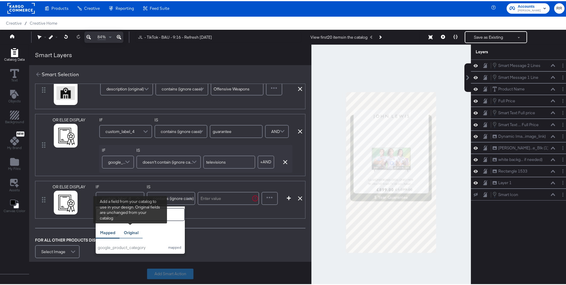
type input "googl"
click at [130, 232] on div "Original" at bounding box center [131, 232] width 15 height 6
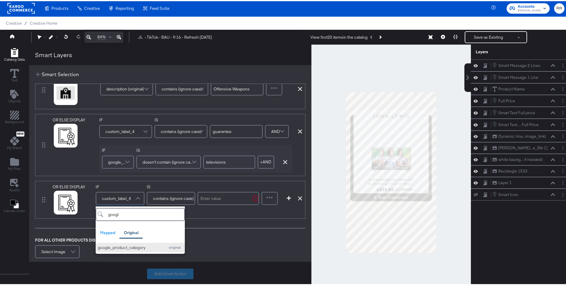
click at [126, 245] on div "google_product_category" at bounding box center [130, 246] width 64 height 6
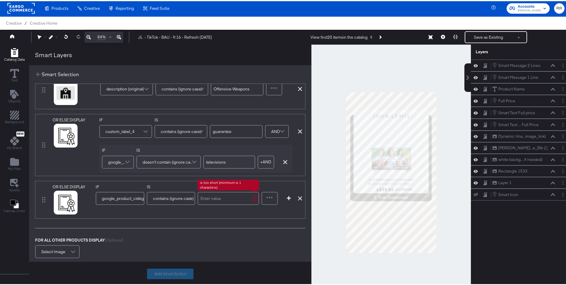
click at [210, 199] on input "text" at bounding box center [229, 197] width 62 height 13
paste input "Electronics > Video > Televisions"
type input "Electronics > Video > Televisions"
click at [184, 276] on button "Add Smart Action" at bounding box center [170, 272] width 46 height 11
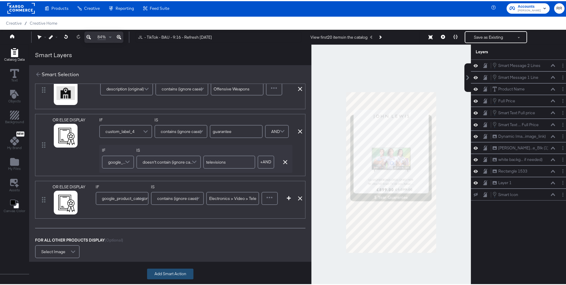
scroll to position [0, 0]
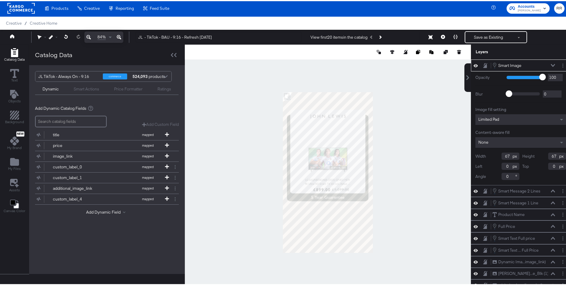
type input "135"
type input "140"
type input "92"
type input "762"
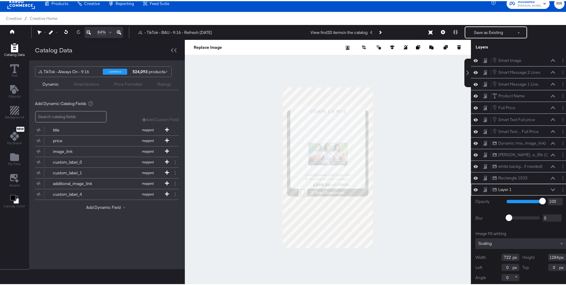
click at [414, 225] on div at bounding box center [328, 166] width 286 height 255
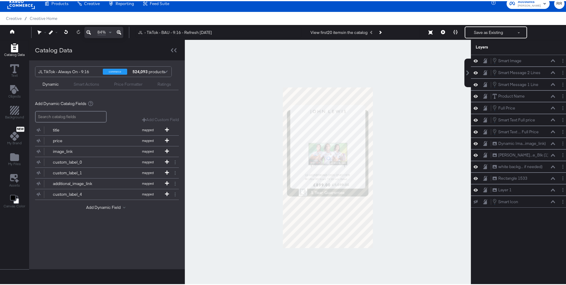
scroll to position [0, 0]
click at [482, 34] on button "Save as Existing" at bounding box center [489, 31] width 46 height 11
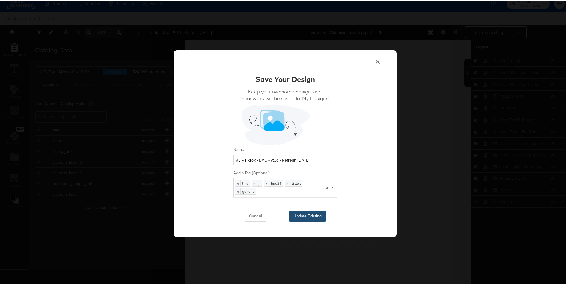
click at [296, 215] on button "Update Existing" at bounding box center [307, 215] width 37 height 11
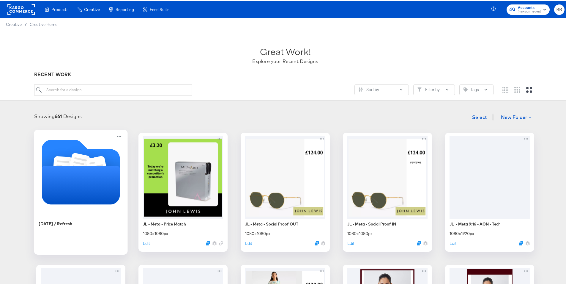
click at [53, 174] on icon "Folder" at bounding box center [81, 184] width 78 height 38
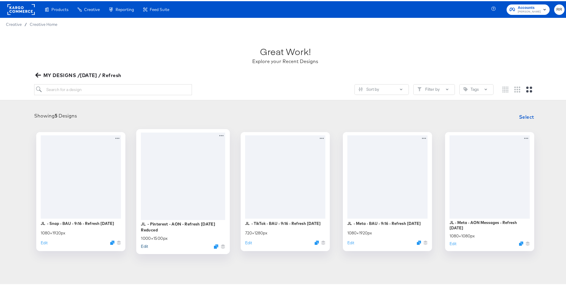
click at [141, 246] on button "Edit" at bounding box center [144, 245] width 7 height 6
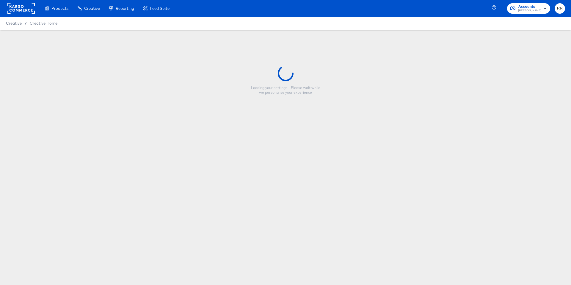
type input "JL - Pinterest - AON - Refresh September 25 Reduced"
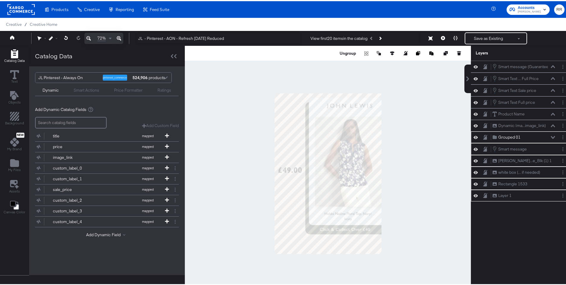
click at [86, 90] on div "Smart Actions" at bounding box center [87, 89] width 26 height 6
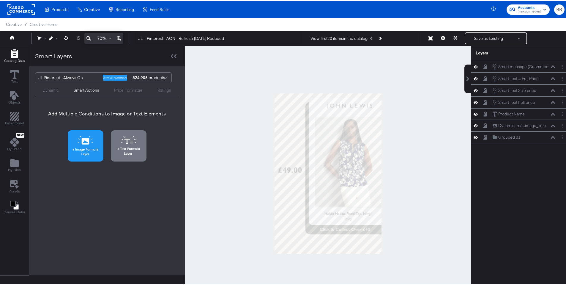
click at [83, 142] on icon at bounding box center [86, 140] width 8 height 6
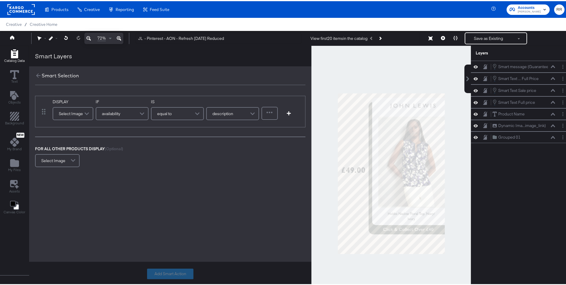
click at [75, 111] on div "Select Image" at bounding box center [73, 112] width 40 height 12
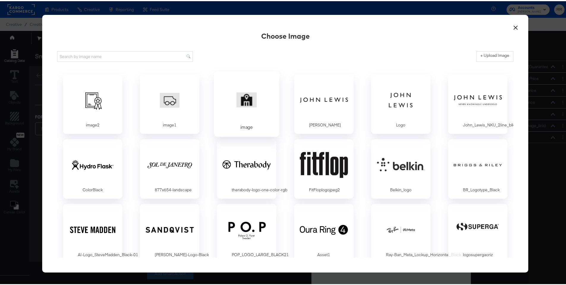
click at [241, 100] on div at bounding box center [247, 98] width 56 height 41
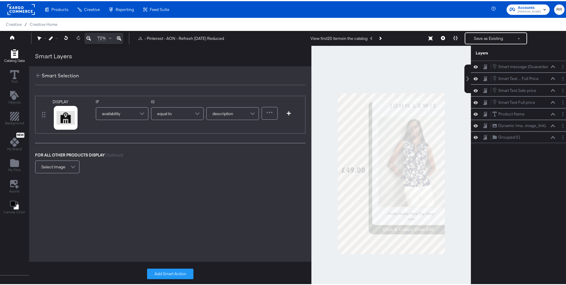
click at [133, 111] on div "availability" at bounding box center [122, 112] width 52 height 12
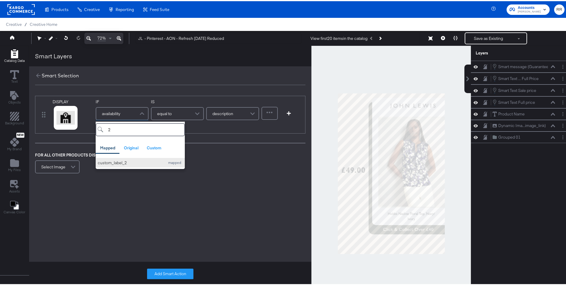
type input "2"
click at [111, 160] on div "custom_label_2" at bounding box center [130, 162] width 64 height 6
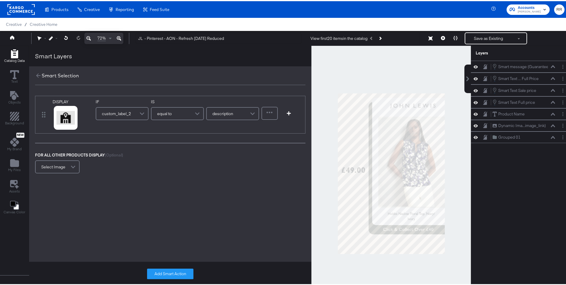
click at [168, 111] on span "equal to" at bounding box center [164, 112] width 15 height 10
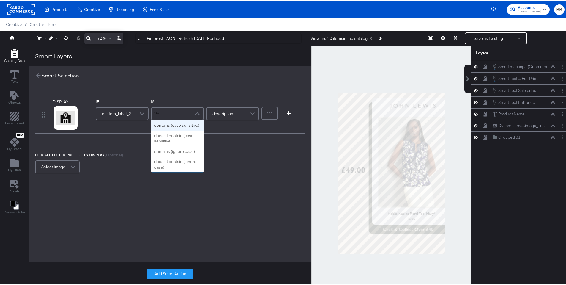
type input "cont"
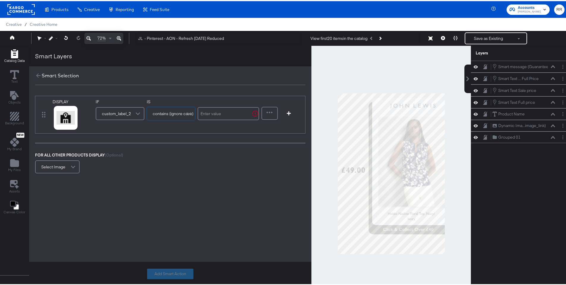
click at [227, 111] on input "text" at bounding box center [229, 112] width 62 height 13
type input "click"
click at [288, 112] on icon "button" at bounding box center [289, 112] width 4 height 4
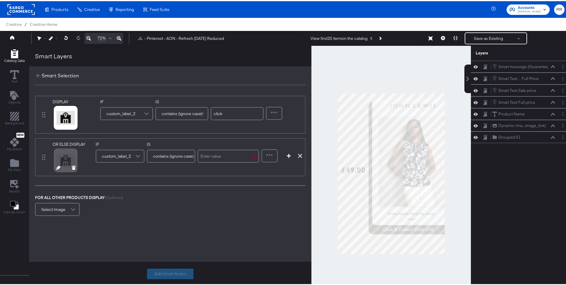
click at [58, 167] on icon at bounding box center [58, 166] width 4 height 4
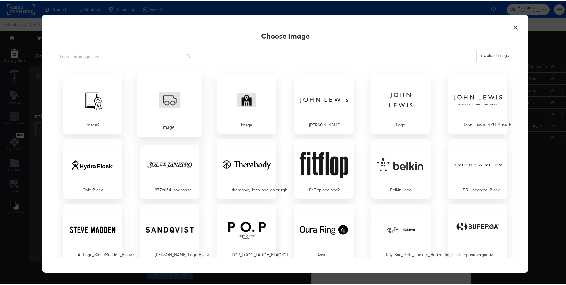
click at [166, 97] on div at bounding box center [170, 98] width 56 height 41
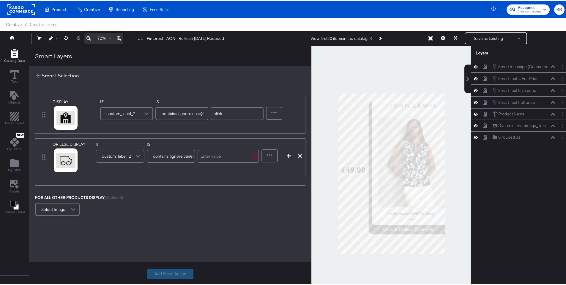
click at [211, 152] on input "text" at bounding box center [229, 154] width 62 height 13
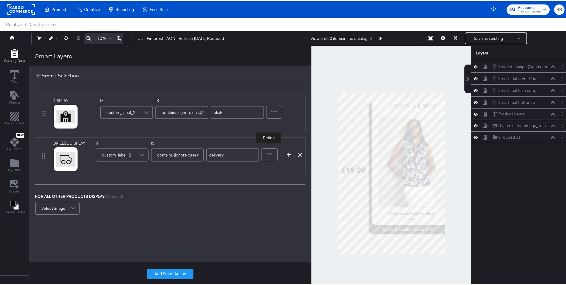
type input "delivery"
click at [269, 154] on div at bounding box center [269, 153] width 15 height 12
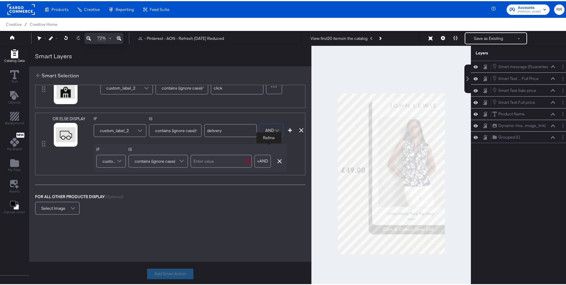
click at [109, 160] on span "custom_label_2" at bounding box center [110, 160] width 15 height 10
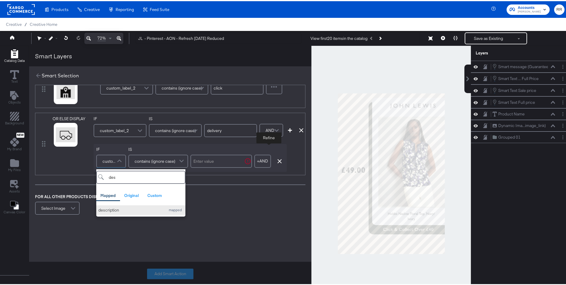
type input "des"
click at [123, 209] on div "description" at bounding box center [130, 209] width 64 height 6
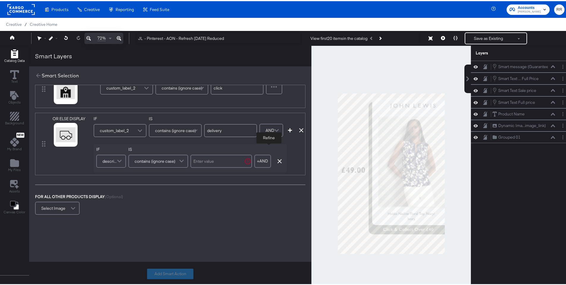
click at [154, 162] on span "contains (ignore case)" at bounding box center [155, 160] width 41 height 10
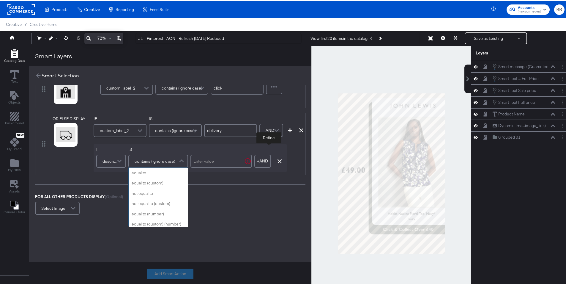
scroll to position [238, 0]
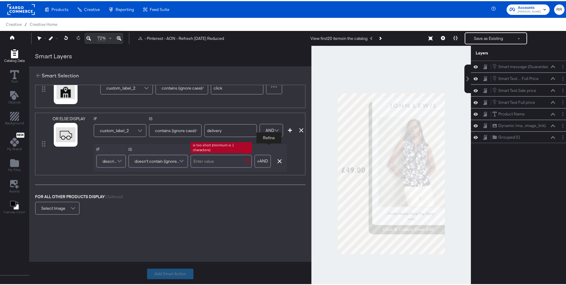
click at [211, 163] on input "text" at bounding box center [222, 159] width 62 height 13
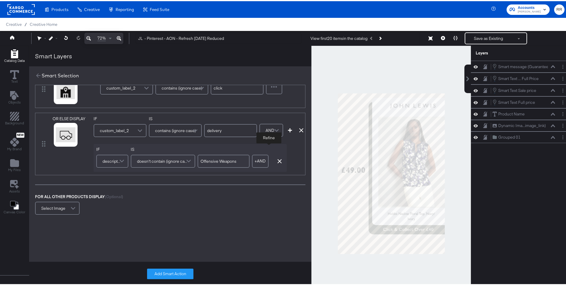
type input "Offensive Weapons"
click at [243, 195] on div "FOR ALL OTHER PRODUCTS DISPLAY (Optional) Select Image" at bounding box center [170, 204] width 271 height 23
click at [291, 130] on icon "button" at bounding box center [290, 129] width 4 height 4
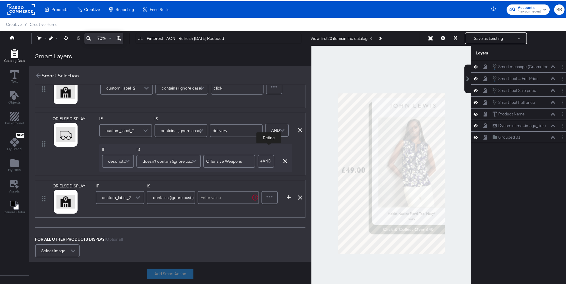
scroll to position [68, 0]
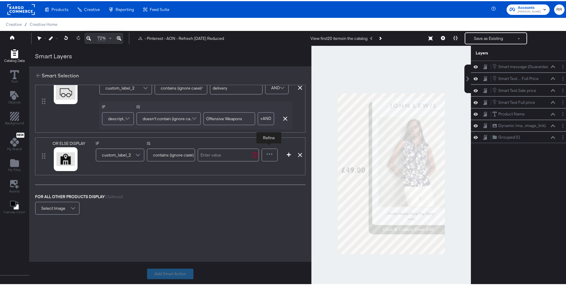
click at [221, 154] on input "text" at bounding box center [229, 153] width 62 height 13
type input "in-store"
click at [286, 172] on div "OR ELSE DISPLAY link mapped image_link mapped ios_app_name custom adwords_redir…" at bounding box center [170, 155] width 271 height 38
click at [288, 155] on icon "button" at bounding box center [289, 153] width 4 height 4
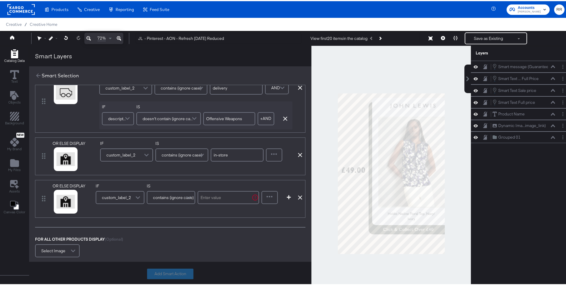
scroll to position [111, 0]
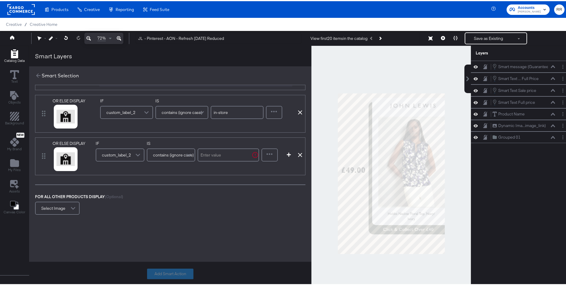
click at [104, 155] on span "custom_label_2" at bounding box center [116, 154] width 29 height 10
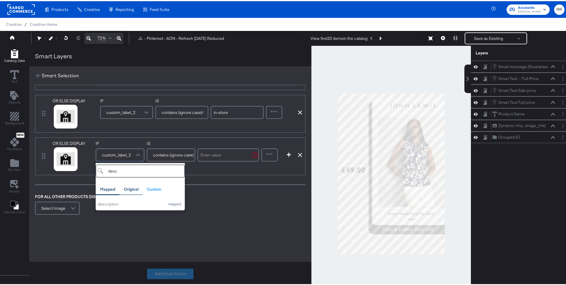
type input "desc"
click at [136, 188] on div "Original" at bounding box center [131, 188] width 15 height 6
click at [128, 201] on div "description" at bounding box center [130, 203] width 64 height 6
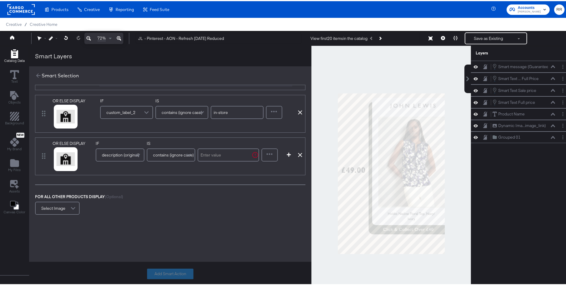
click at [181, 154] on span "contains (ignore case)" at bounding box center [173, 154] width 41 height 10
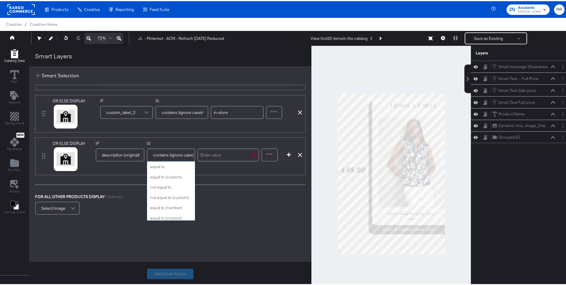
scroll to position [265, 0]
click at [225, 155] on input "text" at bounding box center [229, 153] width 62 height 13
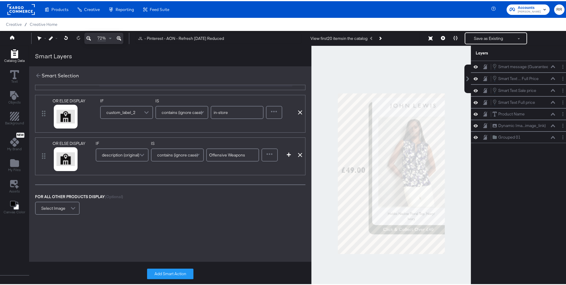
type input "Offensive Weapons"
click at [267, 213] on div "FOR ALL OTHER PRODUCTS DISPLAY (Optional) Select Image" at bounding box center [170, 204] width 271 height 23
click at [288, 154] on icon "button" at bounding box center [289, 153] width 4 height 4
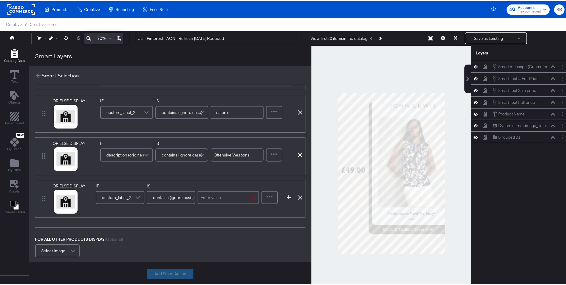
scroll to position [153, 0]
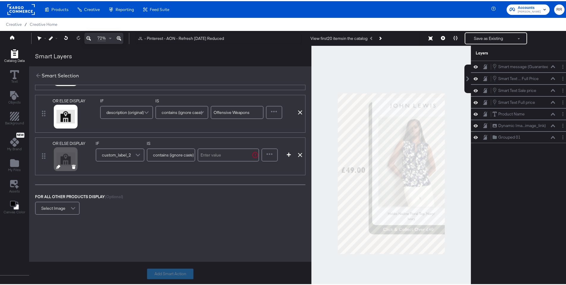
click at [57, 166] on icon at bounding box center [58, 165] width 4 height 4
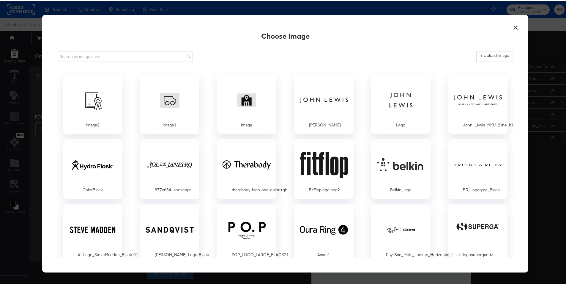
scroll to position [0, 0]
click at [93, 92] on div at bounding box center [93, 98] width 56 height 41
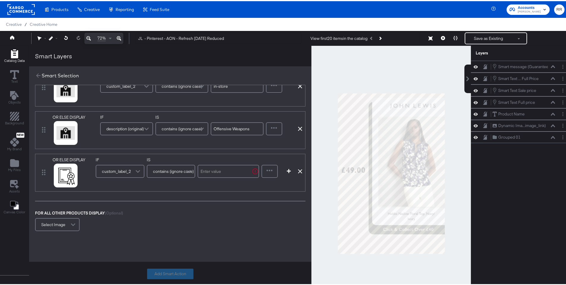
scroll to position [144, 0]
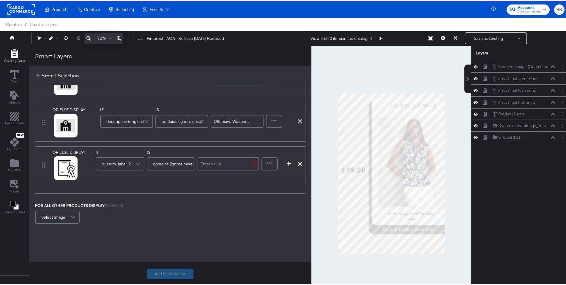
click at [229, 166] on input "text" at bounding box center [229, 162] width 62 height 13
type input "guarantee"
click at [270, 161] on div at bounding box center [269, 163] width 15 height 12
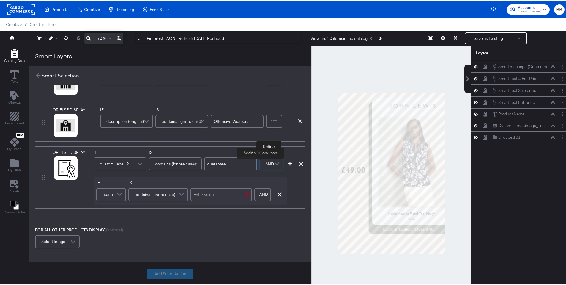
scroll to position [169, 0]
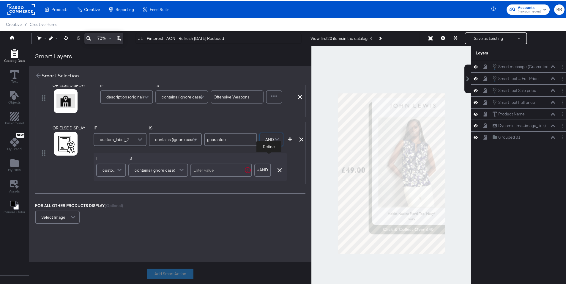
click at [113, 171] on span "custom_label_2" at bounding box center [110, 169] width 15 height 10
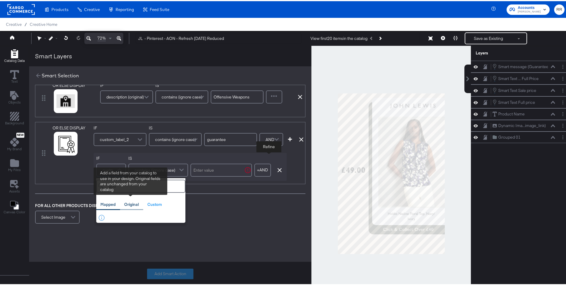
type input "goo"
click at [132, 204] on div "Original" at bounding box center [131, 203] width 15 height 6
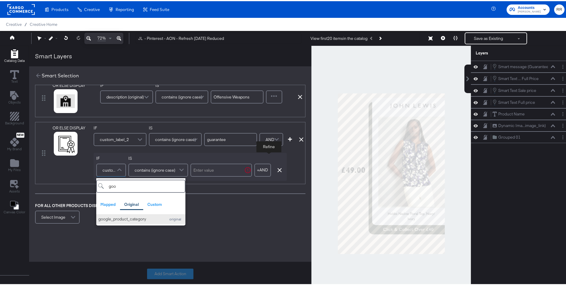
click at [132, 216] on div "google_product_category" at bounding box center [130, 218] width 64 height 6
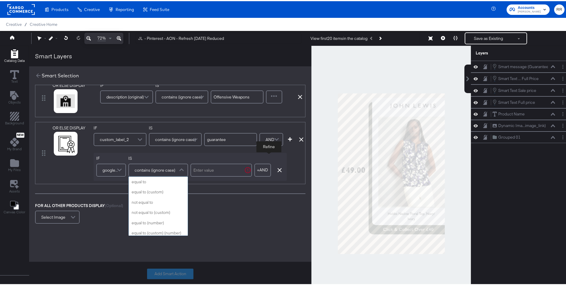
click at [165, 170] on span "contains (ignore case)" at bounding box center [155, 169] width 41 height 10
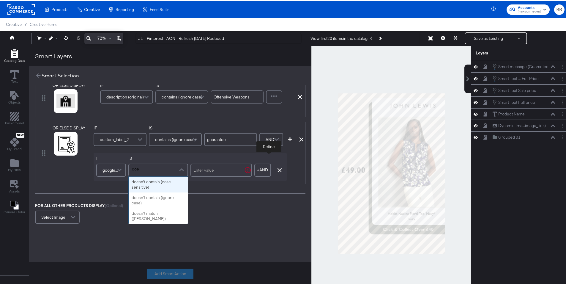
type input "does"
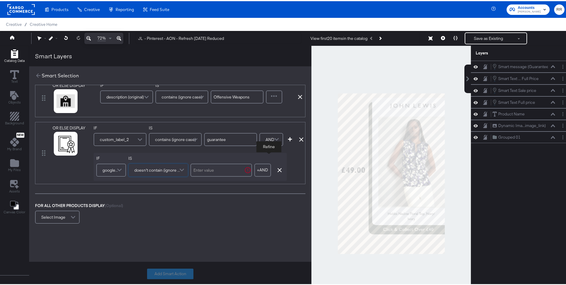
click at [213, 172] on input "text" at bounding box center [222, 168] width 62 height 13
type input "televisions"
click at [290, 137] on icon "button" at bounding box center [290, 138] width 4 height 4
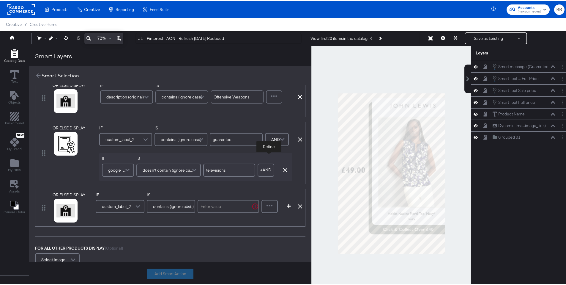
scroll to position [211, 0]
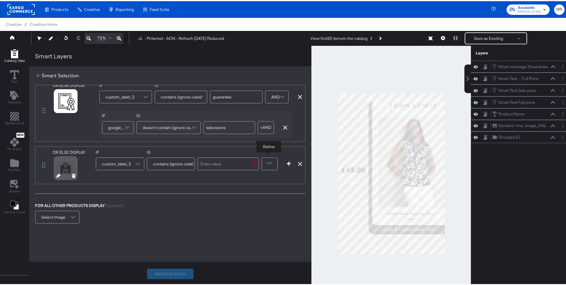
click at [58, 174] on icon at bounding box center [58, 174] width 4 height 4
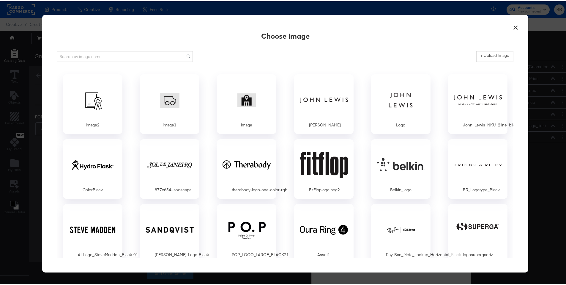
scroll to position [0, 0]
click at [98, 104] on div at bounding box center [93, 98] width 56 height 41
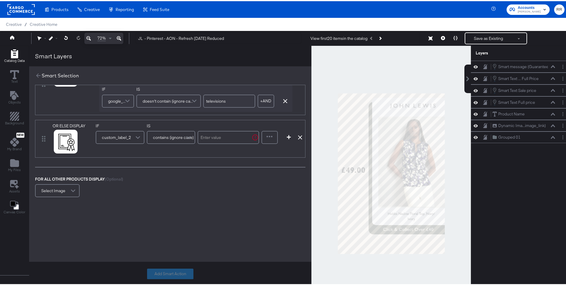
scroll to position [242, 0]
click at [124, 133] on span "custom_label_2" at bounding box center [116, 136] width 29 height 10
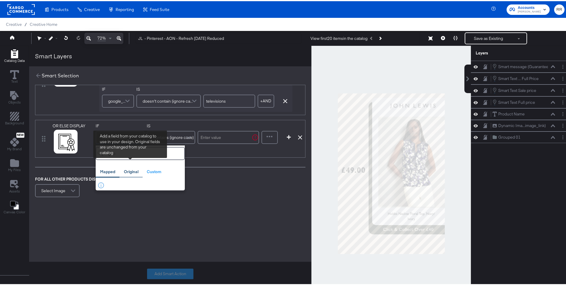
type input "goo"
click at [130, 169] on div "Original" at bounding box center [130, 171] width 23 height 12
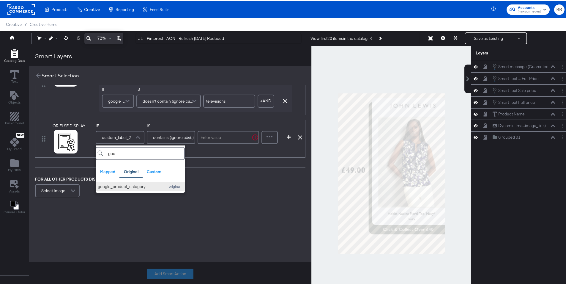
click at [126, 180] on button "google_product_category original" at bounding box center [140, 185] width 89 height 10
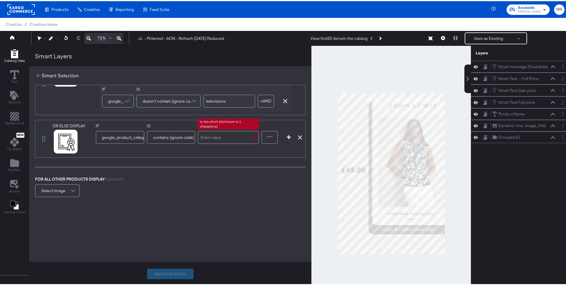
click at [218, 133] on input "text" at bounding box center [229, 136] width 62 height 13
paste input "Electronics > Video > Televisions"
type input "Electronics > Video > Televisions"
click at [169, 274] on button "Add Smart Action" at bounding box center [170, 272] width 46 height 11
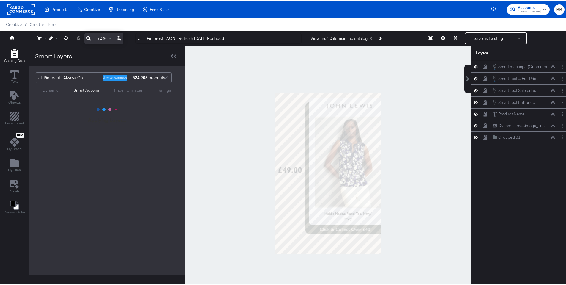
scroll to position [0, 0]
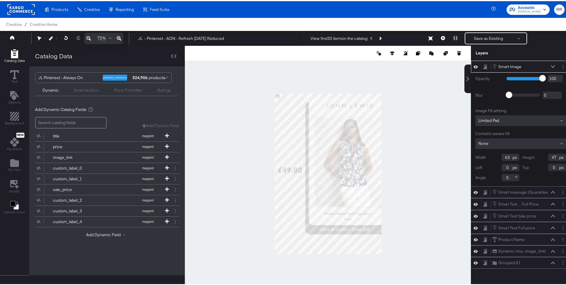
type input "156"
type input "116"
type input "272"
type input "1213"
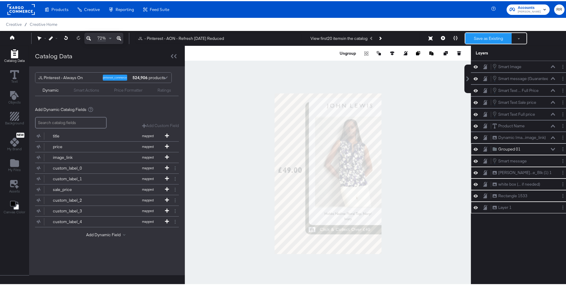
click at [478, 37] on button "Save as Existing" at bounding box center [489, 37] width 46 height 11
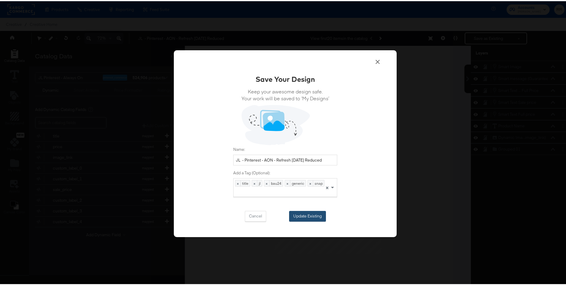
click at [302, 210] on button "Update Existing" at bounding box center [307, 215] width 37 height 11
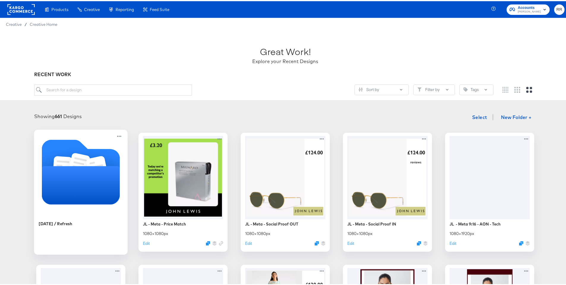
click at [98, 166] on icon "Folder" at bounding box center [81, 184] width 78 height 38
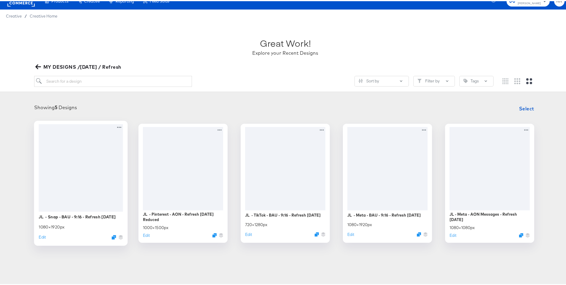
scroll to position [9, 0]
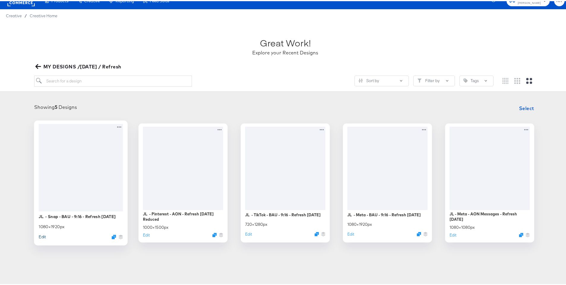
click at [42, 235] on button "Edit" at bounding box center [42, 235] width 7 height 6
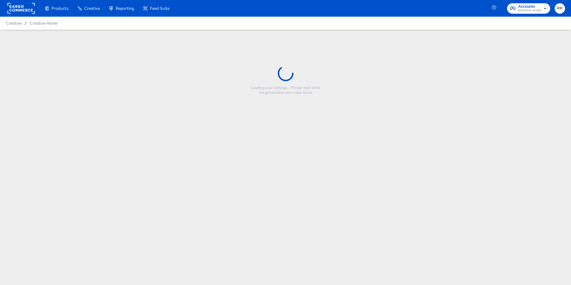
type input "JL - Snap - BAU - 9:16 - Refresh September 25"
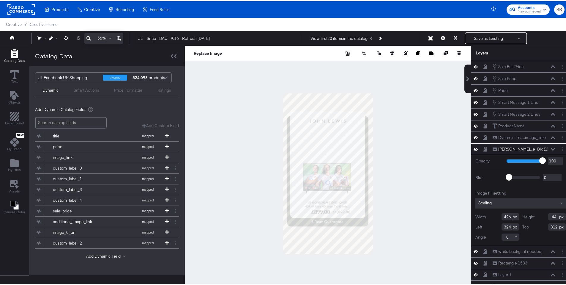
click at [80, 87] on div "Smart Actions" at bounding box center [87, 89] width 26 height 6
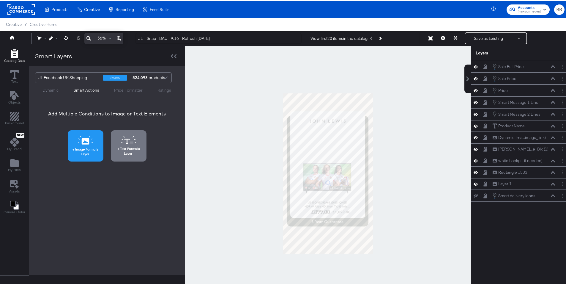
click at [91, 147] on span "Image Formula Layer" at bounding box center [86, 150] width 32 height 9
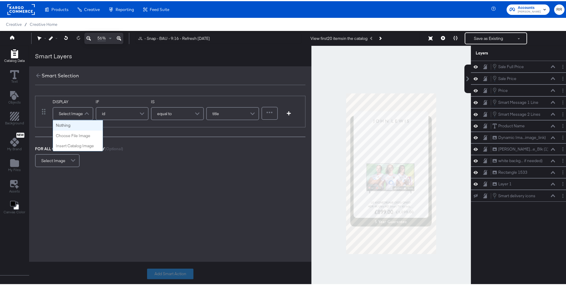
click at [74, 112] on div "Select Image" at bounding box center [73, 112] width 40 height 12
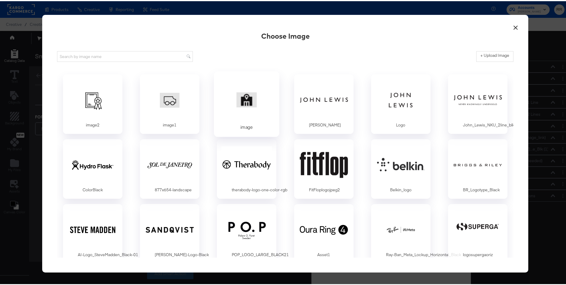
click at [237, 103] on div at bounding box center [247, 98] width 56 height 41
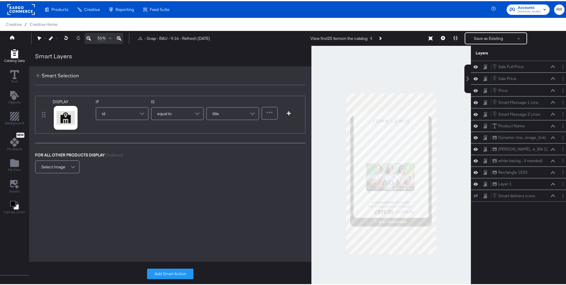
click at [138, 111] on span at bounding box center [143, 112] width 10 height 12
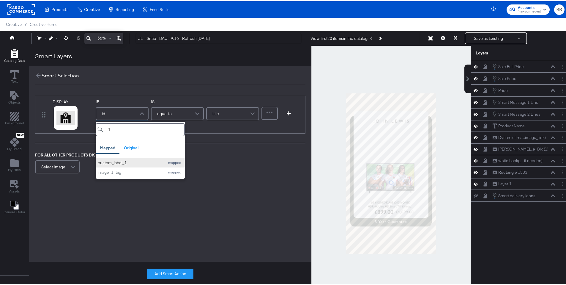
type input "1"
click at [115, 161] on div "custom_label_1" at bounding box center [130, 162] width 64 height 6
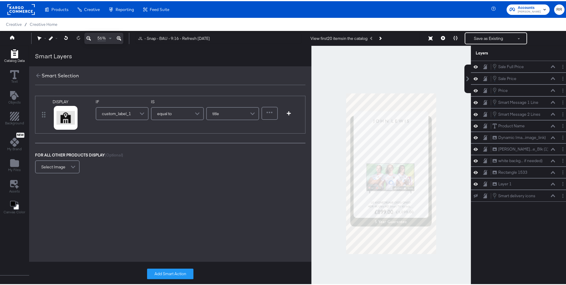
click at [177, 115] on div "equal to" at bounding box center [178, 112] width 52 height 12
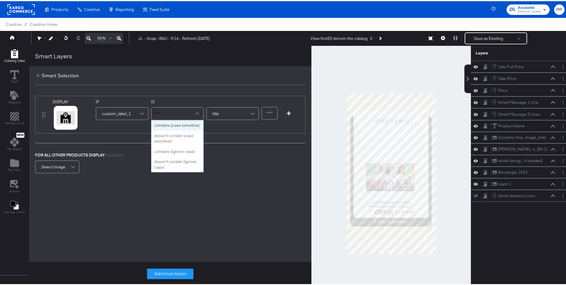
type input "con"
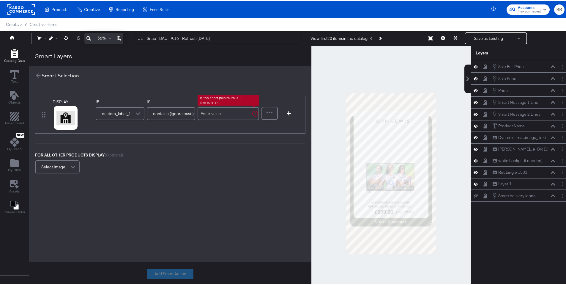
click at [233, 115] on input "text" at bounding box center [229, 112] width 62 height 13
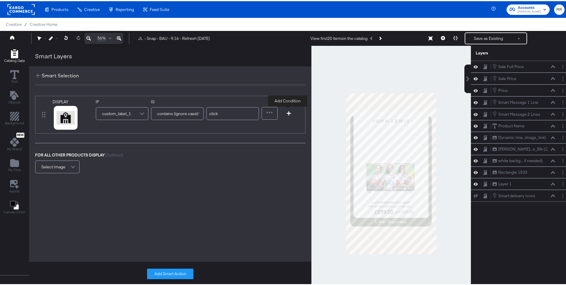
type input "click"
click at [288, 112] on icon "button" at bounding box center [289, 112] width 4 height 4
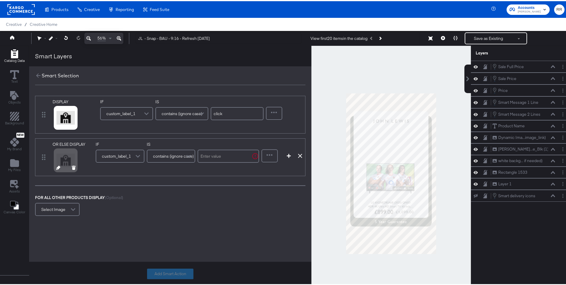
click at [59, 166] on icon at bounding box center [58, 166] width 4 height 4
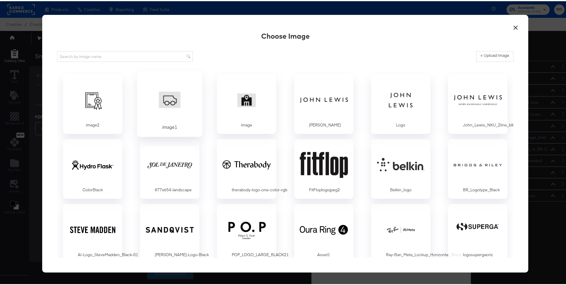
click at [169, 100] on div at bounding box center [170, 98] width 56 height 41
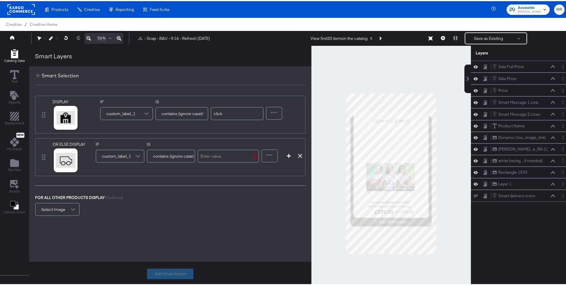
click at [241, 156] on input "text" at bounding box center [229, 154] width 62 height 13
type input "delivery"
click at [273, 153] on div at bounding box center [269, 155] width 15 height 12
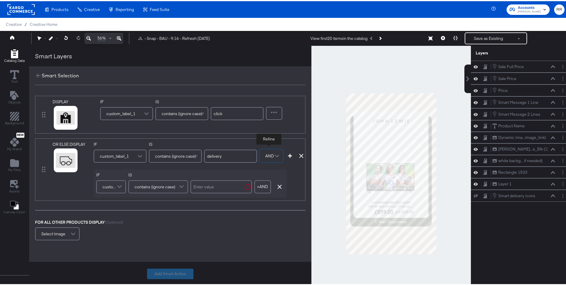
click at [118, 185] on span at bounding box center [120, 186] width 10 height 12
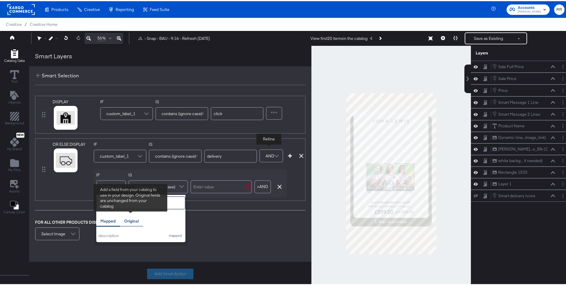
type input "des"
click at [130, 220] on div "Original" at bounding box center [131, 220] width 15 height 6
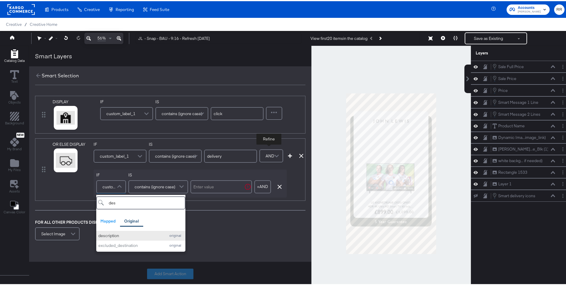
click at [125, 232] on div "description" at bounding box center [130, 235] width 64 height 6
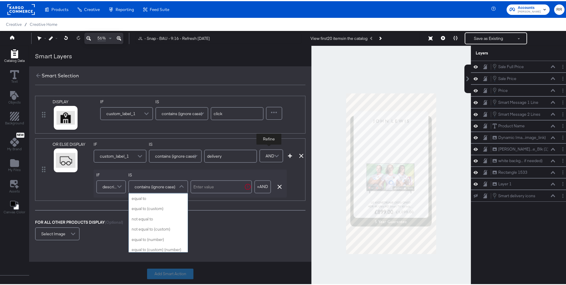
click at [168, 188] on span "contains (ignore case)" at bounding box center [155, 185] width 41 height 10
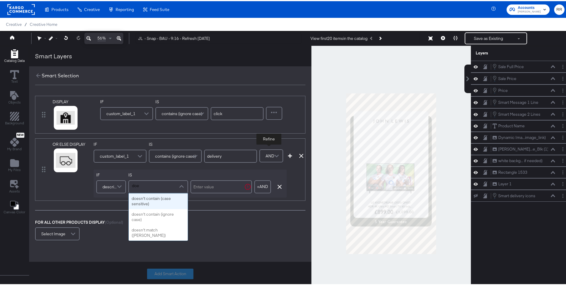
type input "does"
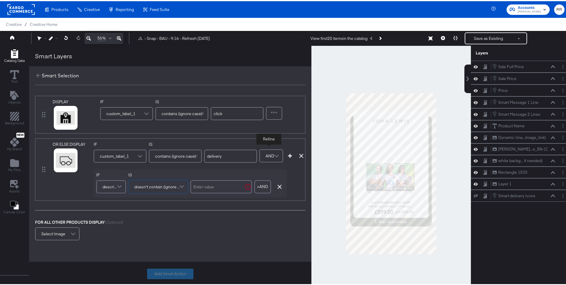
click at [214, 186] on input "text" at bounding box center [222, 185] width 62 height 13
paste input "Offensive Weapons"
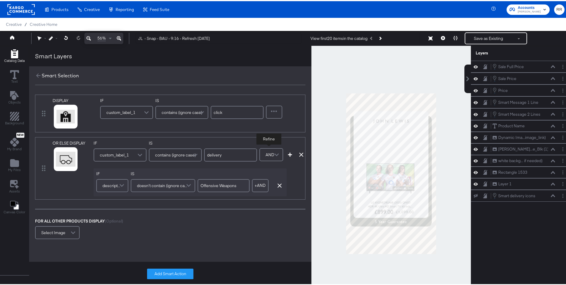
scroll to position [9, 0]
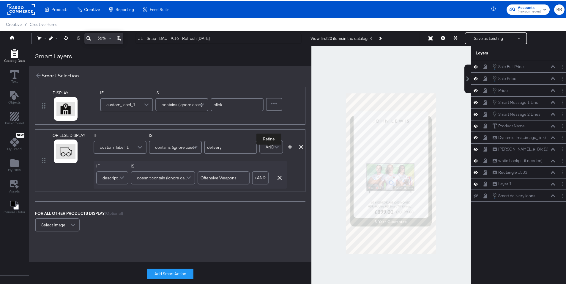
type input "Offensive Weapons"
click at [290, 147] on div "Add Condition" at bounding box center [290, 145] width 9 height 6
click at [290, 147] on icon "button" at bounding box center [290, 146] width 4 height 4
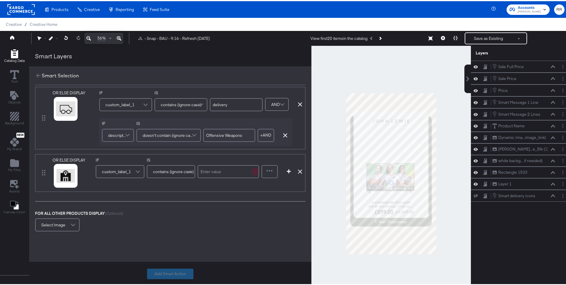
scroll to position [1, 0]
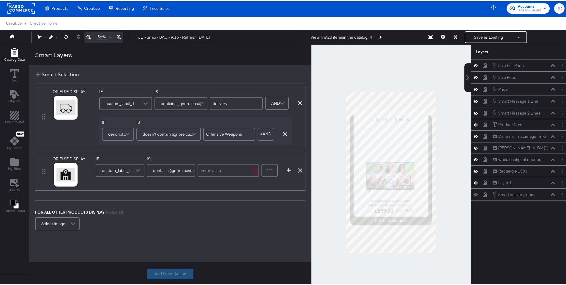
click at [235, 168] on input "text" at bounding box center [229, 169] width 62 height 13
type input "in-store"
click at [289, 169] on icon "button" at bounding box center [289, 169] width 4 height 4
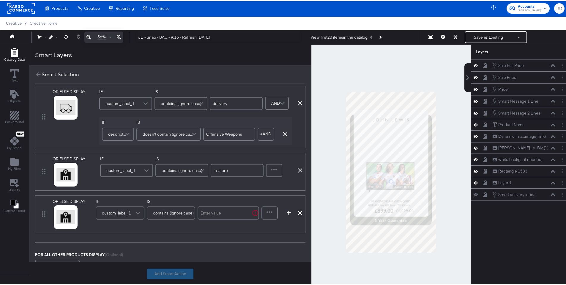
scroll to position [94, 0]
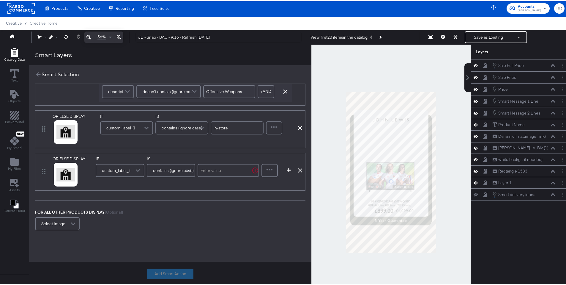
click at [133, 168] on div "custom_label_1" at bounding box center [120, 169] width 48 height 12
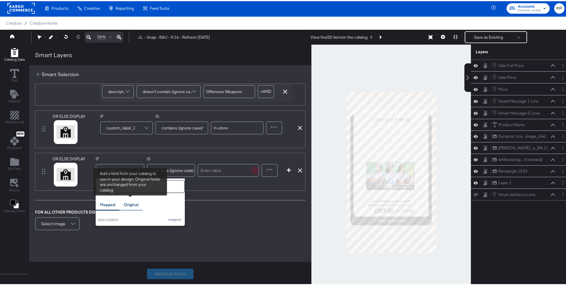
type input "desc"
click at [125, 207] on div "Original" at bounding box center [130, 204] width 23 height 12
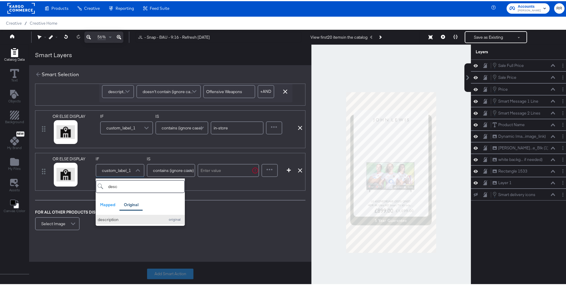
click at [123, 217] on div "description" at bounding box center [130, 219] width 64 height 6
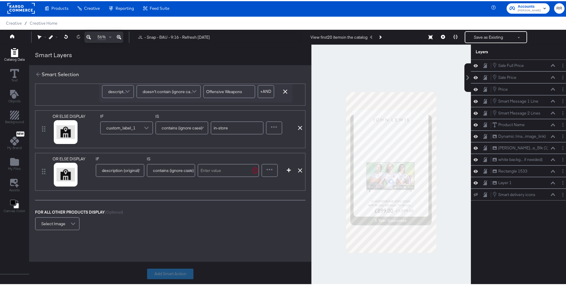
click at [219, 171] on input "text" at bounding box center [229, 169] width 62 height 13
paste input "Offensive Weapons"
type input "Offensive Weapons"
click at [289, 170] on icon "button" at bounding box center [289, 169] width 4 height 4
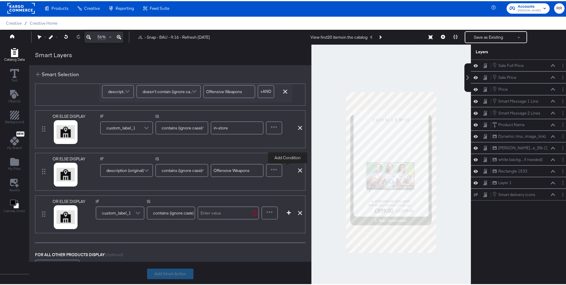
scroll to position [136, 0]
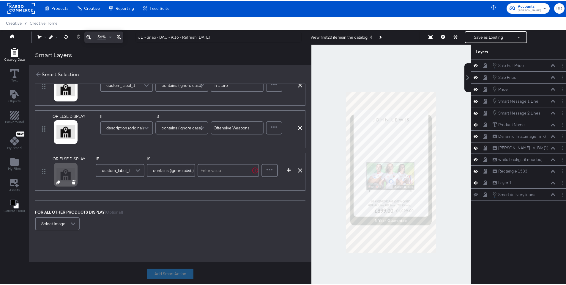
click at [55, 180] on div at bounding box center [66, 182] width 31 height 4
click at [56, 181] on icon at bounding box center [58, 181] width 4 height 4
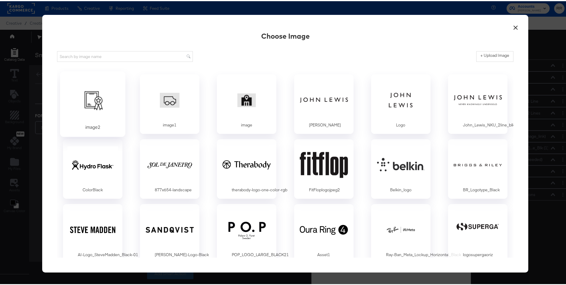
scroll to position [0, 0]
click at [87, 102] on div at bounding box center [93, 98] width 56 height 41
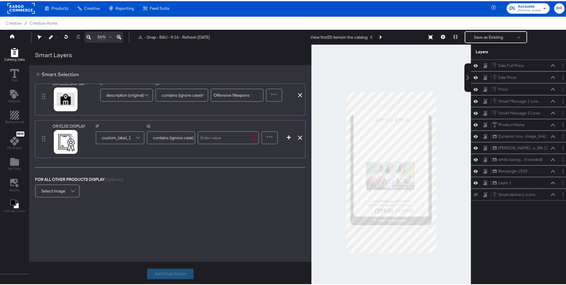
scroll to position [175, 0]
click at [224, 129] on input "text" at bounding box center [229, 134] width 62 height 13
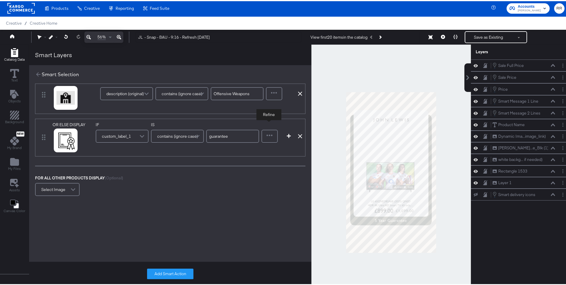
type input "guarantee"
click at [274, 133] on div at bounding box center [269, 135] width 15 height 12
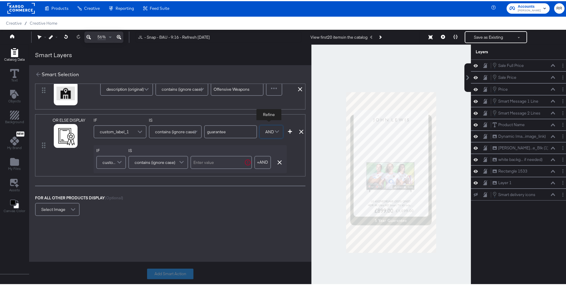
scroll to position [199, 0]
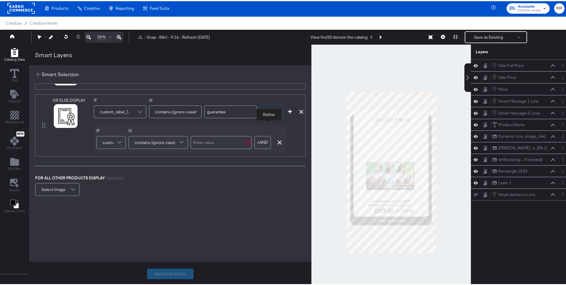
click at [112, 140] on span "custom_label_1" at bounding box center [110, 141] width 15 height 10
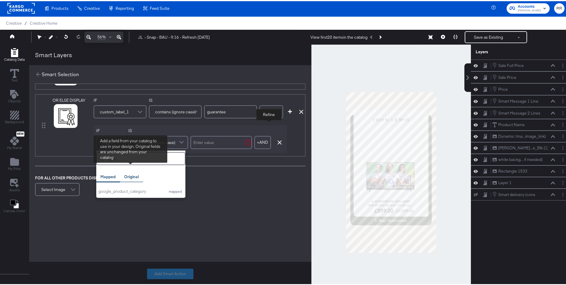
type input "goo"
click at [134, 173] on div "Original" at bounding box center [131, 176] width 15 height 6
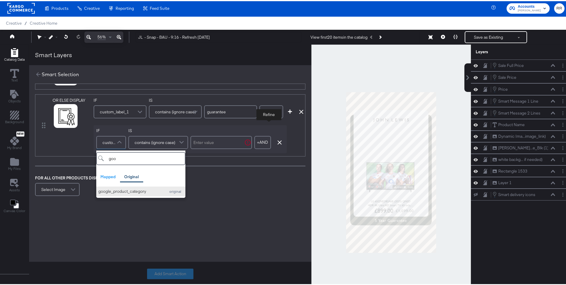
click at [128, 187] on div "google_product_category" at bounding box center [130, 190] width 64 height 6
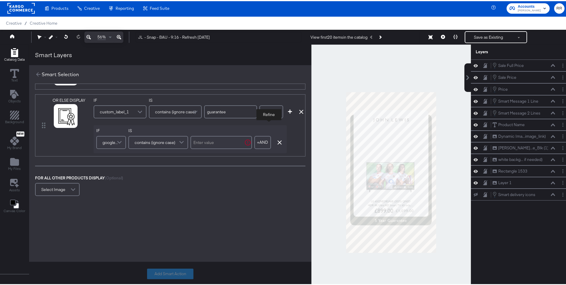
click at [166, 139] on span "contains (ignore case)" at bounding box center [155, 141] width 41 height 10
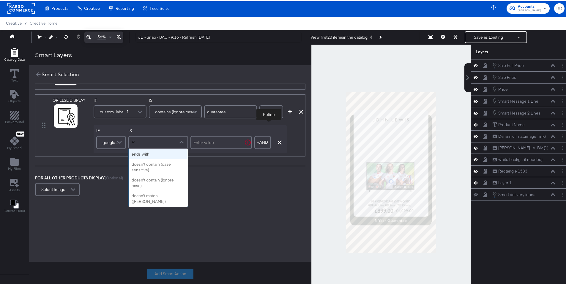
scroll to position [0, 0]
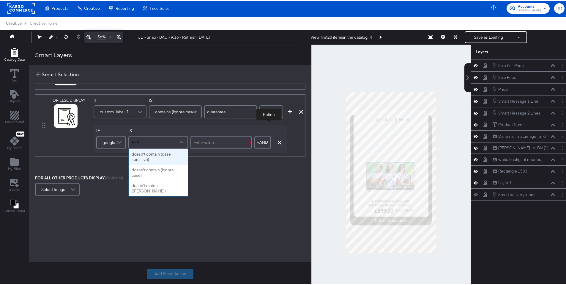
type input "does"
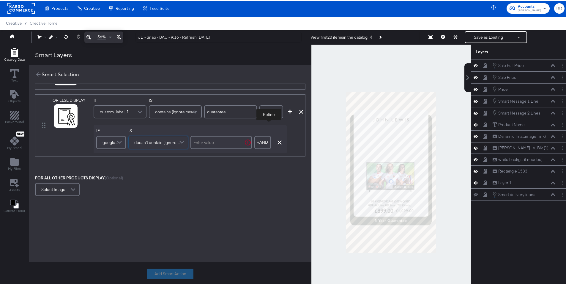
click at [206, 138] on input "text" at bounding box center [222, 141] width 62 height 13
type input "televisions"
click at [289, 108] on icon "button" at bounding box center [290, 110] width 4 height 4
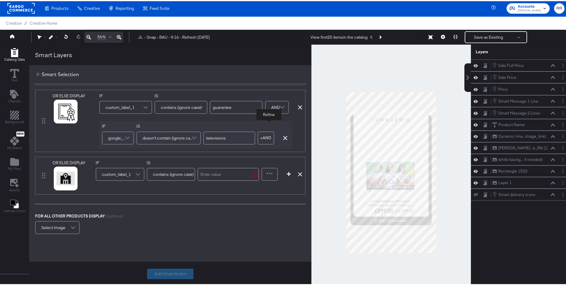
scroll to position [242, 0]
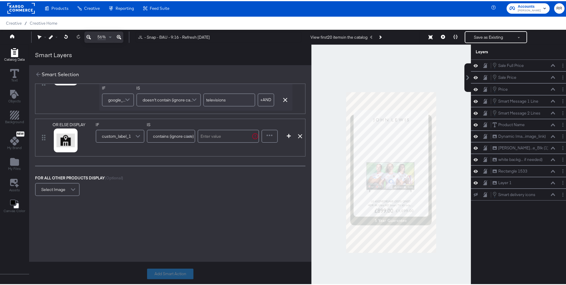
click at [121, 130] on span "custom_label_1" at bounding box center [116, 135] width 29 height 10
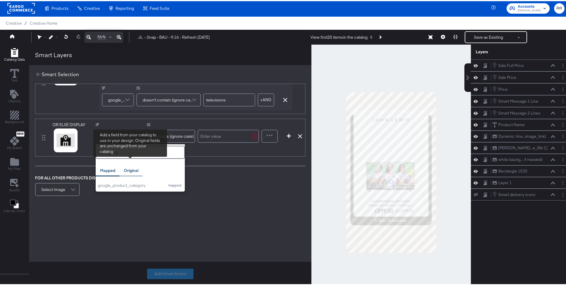
type input "goog"
click at [131, 166] on div "Original" at bounding box center [131, 169] width 15 height 6
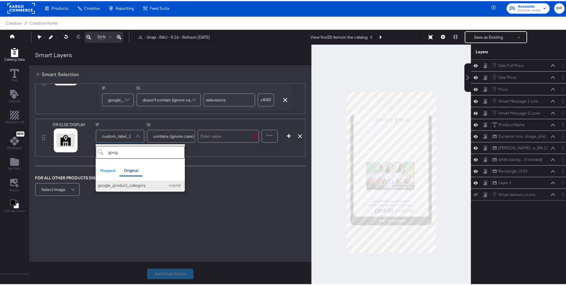
click at [129, 182] on button "google_product_category original" at bounding box center [140, 184] width 89 height 10
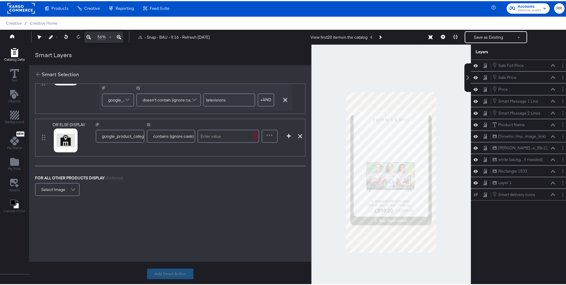
click at [214, 132] on input "text" at bounding box center [229, 134] width 62 height 13
paste input "Electronics > Video > Televisions"
type input "Electronics > Video > Televisions"
click at [167, 271] on button "Add Smart Action" at bounding box center [170, 272] width 46 height 11
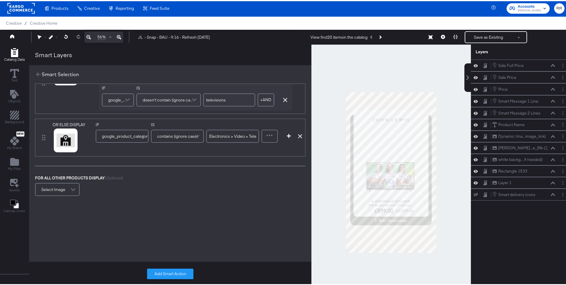
scroll to position [0, 0]
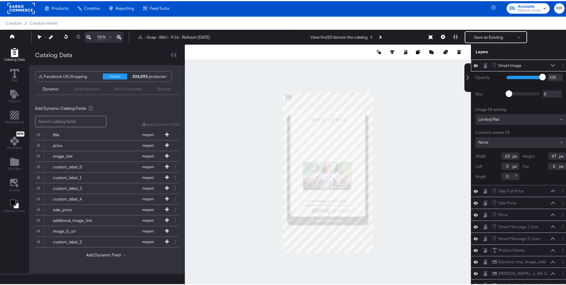
type input "158"
type input "118"
type input "138"
type input "1478"
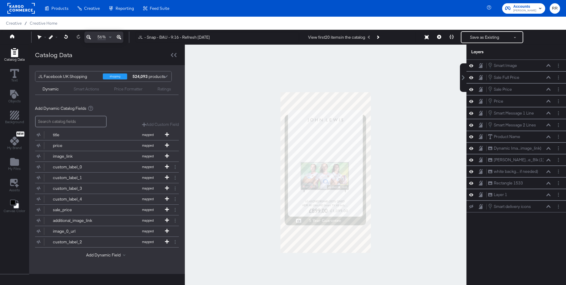
scroll to position [1, 0]
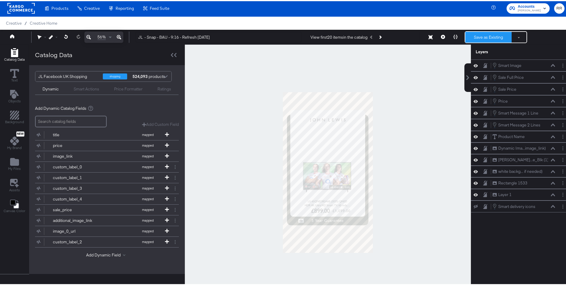
click at [490, 34] on button "Save as Existing" at bounding box center [489, 36] width 46 height 11
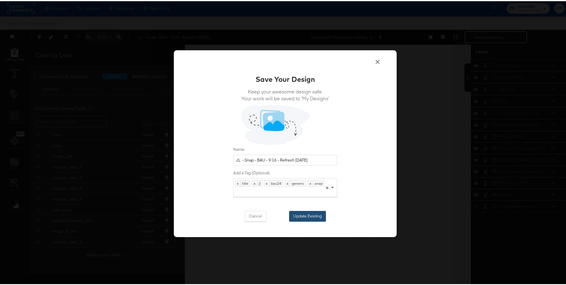
click at [307, 218] on button "Update Existing" at bounding box center [307, 215] width 37 height 11
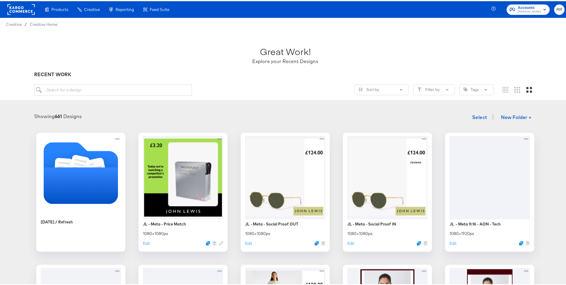
click at [26, 7] on rect at bounding box center [20, 8] width 27 height 11
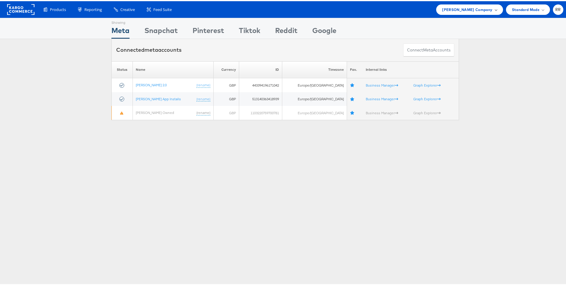
click at [449, 9] on div "[PERSON_NAME] Company" at bounding box center [469, 8] width 67 height 10
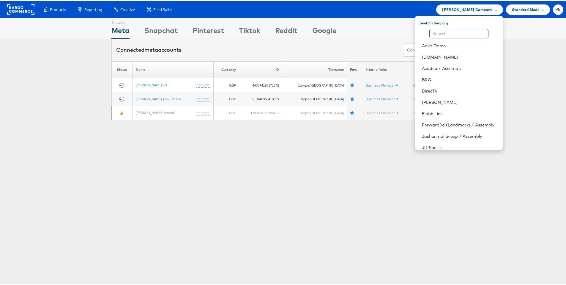
click at [449, 29] on input "text" at bounding box center [459, 33] width 59 height 10
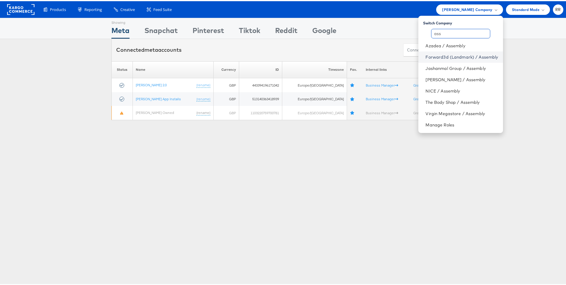
type input "ass"
click at [457, 57] on link "Forward3d (Landmark) / Assembly" at bounding box center [462, 56] width 73 height 6
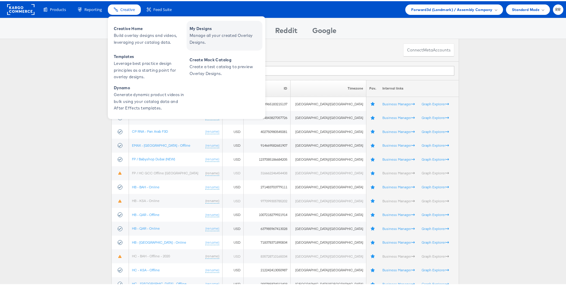
click at [214, 30] on span "My Designs" at bounding box center [225, 27] width 71 height 7
